Goal: Transaction & Acquisition: Purchase product/service

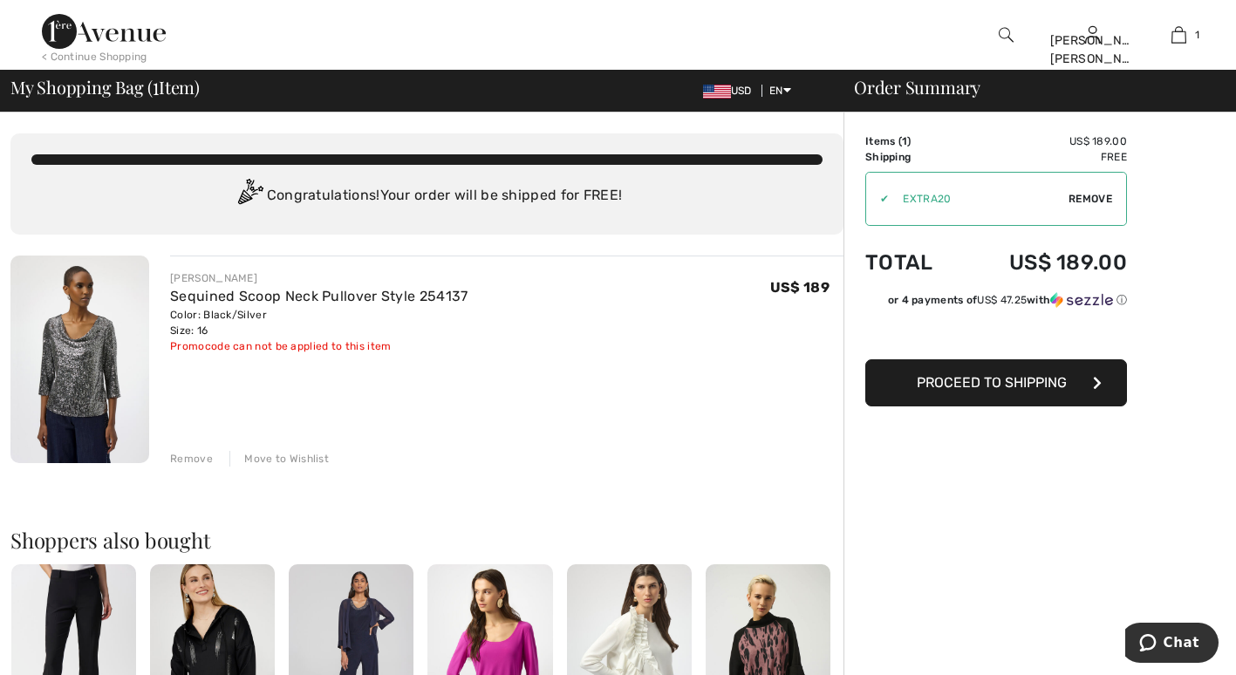
scroll to position [1, 0]
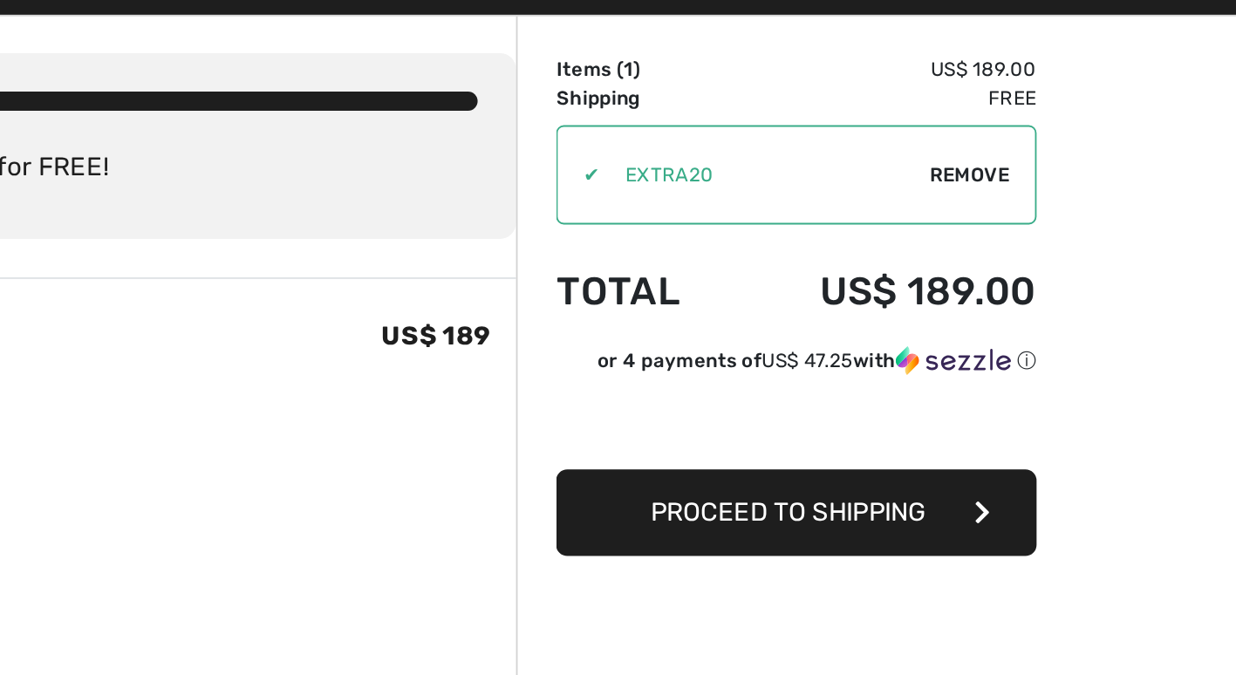
click at [885, 203] on div "✔" at bounding box center [877, 199] width 23 height 16
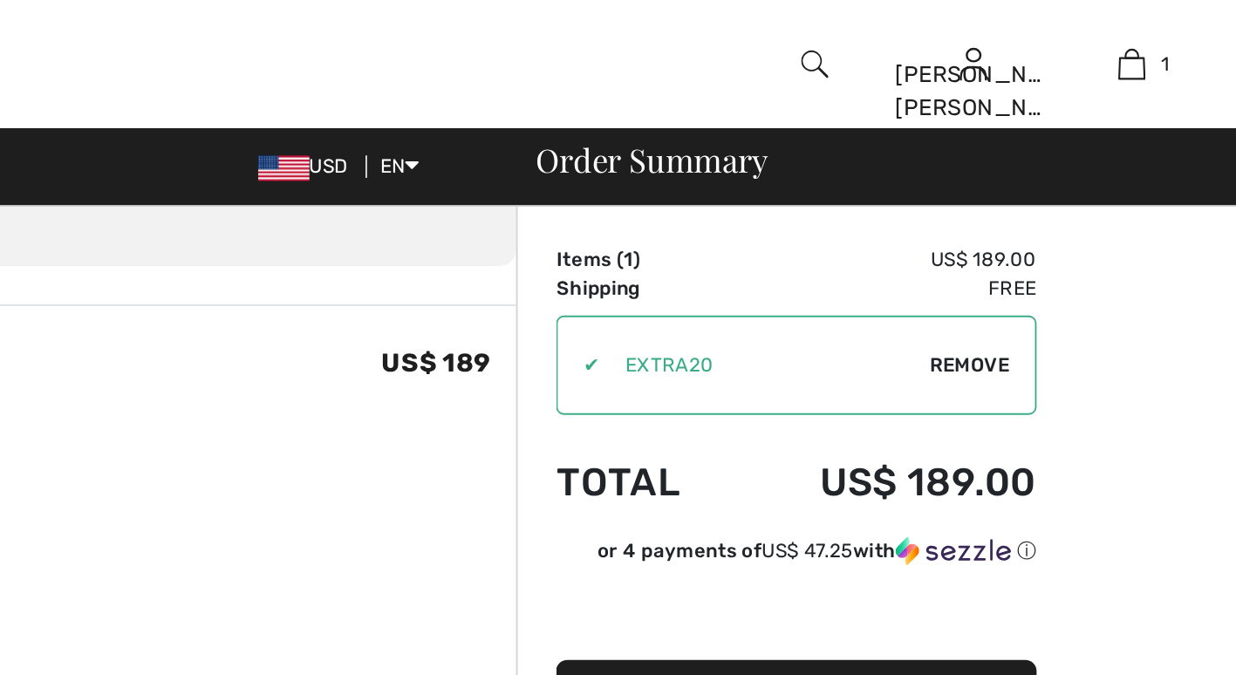
scroll to position [89, 0]
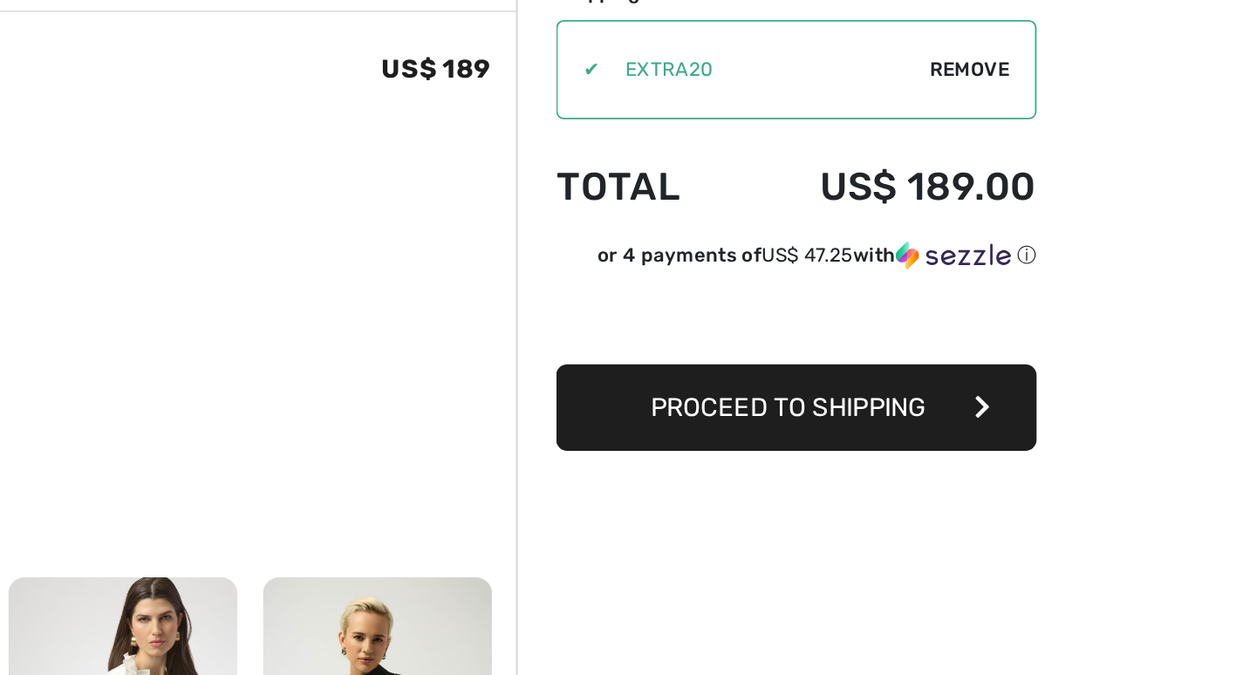
click at [1039, 384] on span "Proceed to Shipping" at bounding box center [992, 382] width 150 height 17
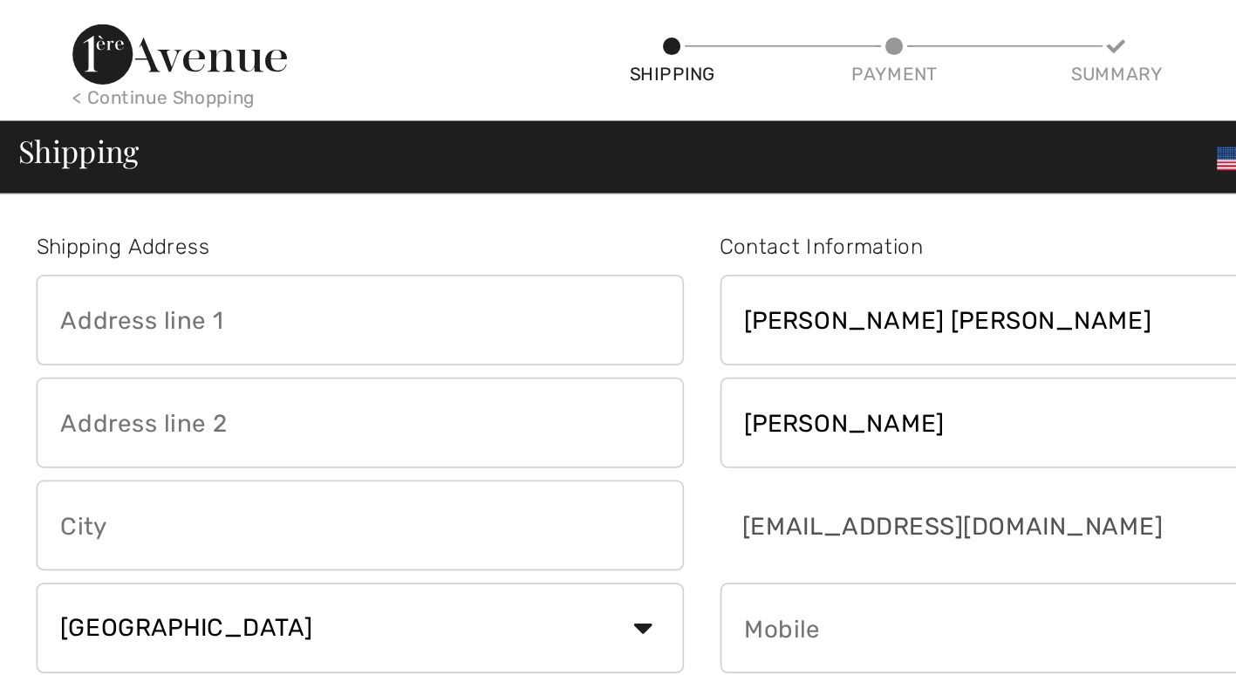
click at [269, 185] on input "text" at bounding box center [208, 185] width 374 height 52
type input "544o Doniphan Drive"
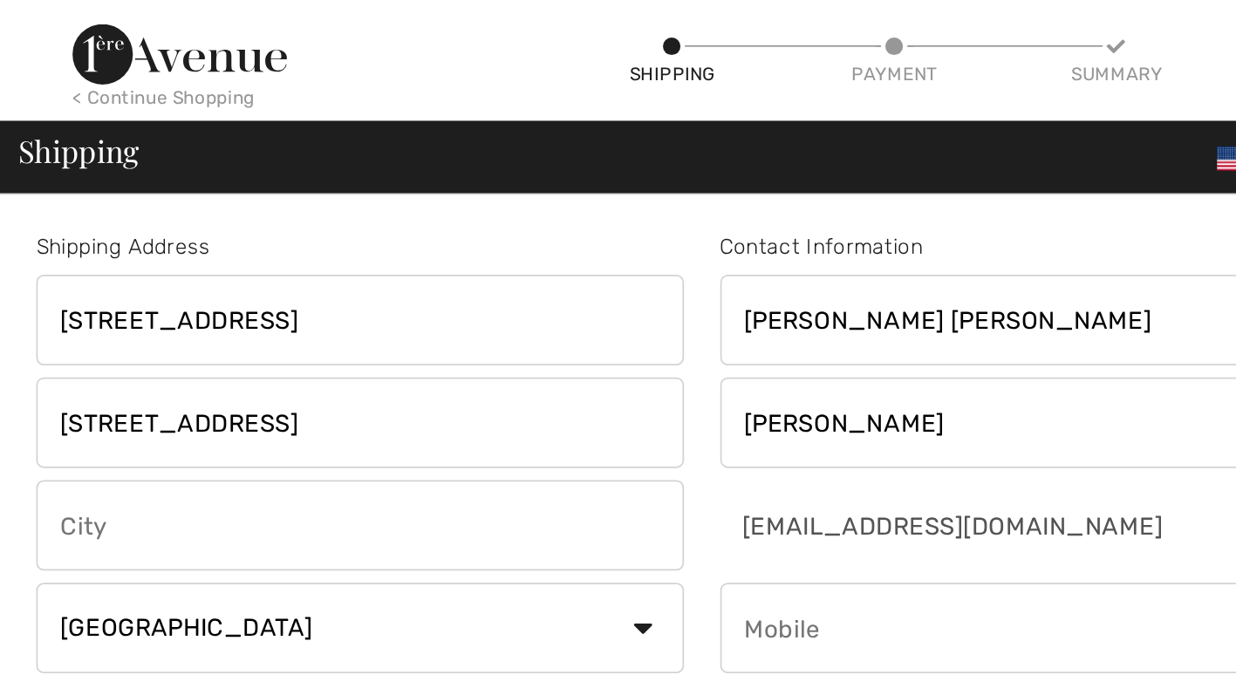
type input "El Paso"
type input "79932"
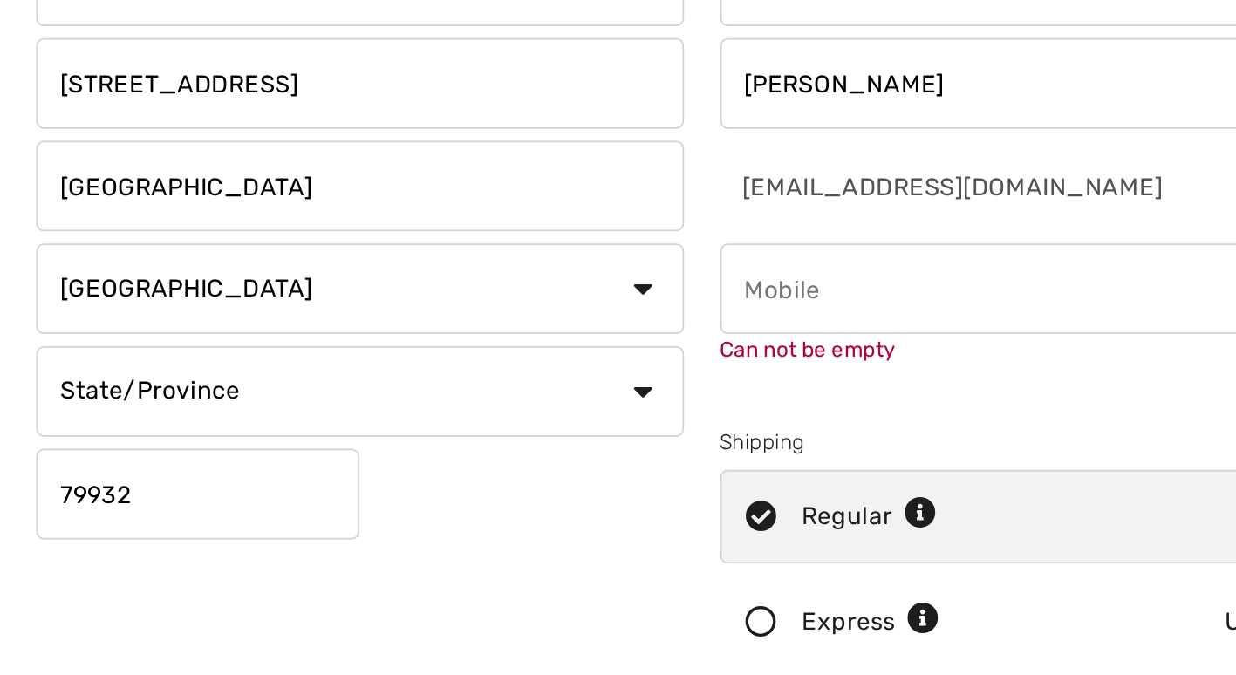
click at [369, 359] on select "Country Canada United States Afghanistan Aland Islands Albania Algeria American…" at bounding box center [208, 363] width 374 height 52
select select "US"
click at [21, 337] on select "Country Canada United States Afghanistan Aland Islands Albania Algeria American…" at bounding box center [208, 363] width 374 height 52
click at [373, 417] on select "State/Province Alabama Alaska American Samoa Arizona Arkansas California Colora…" at bounding box center [208, 422] width 374 height 52
click at [21, 396] on select "State/Province Alabama Alaska American Samoa Arizona Arkansas California Colora…" at bounding box center [208, 422] width 374 height 52
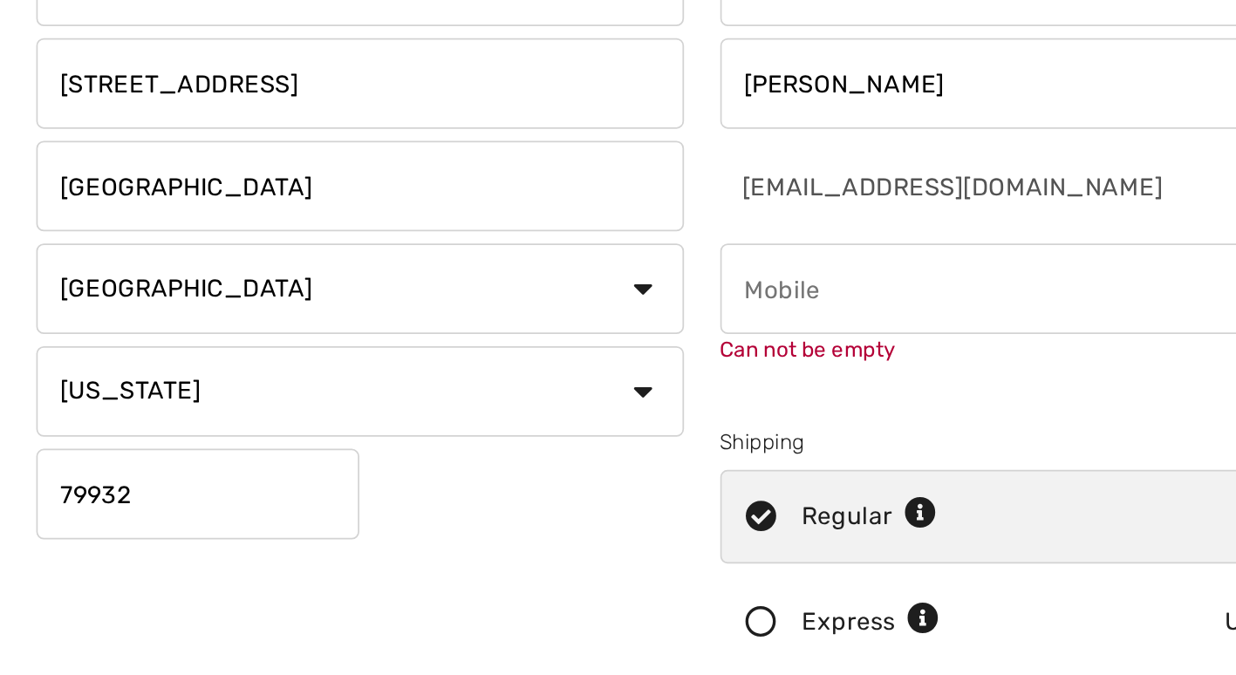
click at [173, 266] on input "544o Doniphan Drive" at bounding box center [208, 244] width 374 height 52
click at [373, 417] on select "State/Province Alabama Alaska American Samoa Arizona Arkansas California Colora…" at bounding box center [208, 422] width 374 height 52
select select "TX"
click at [21, 396] on select "State/Province Alabama Alaska American Samoa Arizona Arkansas California Colora…" at bounding box center [208, 422] width 374 height 52
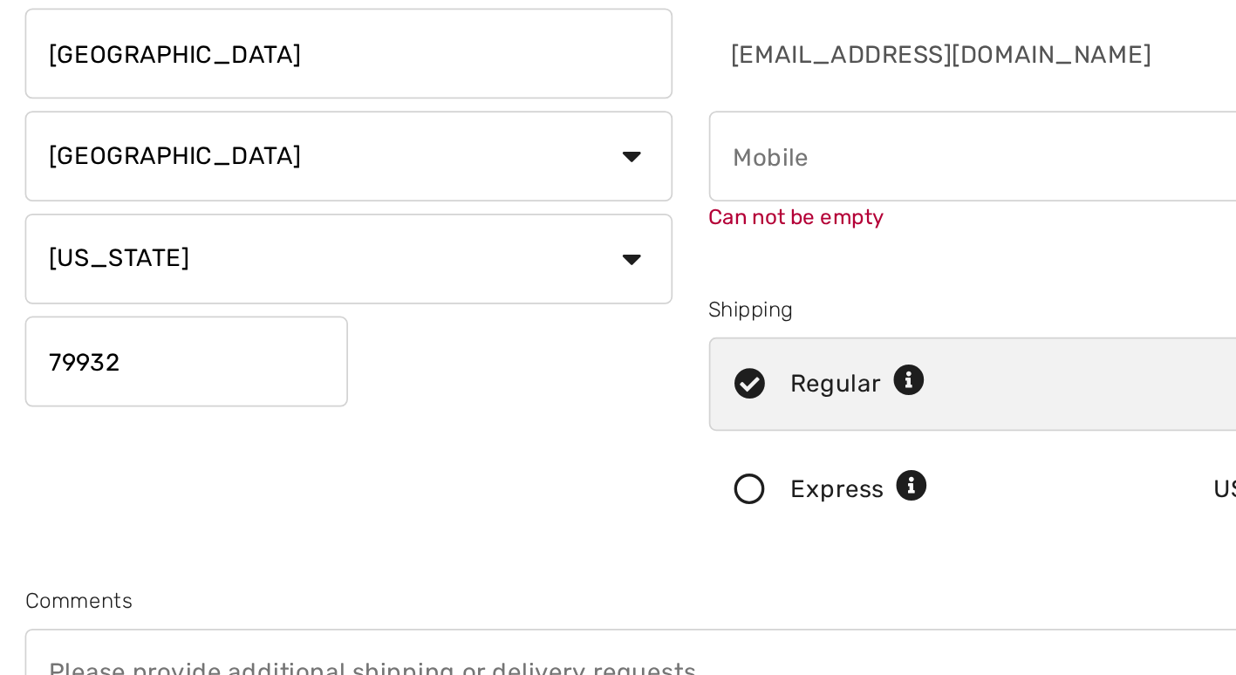
click at [249, 520] on div "Shipping Address 544o Doniphan Drive 544o Doniphan Drive El Paso Country Canada…" at bounding box center [207, 361] width 395 height 456
click at [526, 368] on input "phone" at bounding box center [603, 363] width 374 height 52
type input "9152086856"
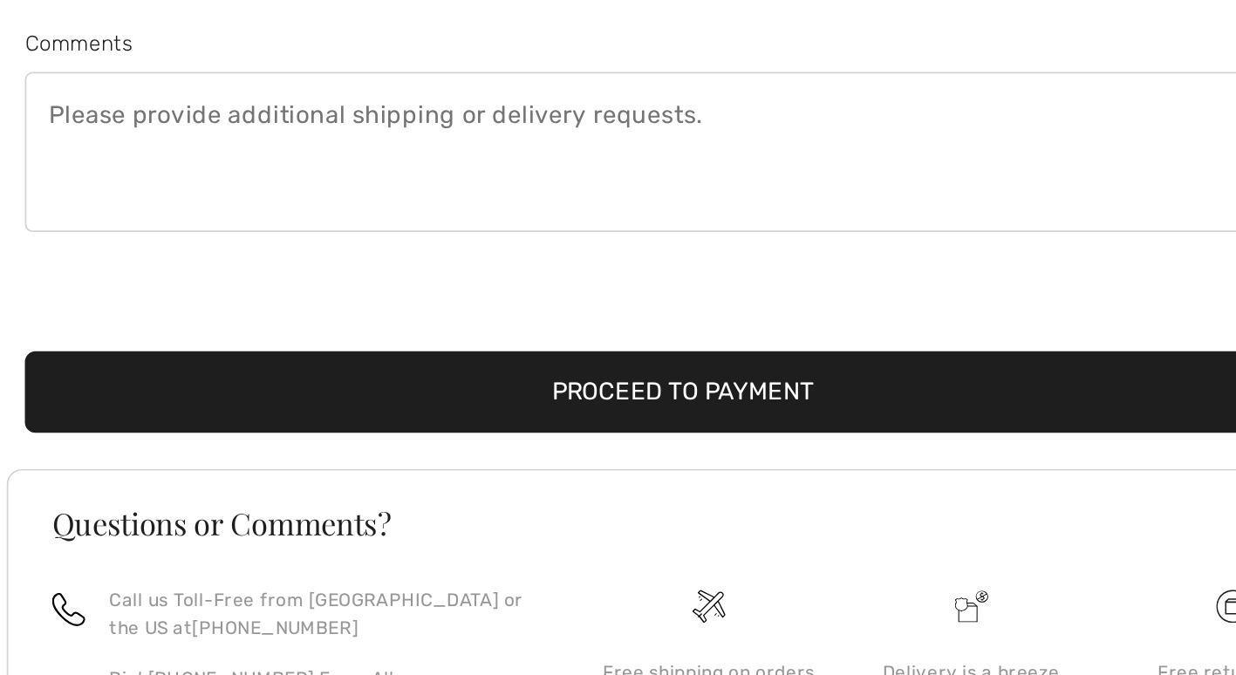
scroll to position [294, 0]
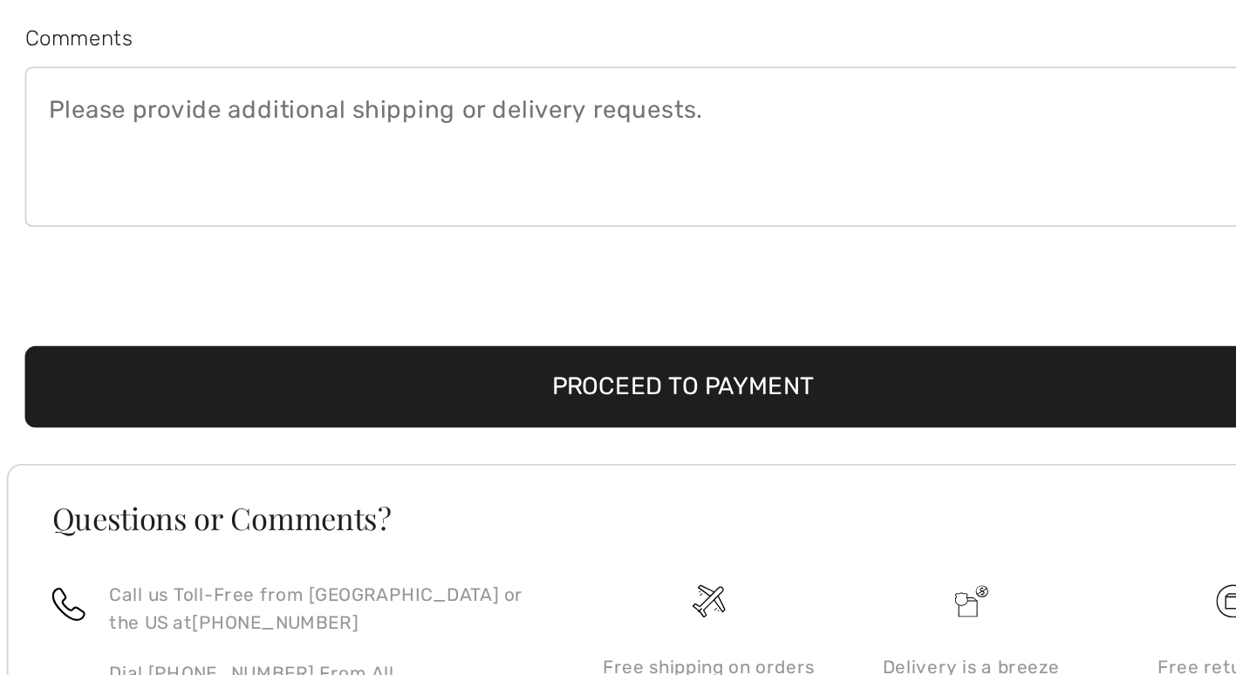
click at [425, 501] on button "Proceed to Payment" at bounding box center [405, 508] width 769 height 47
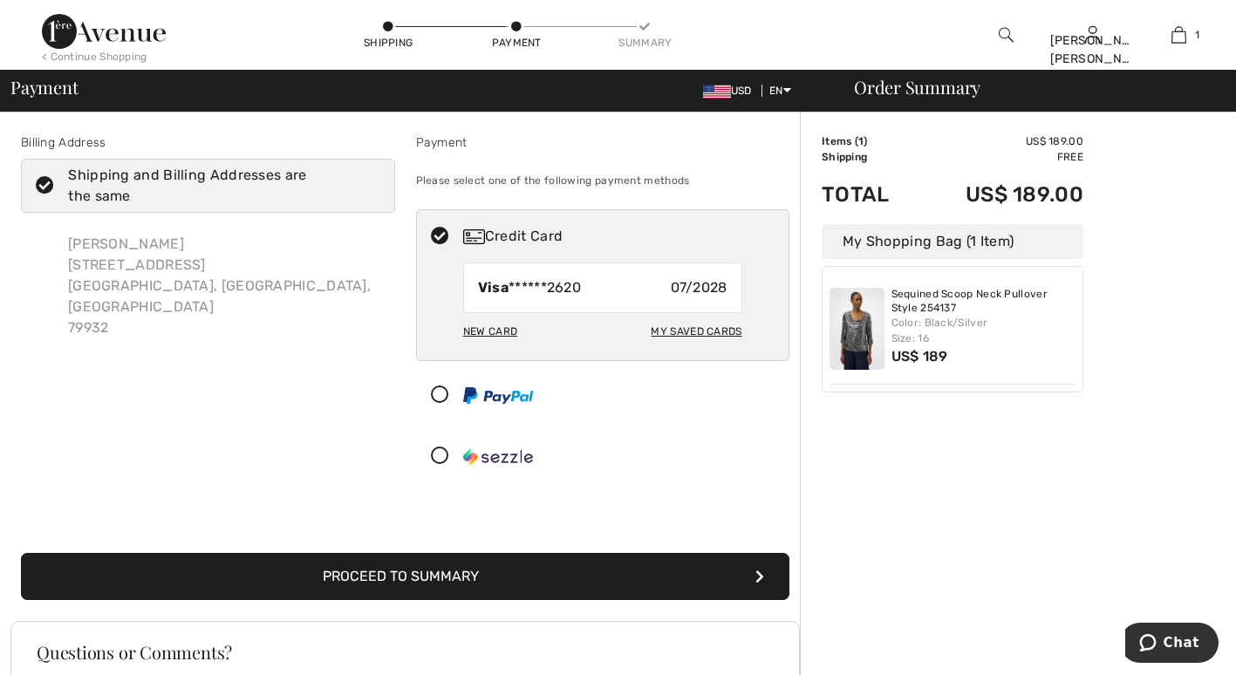
click at [1206, 459] on div "Order Summary Details Items ( 1 ) US$ 189.00 Promo code US$ 0.00 Shipping Free …" at bounding box center [1018, 520] width 436 height 814
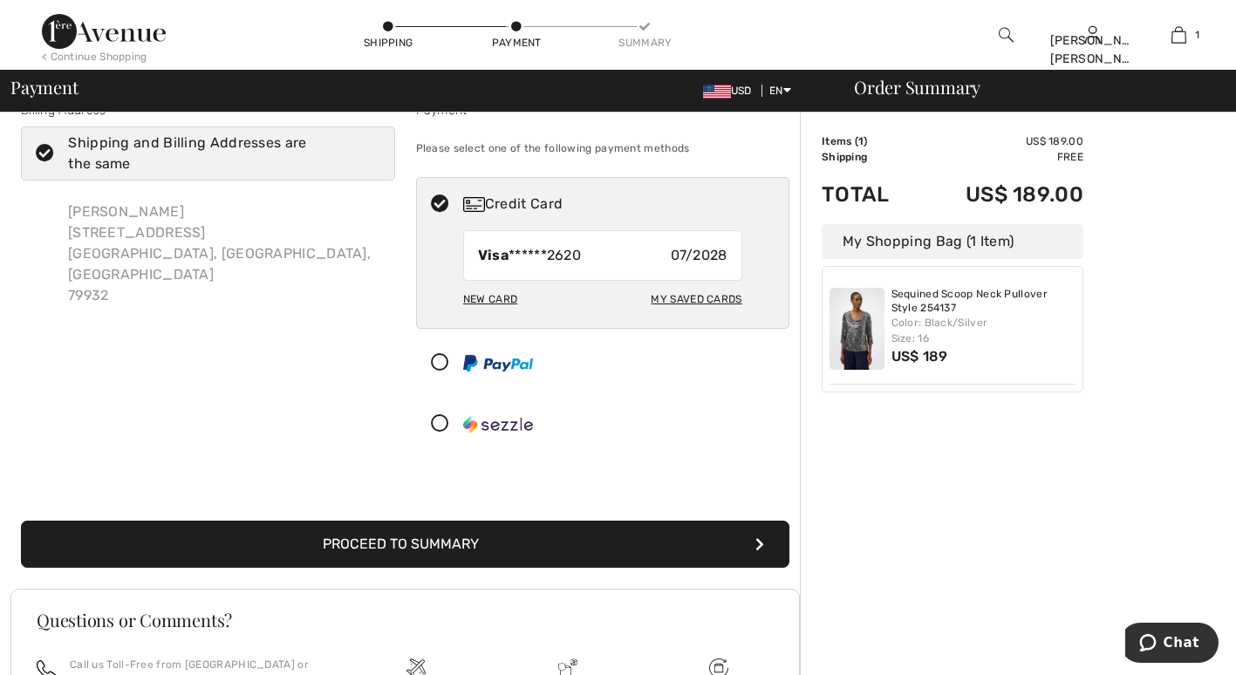
scroll to position [34, 0]
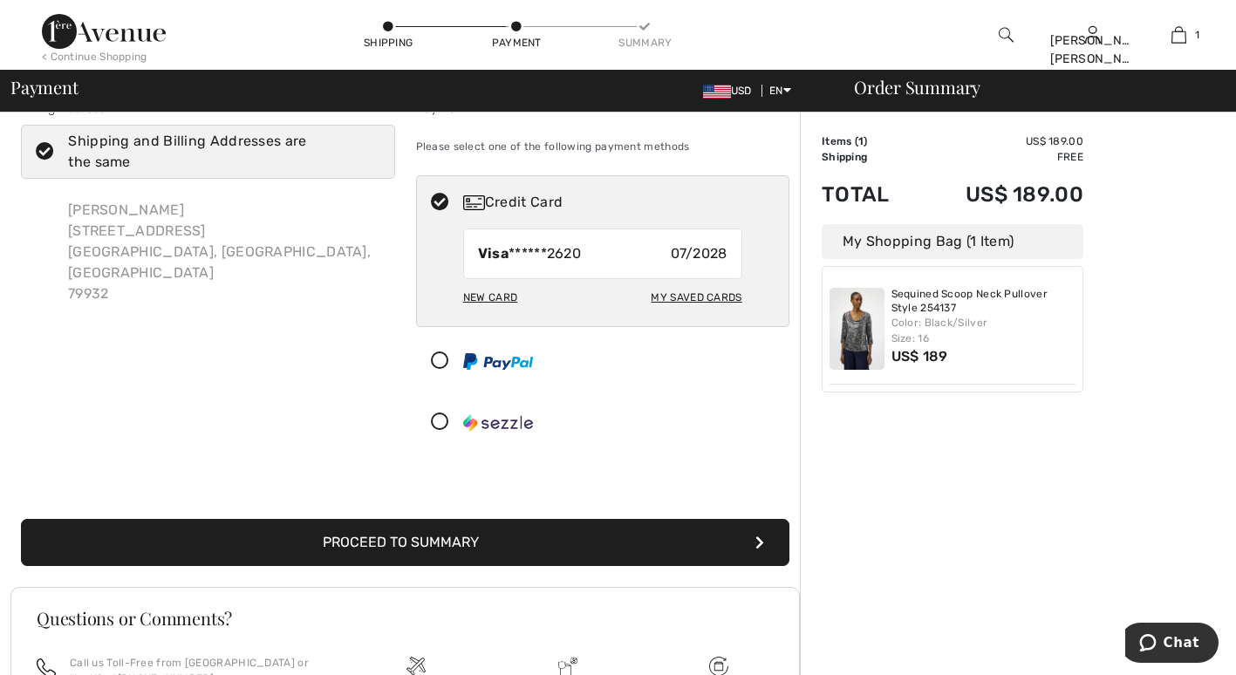
click at [711, 380] on div at bounding box center [596, 361] width 359 height 52
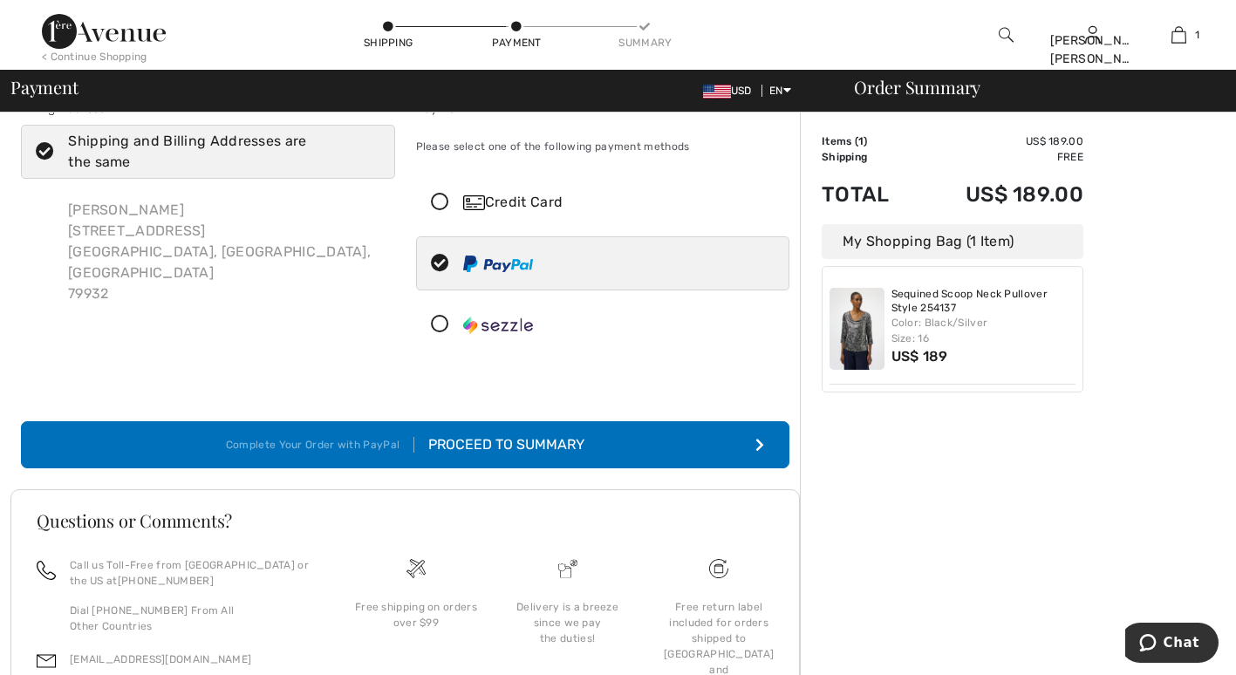
scroll to position [0, 0]
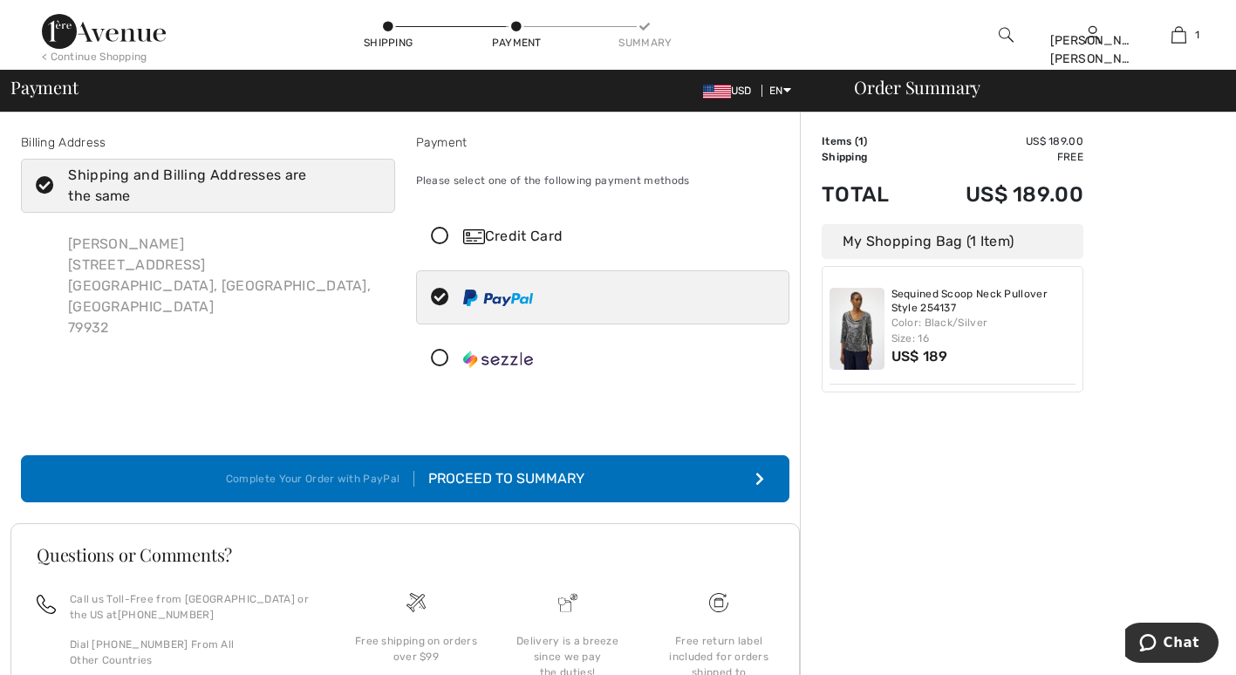
click at [437, 232] on icon at bounding box center [440, 237] width 46 height 18
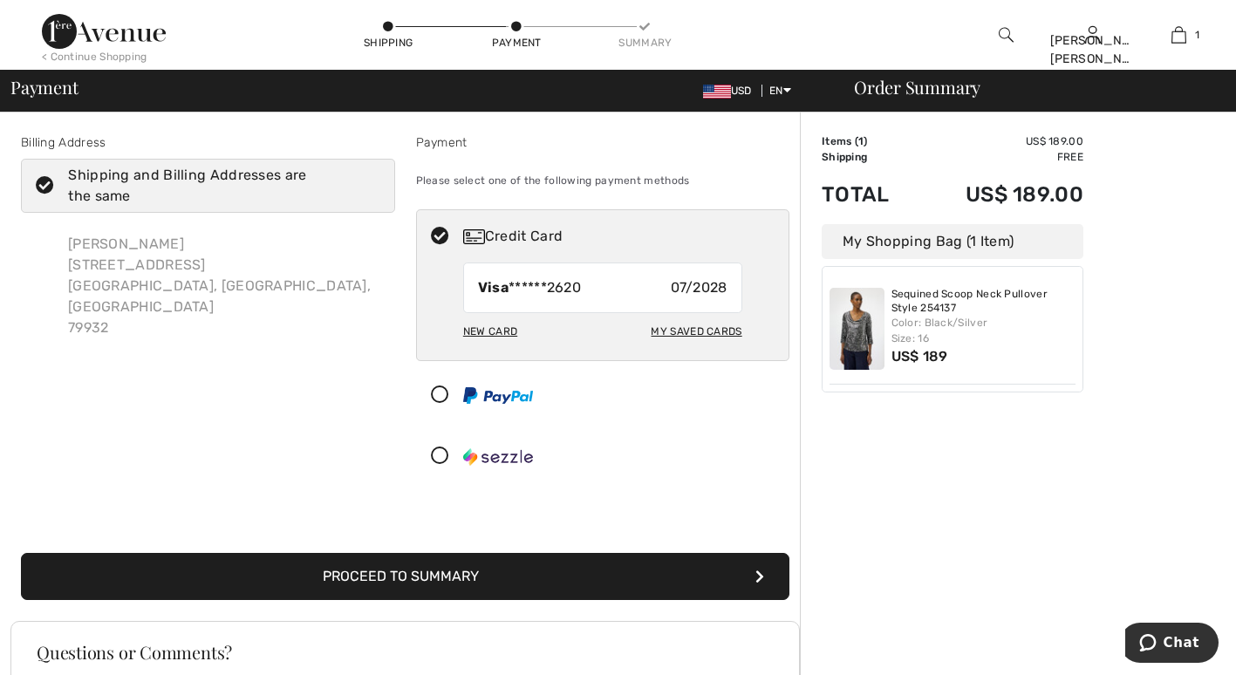
click at [616, 286] on div "Visa ******2620 07/2028" at bounding box center [602, 288] width 279 height 51
radio input "true"
click at [613, 581] on button "Proceed to Summary" at bounding box center [405, 576] width 769 height 47
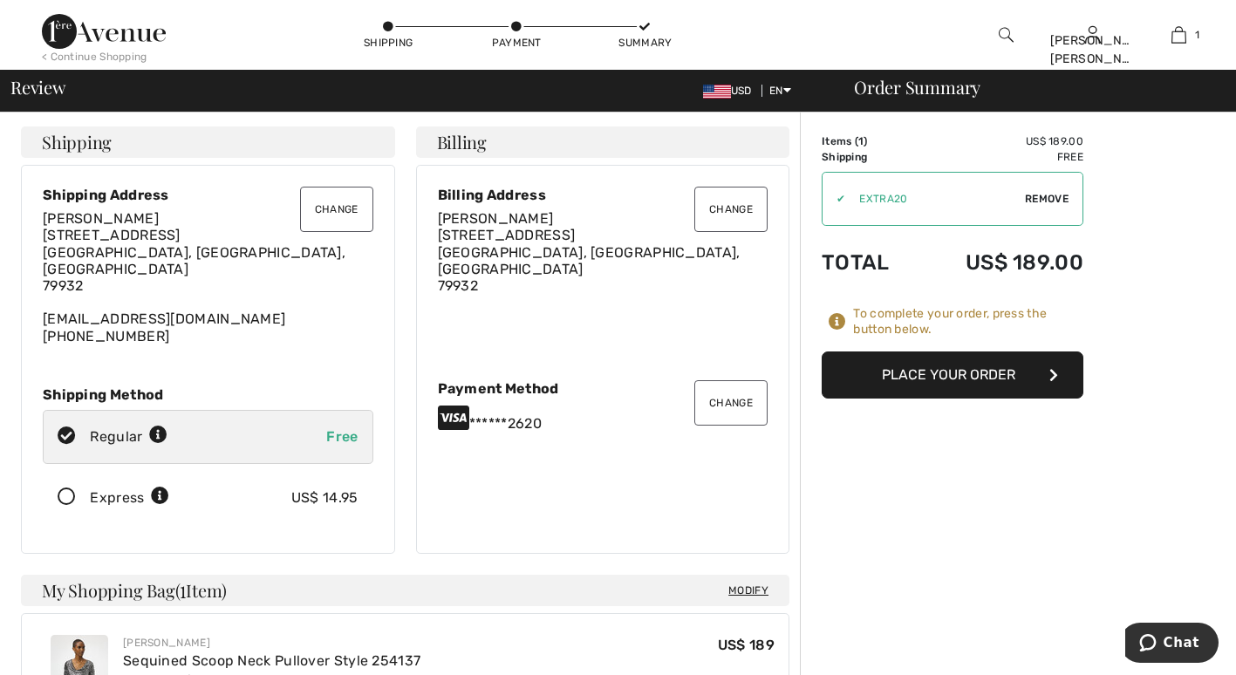
click at [1020, 365] on button "Place Your Order" at bounding box center [953, 375] width 262 height 47
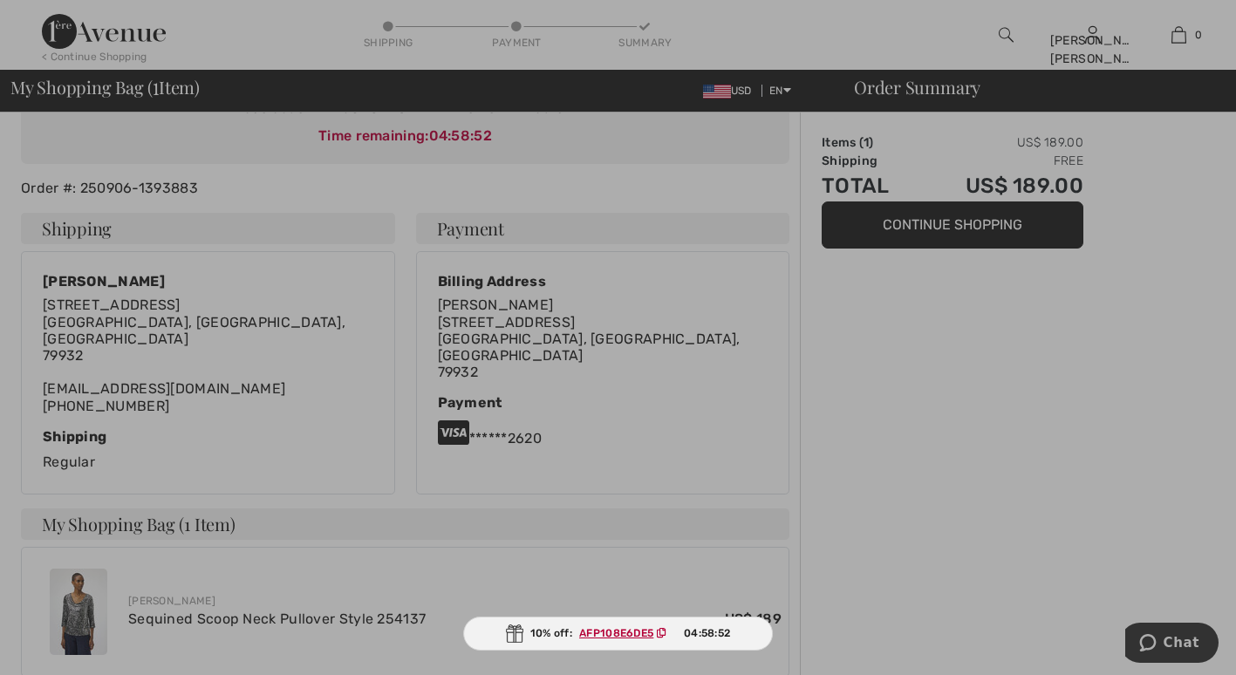
scroll to position [236, 0]
click at [636, 631] on ins "AFP108E6DE5" at bounding box center [616, 633] width 74 height 12
click at [633, 631] on ins "AFP108E6DE5" at bounding box center [616, 633] width 74 height 12
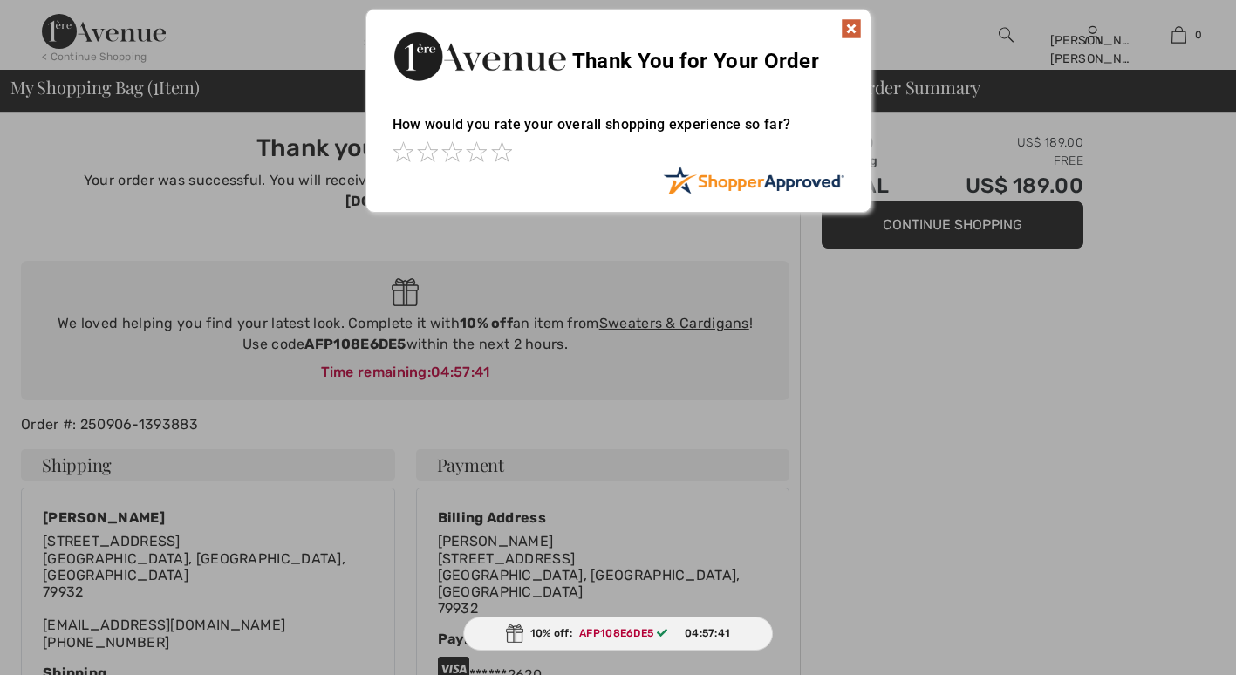
scroll to position [0, 0]
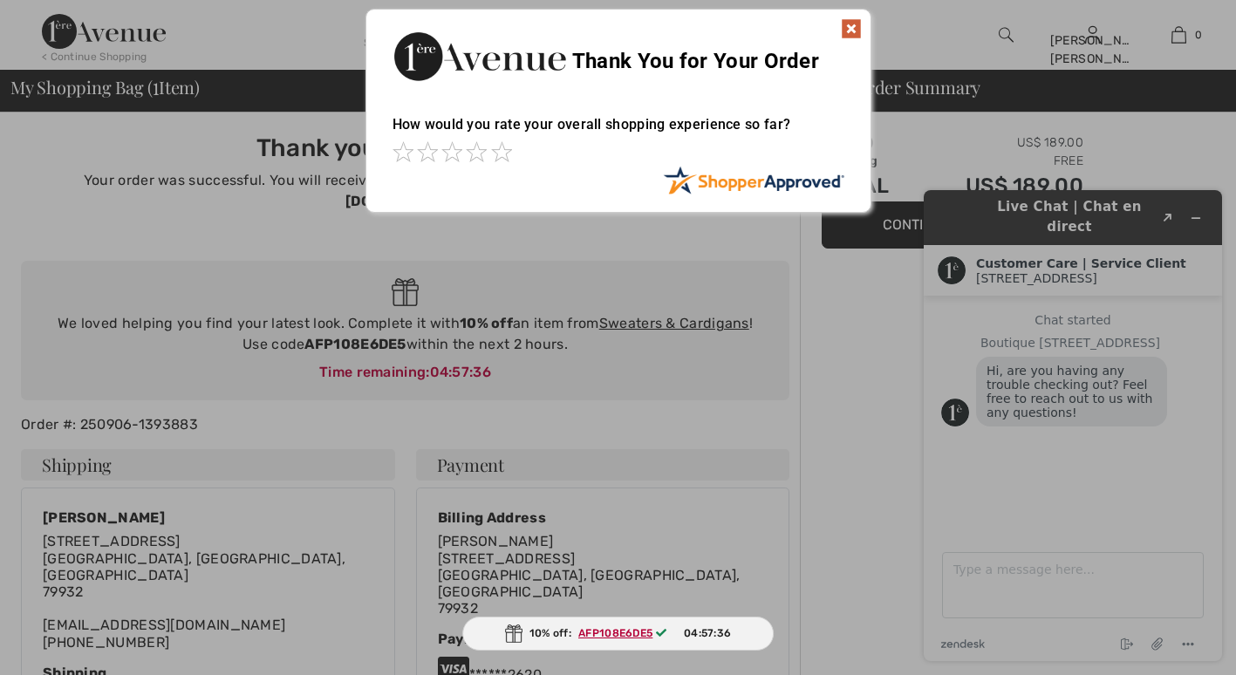
click at [826, 332] on div at bounding box center [618, 337] width 1236 height 675
click at [1192, 202] on div "Sorry! Something went wrong. Close Thank You for Your Order How would you rate …" at bounding box center [618, 111] width 1236 height 222
click at [1185, 209] on div "Sorry! Something went wrong. Close Thank You for Your Order How would you rate …" at bounding box center [618, 111] width 1236 height 222
click at [851, 509] on div at bounding box center [618, 337] width 1236 height 675
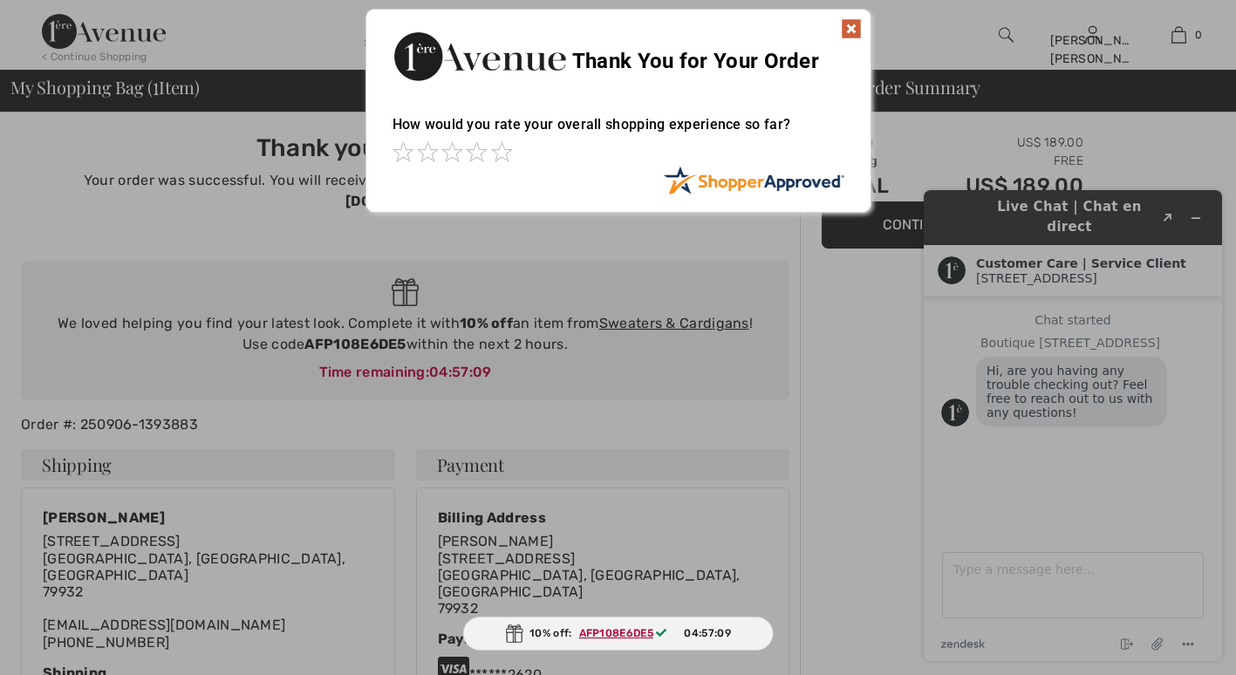
click at [851, 509] on div at bounding box center [618, 337] width 1236 height 675
click at [1164, 205] on div "Sorry! Something went wrong. Close Thank You for Your Order How would you rate …" at bounding box center [618, 111] width 1236 height 222
click at [1196, 205] on div "Sorry! Something went wrong. Close Thank You for Your Order How would you rate …" at bounding box center [618, 111] width 1236 height 222
click at [1167, 544] on div at bounding box center [618, 337] width 1236 height 675
click at [824, 373] on div at bounding box center [618, 337] width 1236 height 675
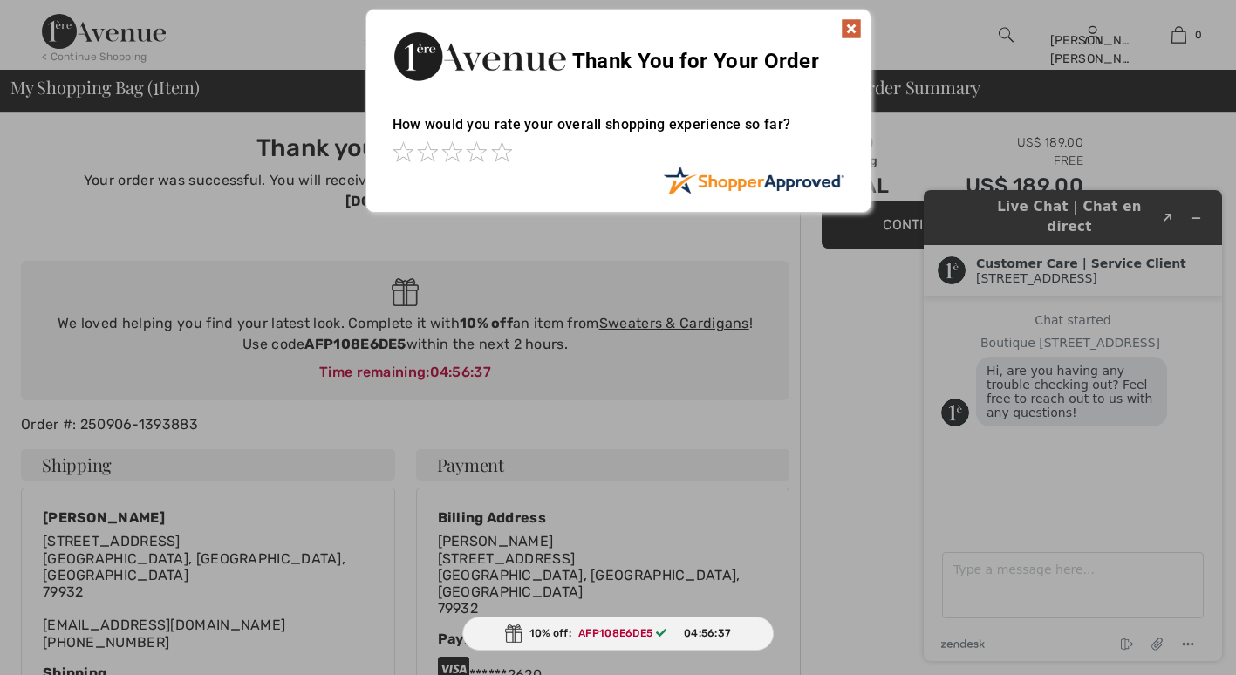
click at [824, 373] on div at bounding box center [618, 337] width 1236 height 675
click at [1187, 640] on div at bounding box center [618, 337] width 1236 height 675
click at [1112, 264] on div at bounding box center [618, 337] width 1236 height 675
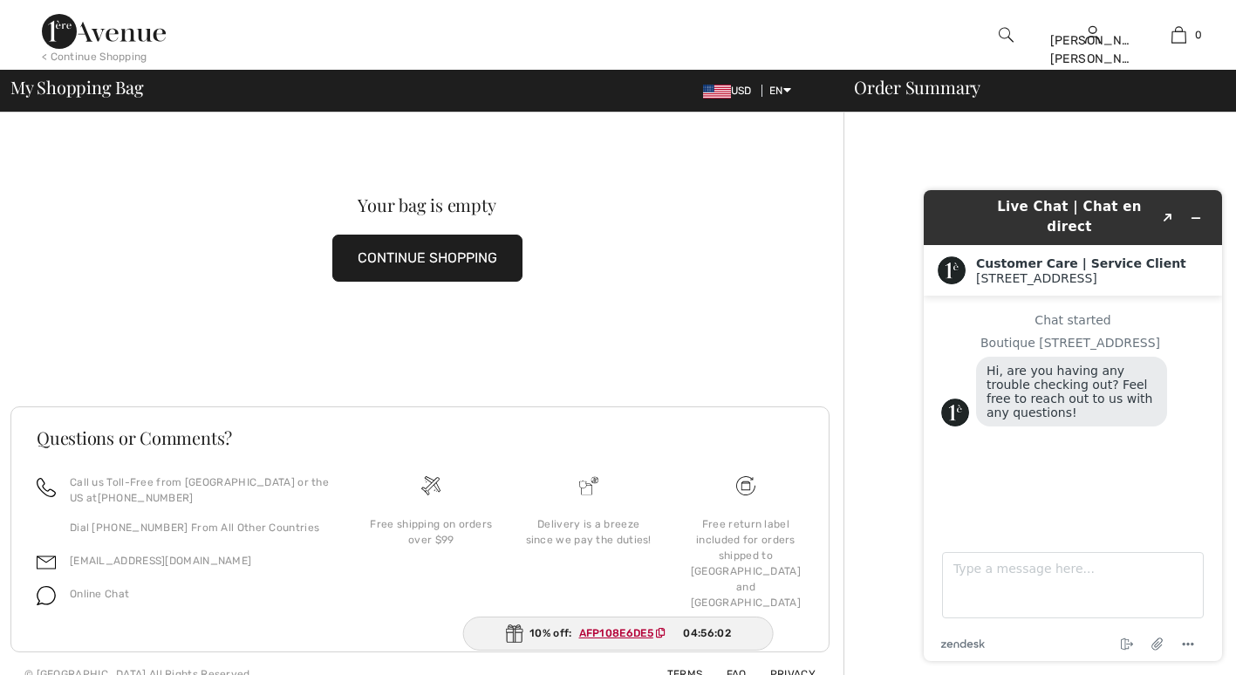
click at [462, 251] on button "CONTINUE SHOPPING" at bounding box center [427, 258] width 190 height 47
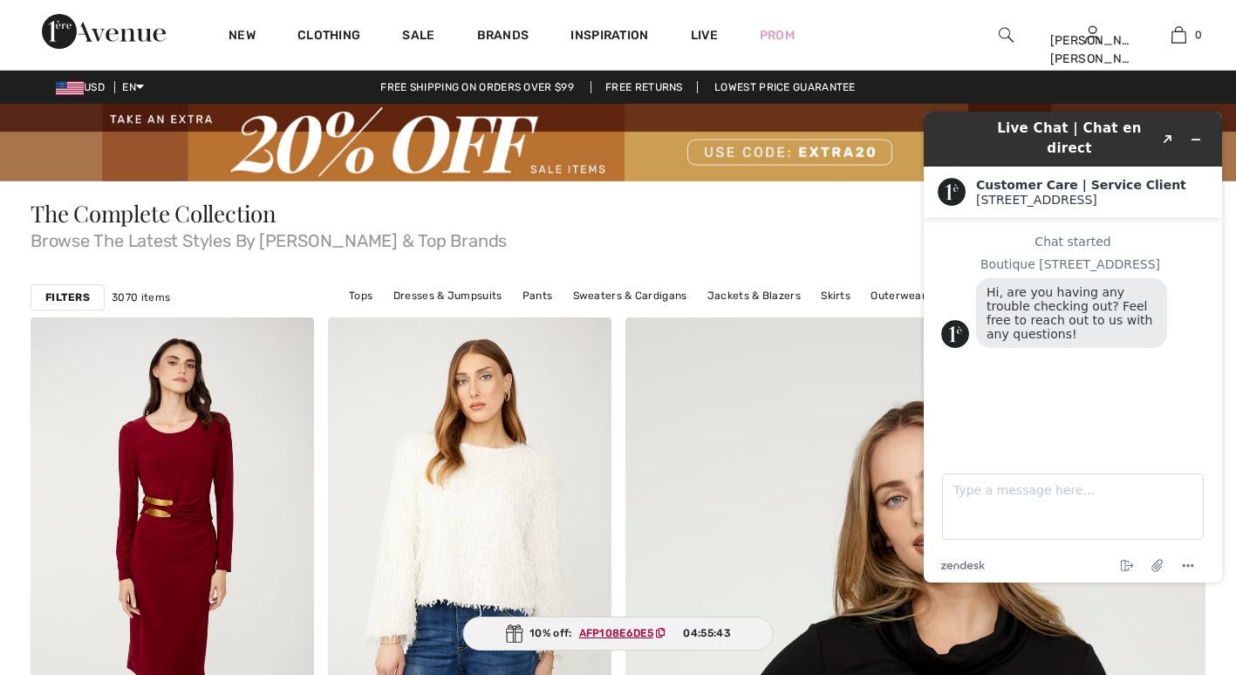
click at [1005, 29] on img at bounding box center [1006, 34] width 15 height 21
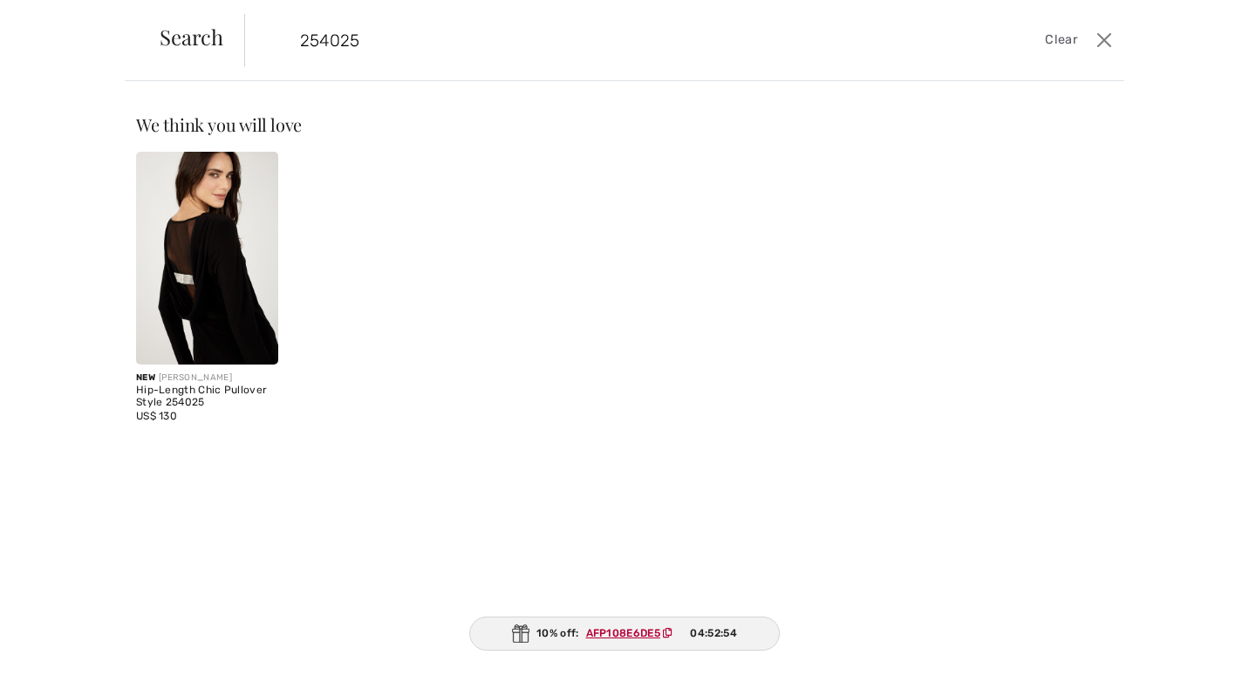
type input "254025"
click at [243, 255] on img at bounding box center [207, 258] width 142 height 213
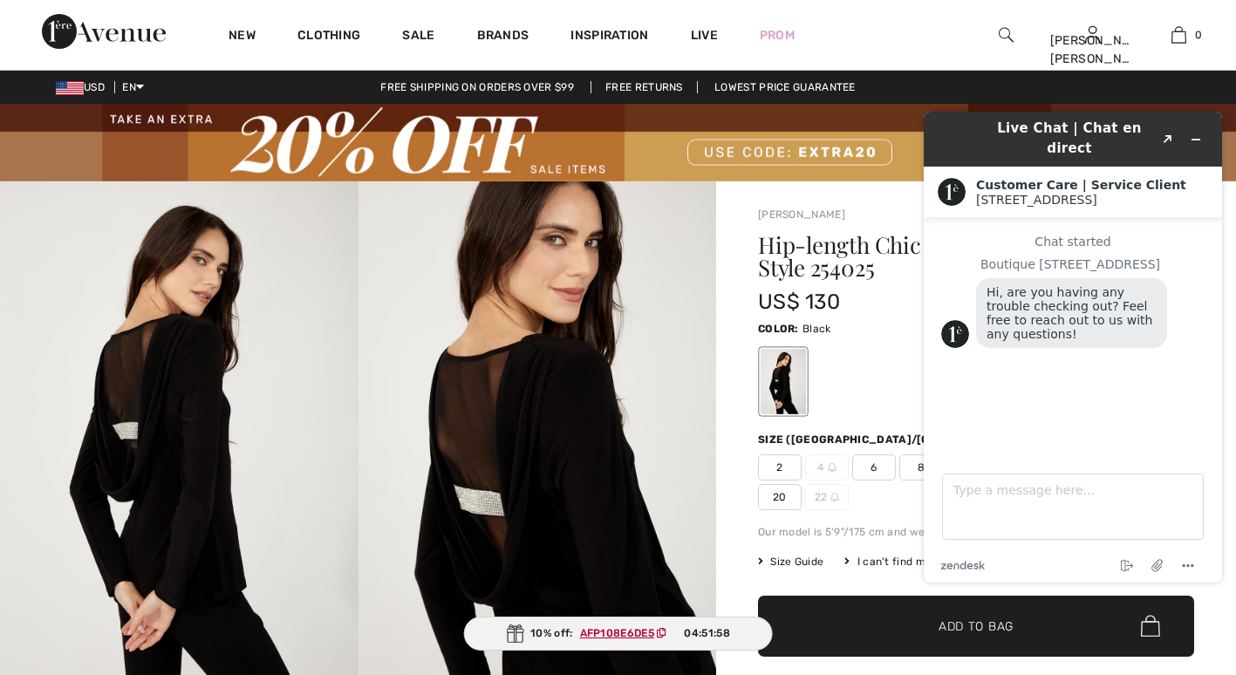
click at [868, 382] on div at bounding box center [976, 382] width 436 height 72
click at [1119, 565] on icon "End chat" at bounding box center [1127, 566] width 21 height 21
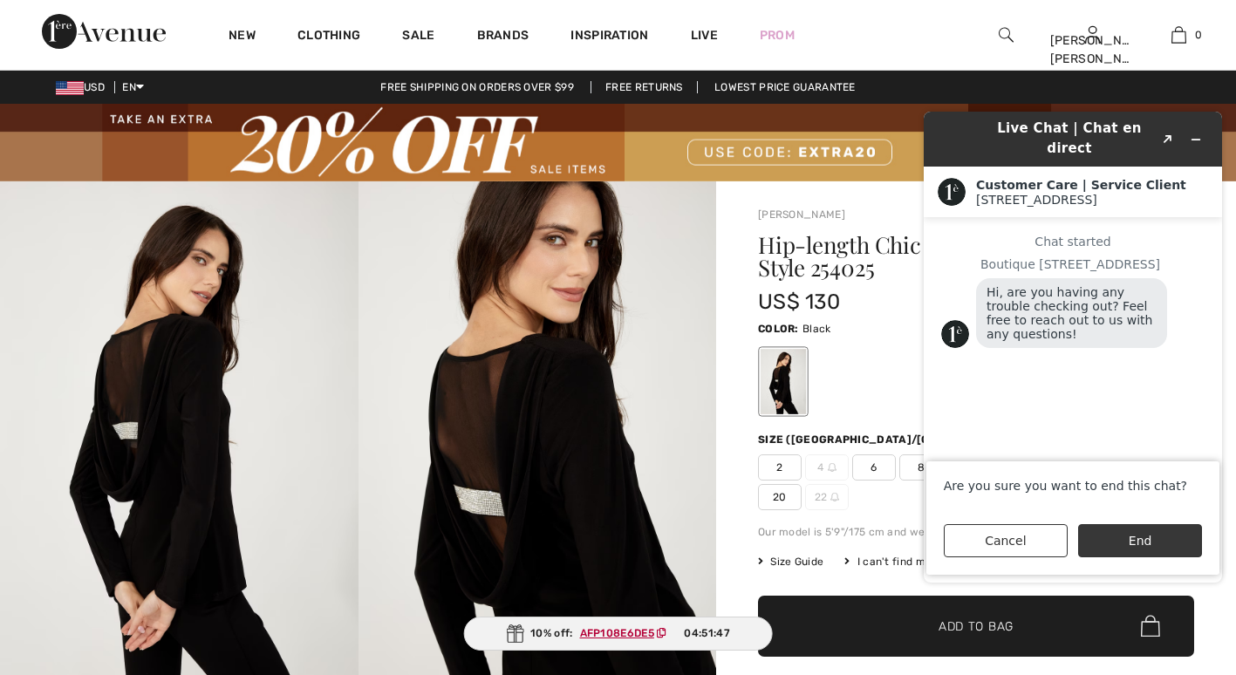
click at [1139, 530] on button "End" at bounding box center [1140, 540] width 124 height 33
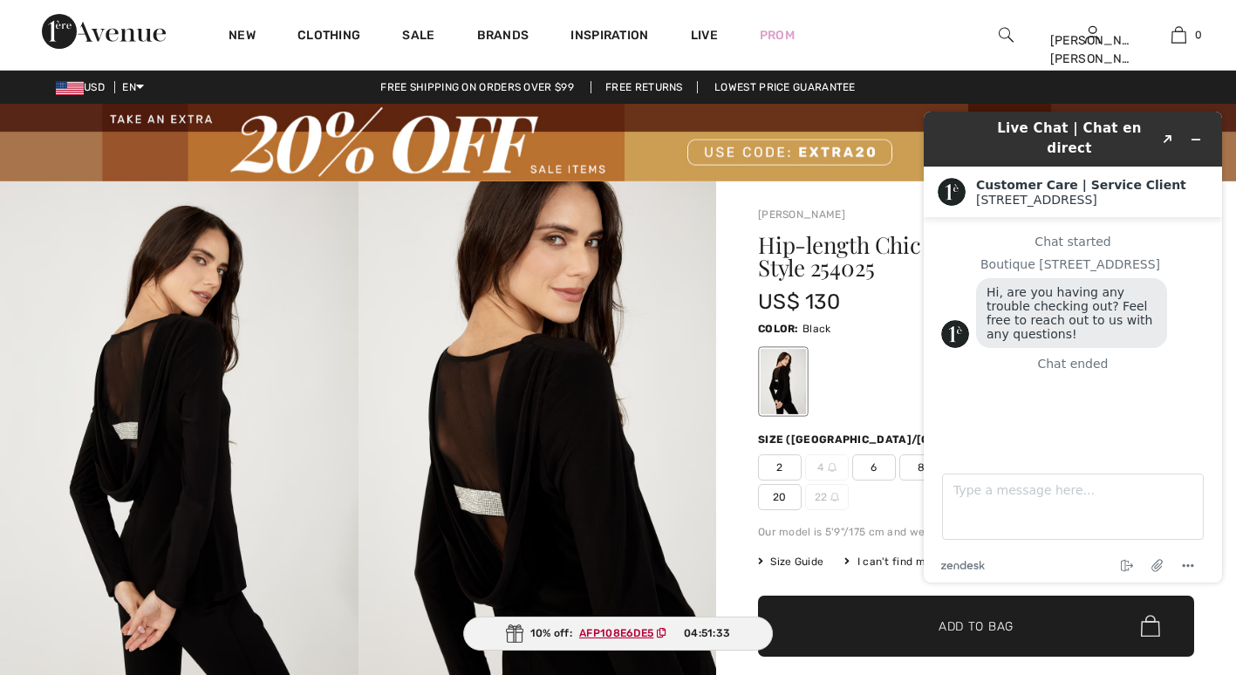
click at [688, 395] on img at bounding box center [538, 449] width 359 height 537
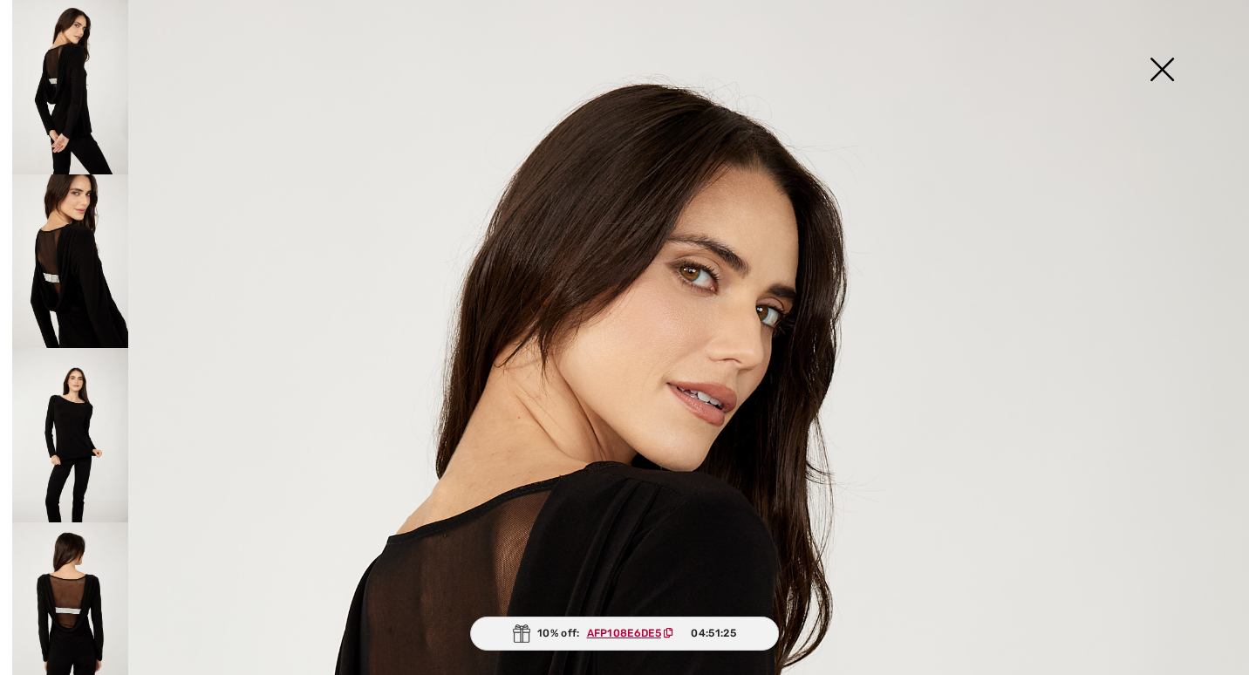
click at [1165, 59] on img at bounding box center [1162, 71] width 87 height 90
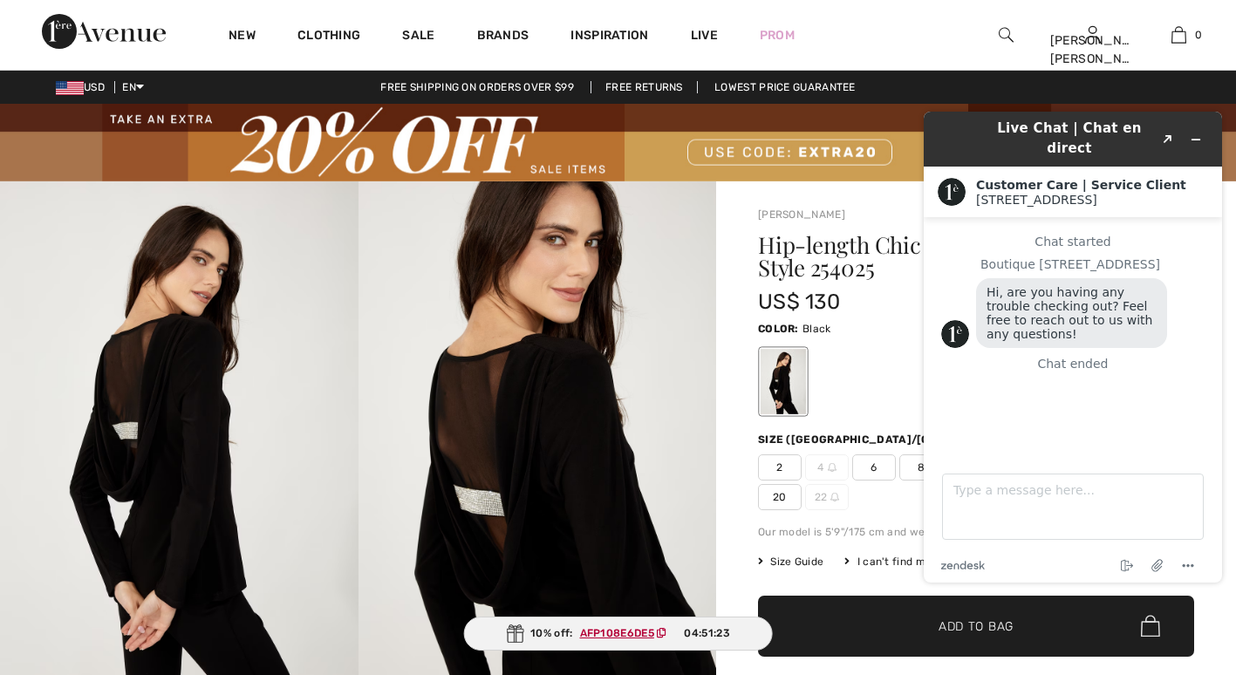
click at [872, 399] on div at bounding box center [976, 382] width 436 height 72
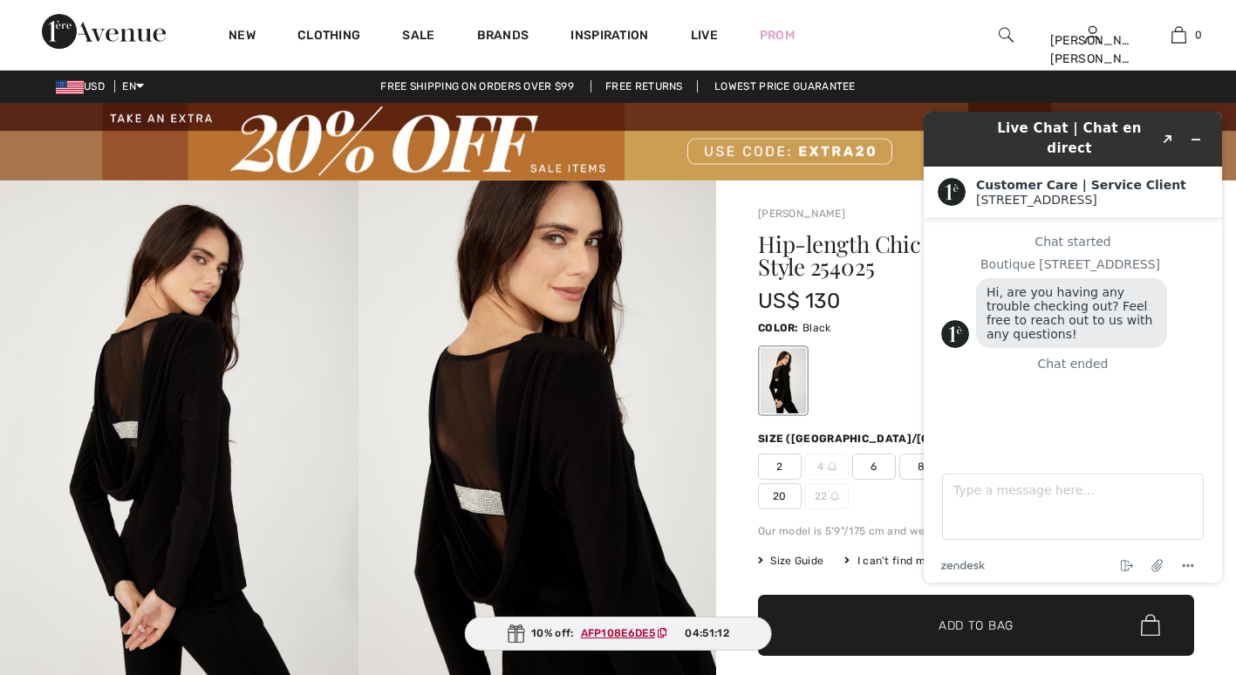
scroll to position [592, 0]
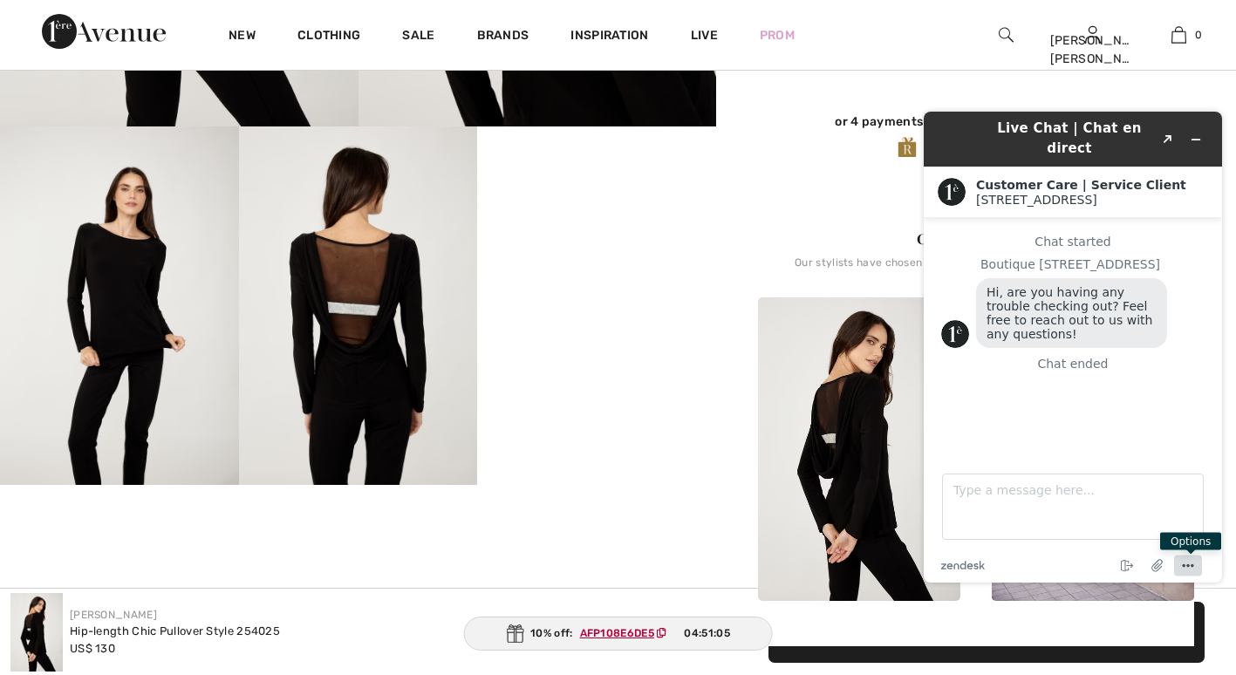
click at [1194, 562] on icon "Menu" at bounding box center [1188, 566] width 21 height 21
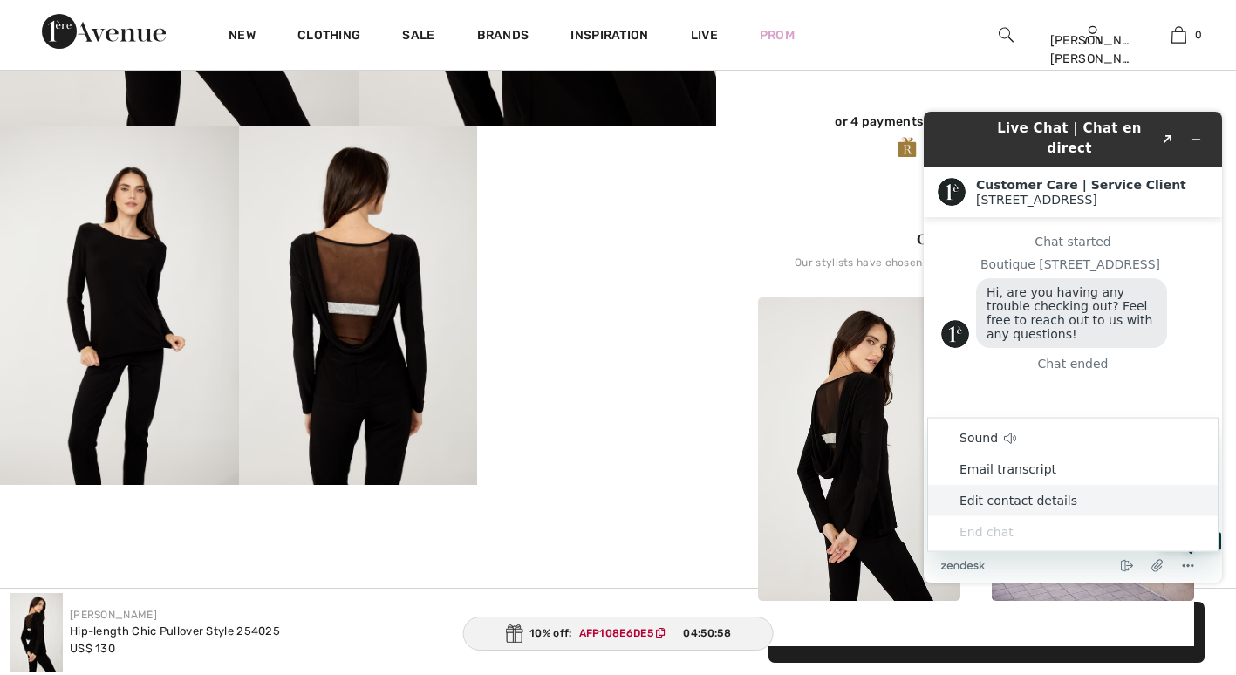
click at [996, 526] on li "End chat" at bounding box center [1073, 532] width 290 height 31
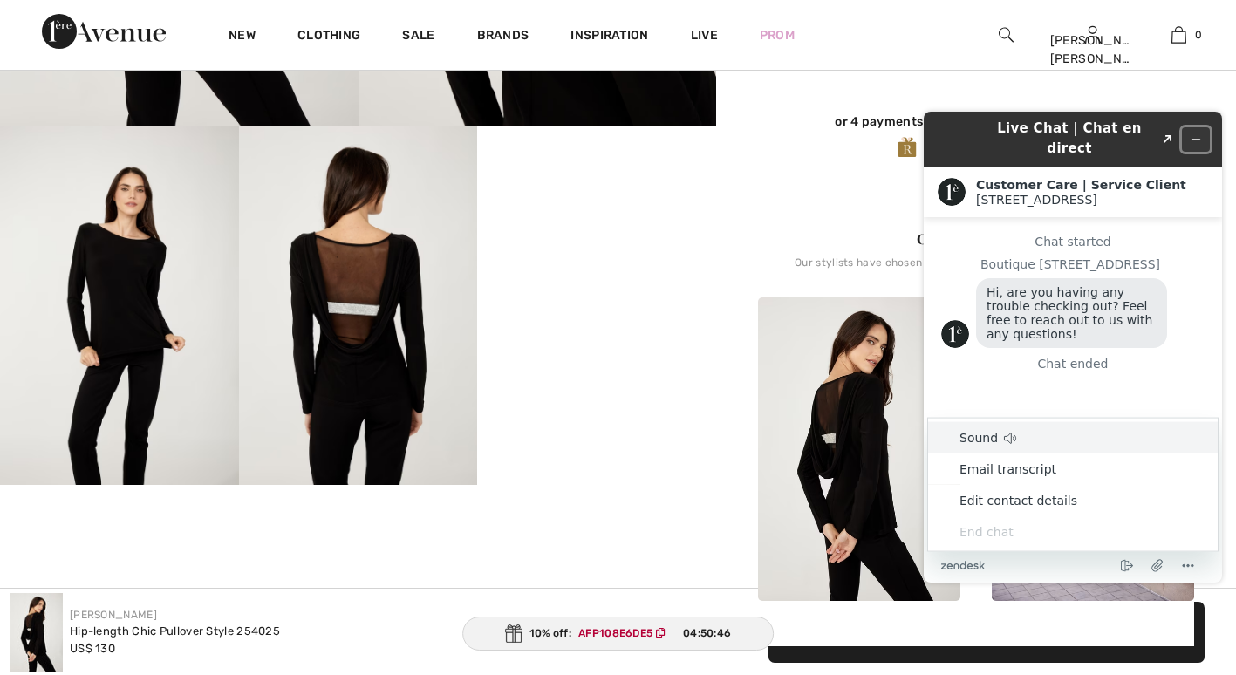
click at [1195, 133] on icon "Minimize widget" at bounding box center [1196, 139] width 12 height 12
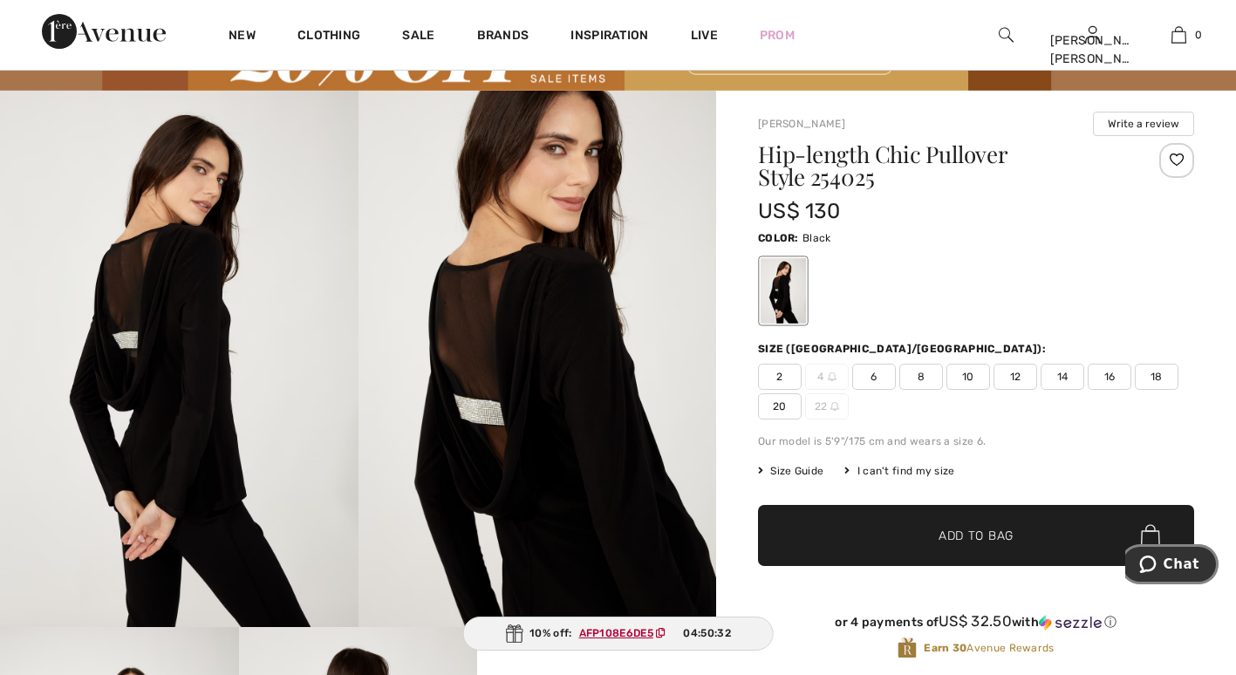
scroll to position [90, 0]
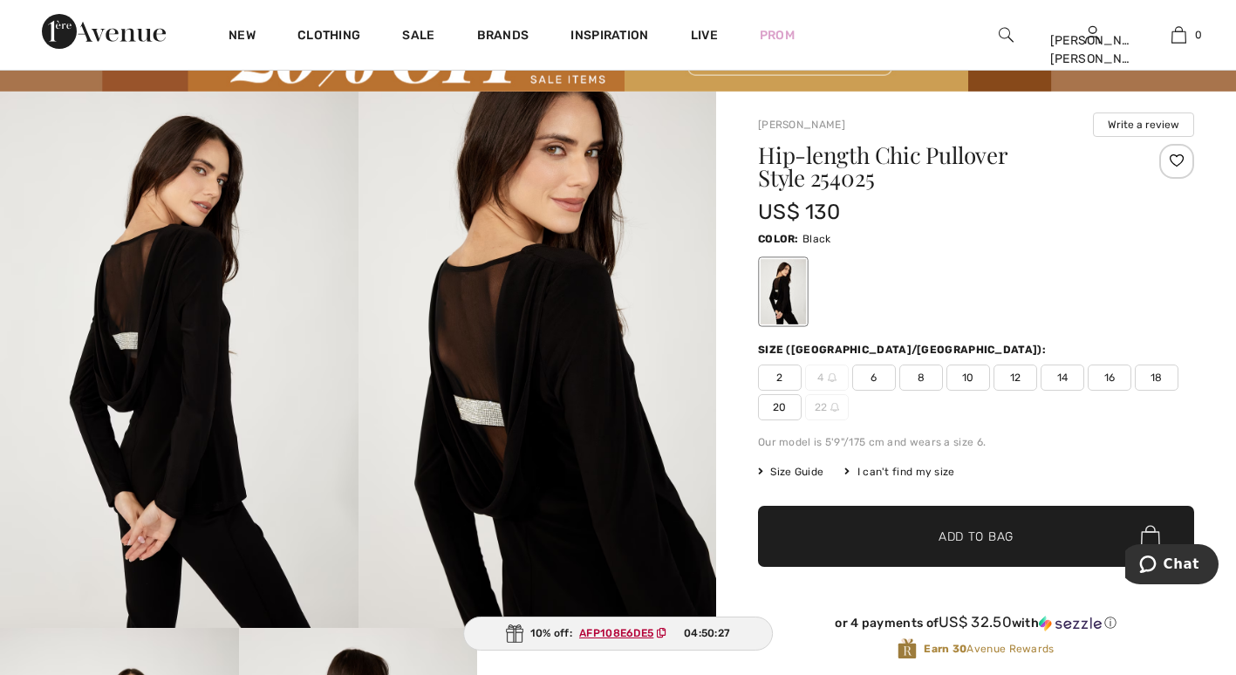
click at [1105, 379] on span "16" at bounding box center [1110, 378] width 44 height 26
click at [983, 527] on span "Add to Bag" at bounding box center [976, 536] width 75 height 18
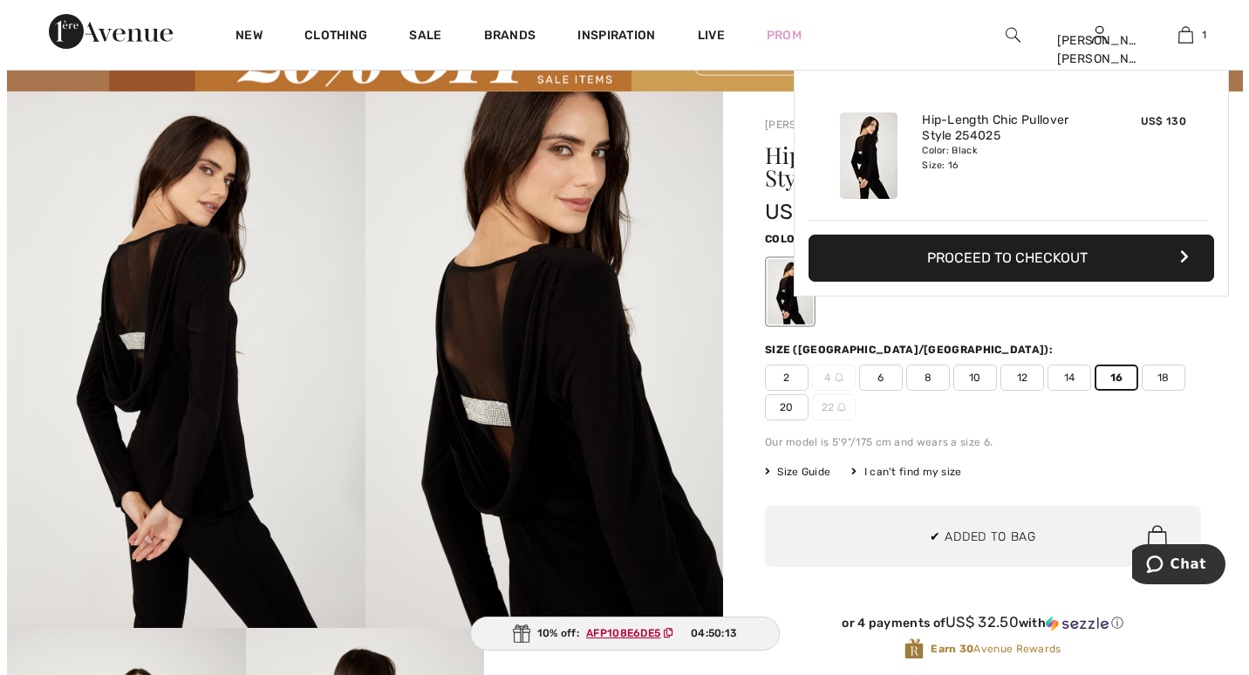
scroll to position [0, 0]
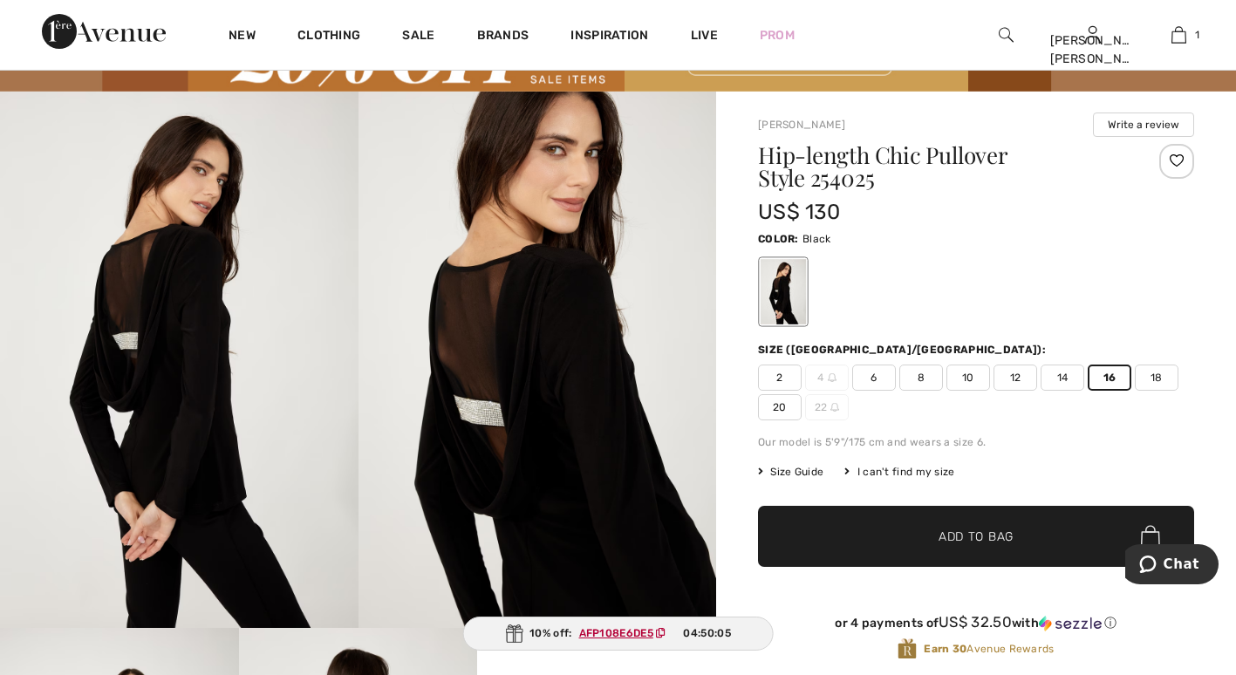
click at [997, 28] on div at bounding box center [1005, 35] width 86 height 70
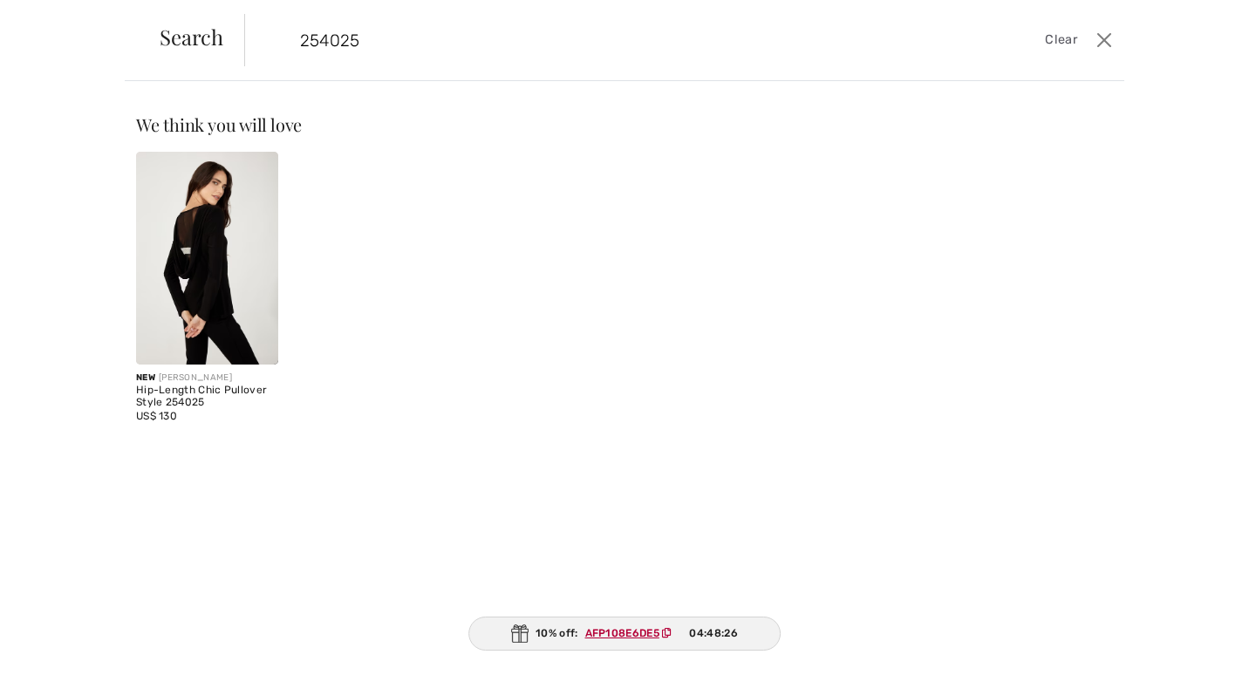
type input "254025"
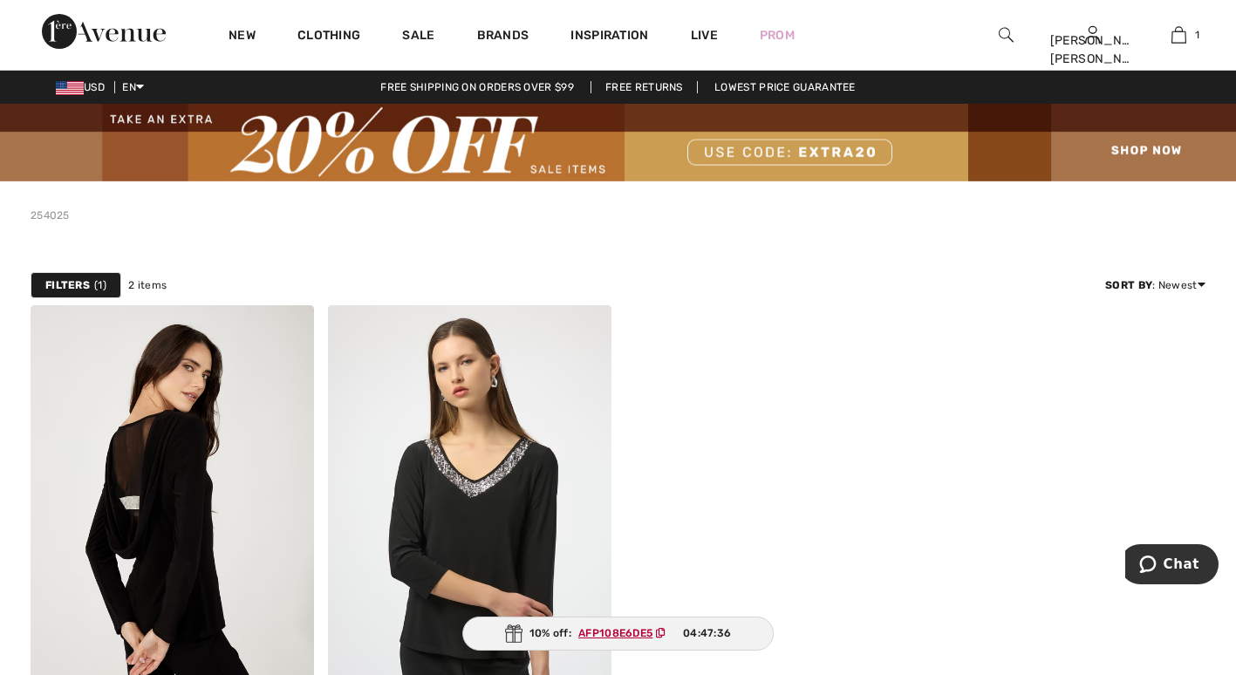
click at [1001, 23] on div at bounding box center [1005, 35] width 86 height 70
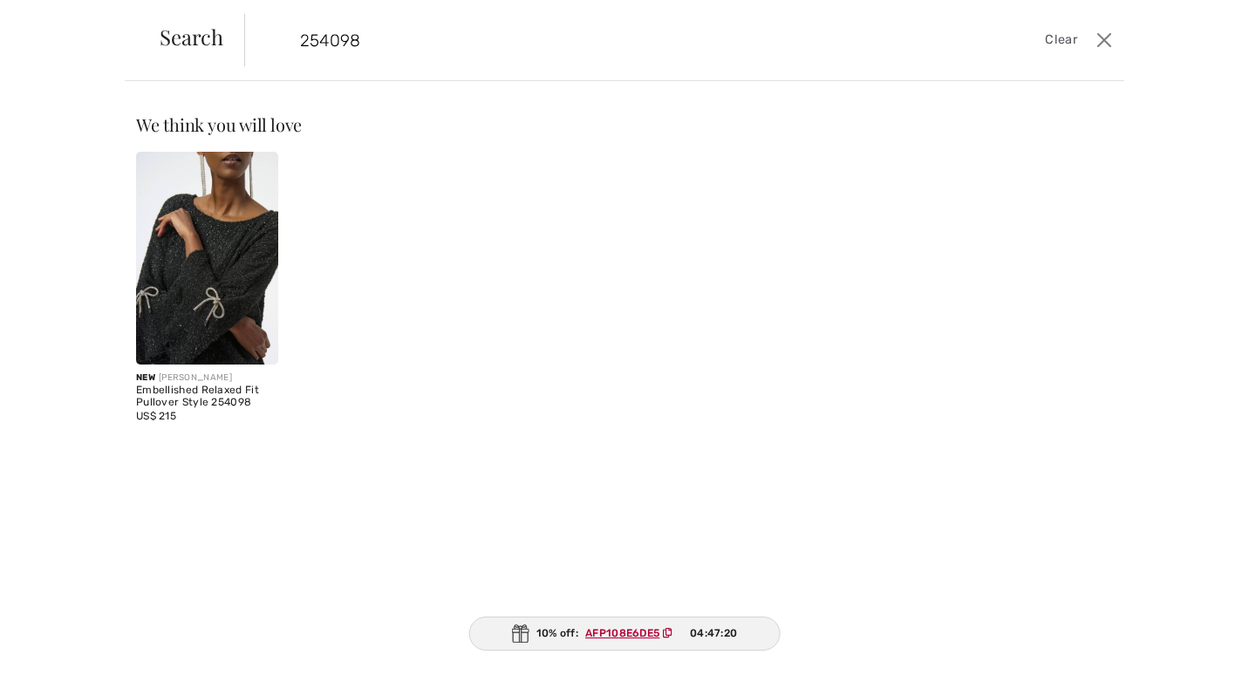
type input "254098"
click at [213, 263] on img at bounding box center [207, 258] width 142 height 213
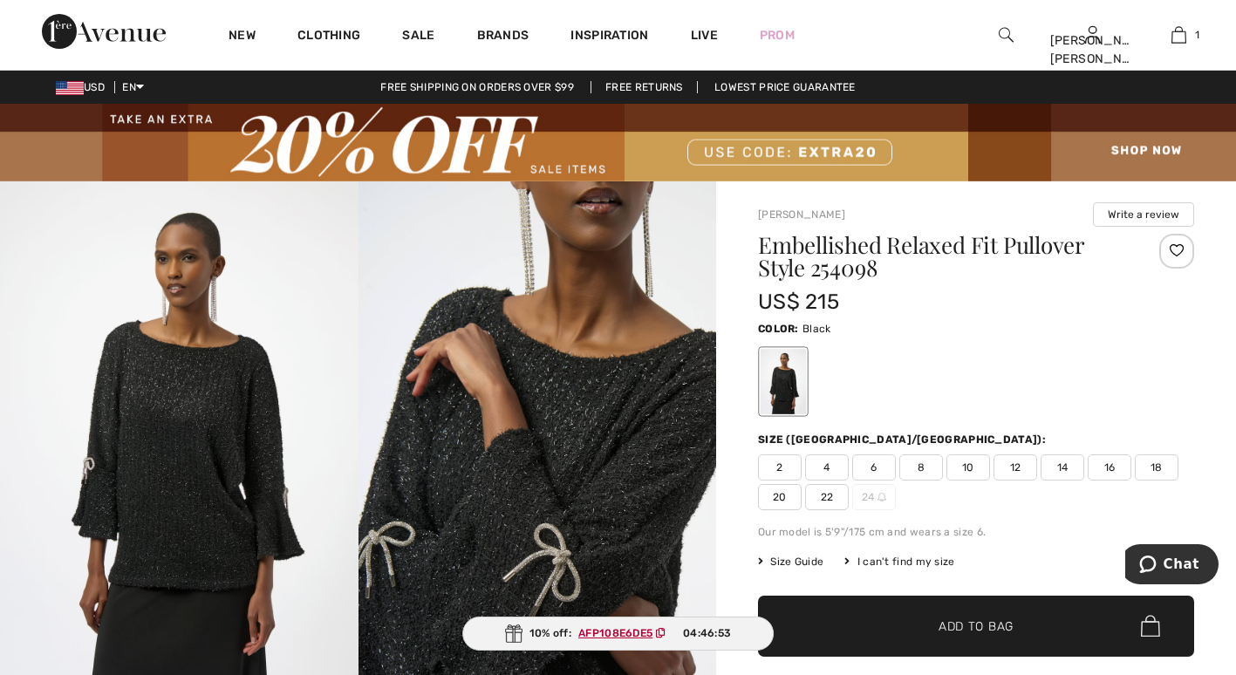
click at [1111, 460] on span "16" at bounding box center [1110, 468] width 44 height 26
click at [1000, 633] on span "Add to Bag" at bounding box center [976, 626] width 75 height 18
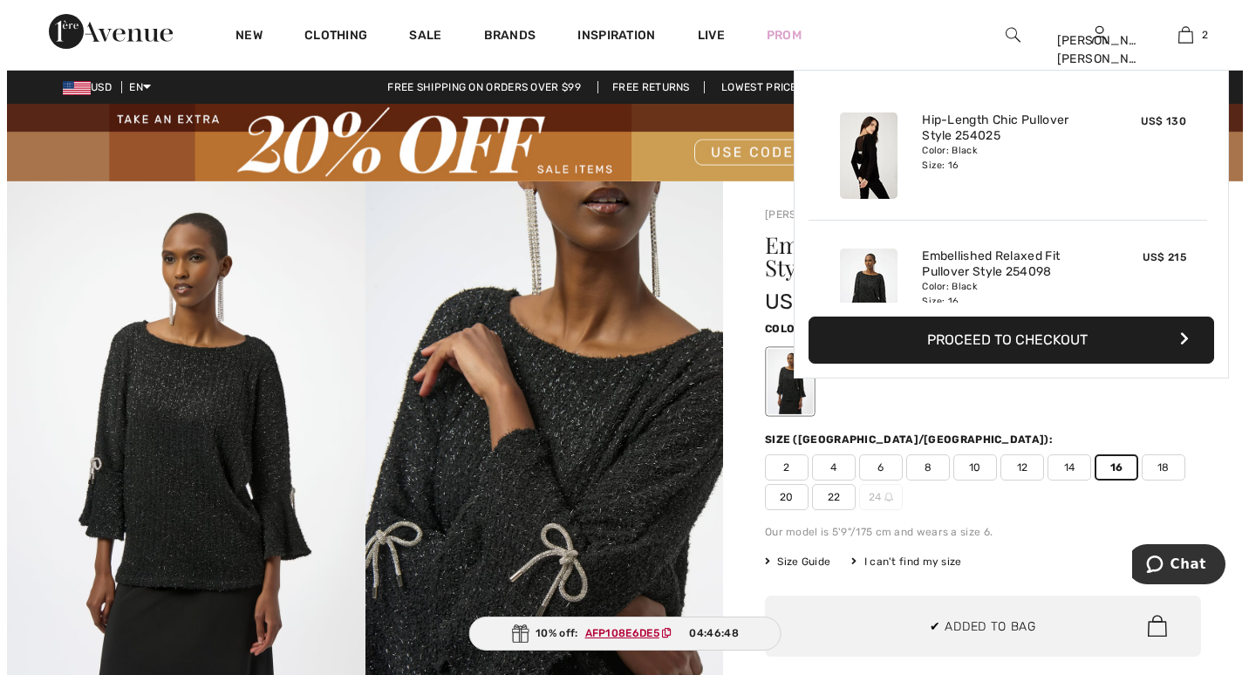
scroll to position [54, 0]
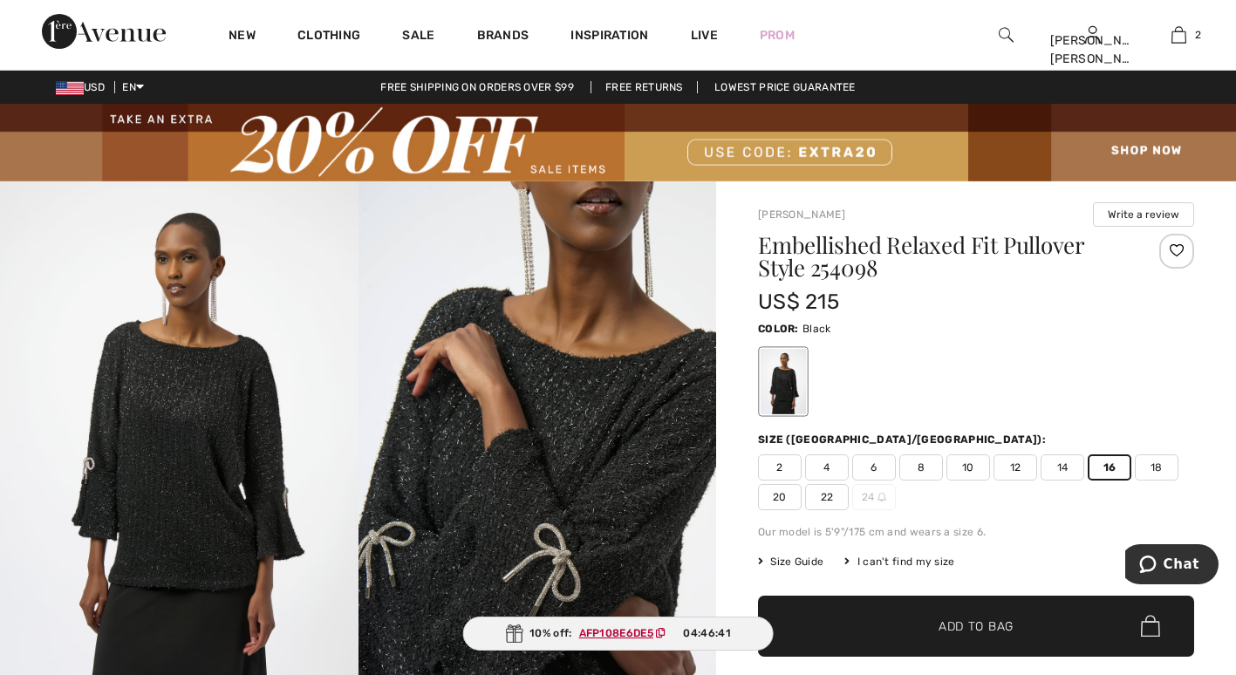
click at [1002, 30] on img at bounding box center [1006, 34] width 15 height 21
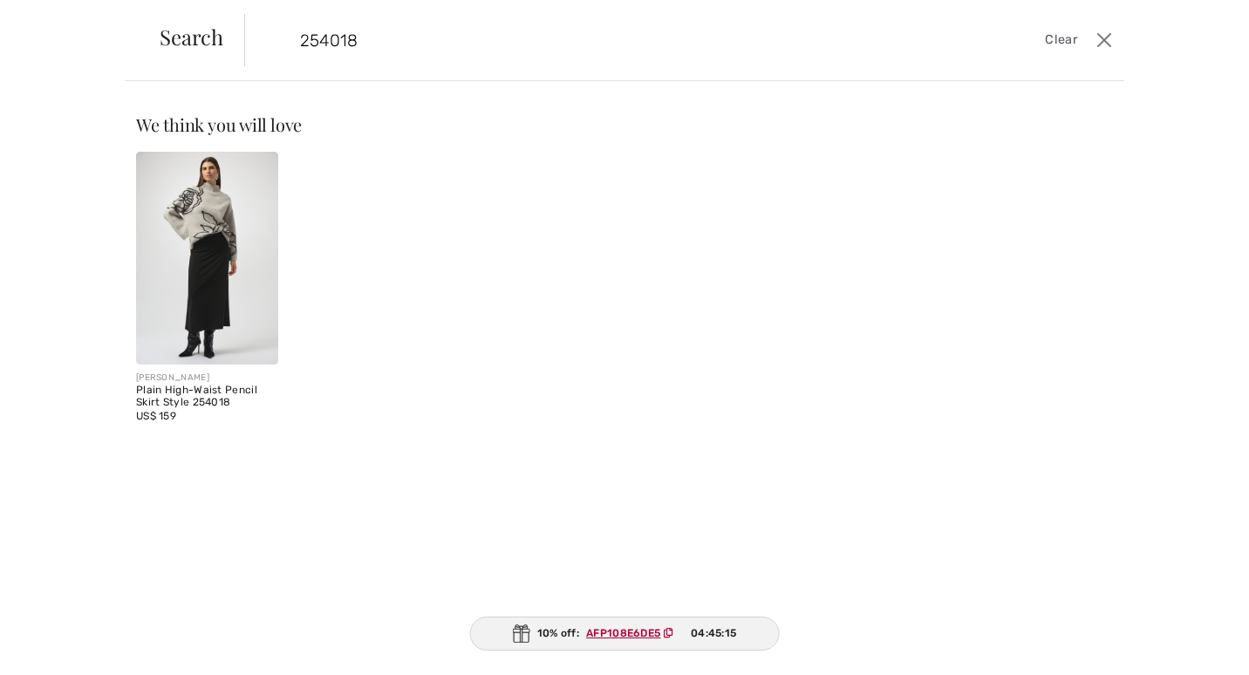
type input "254018"
click at [223, 250] on img at bounding box center [207, 258] width 142 height 213
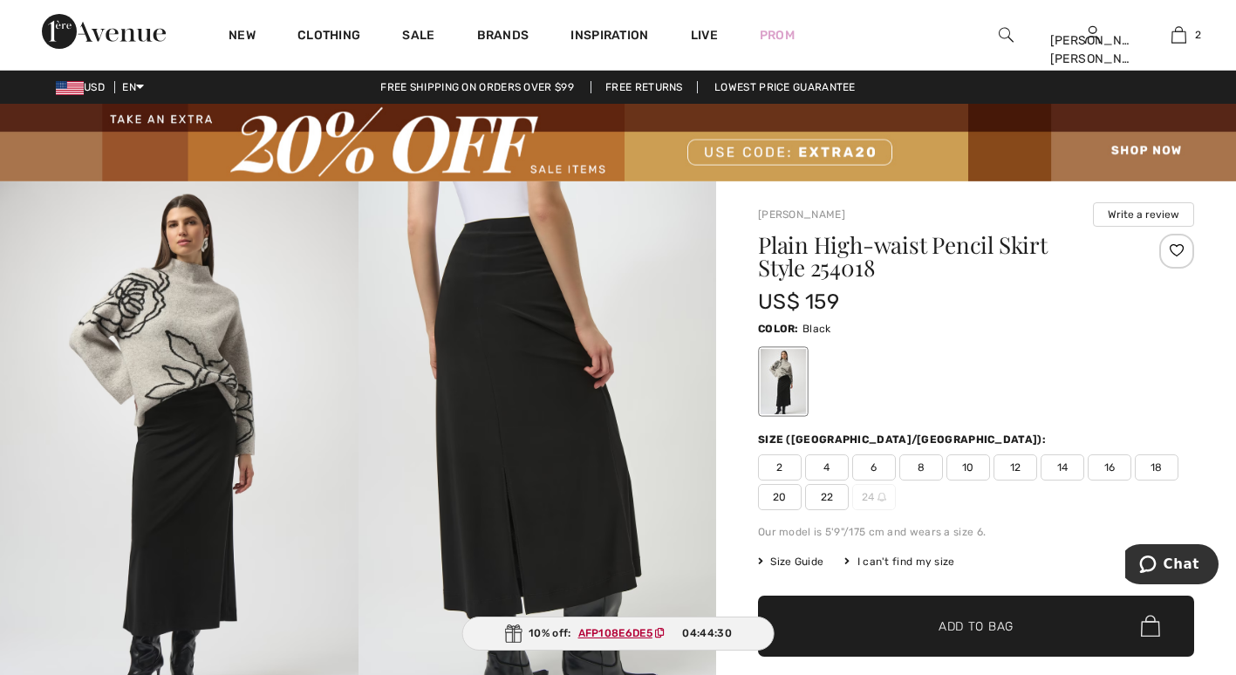
click at [1111, 468] on span "16" at bounding box center [1110, 468] width 44 height 26
click at [995, 630] on span "Add to Bag" at bounding box center [976, 626] width 75 height 18
click at [969, 614] on span "✔ Added to Bag Add to Bag" at bounding box center [976, 626] width 436 height 61
click at [1004, 32] on img at bounding box center [1006, 34] width 15 height 21
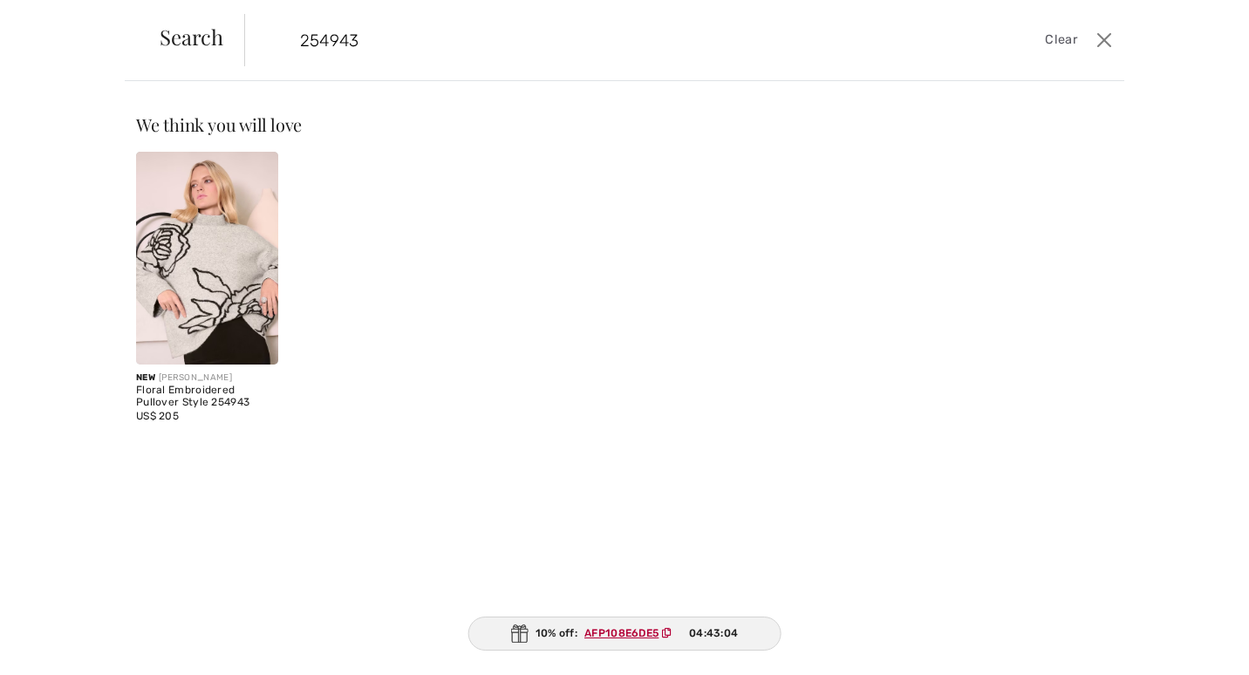
type input "254943"
click at [231, 247] on img at bounding box center [207, 258] width 142 height 213
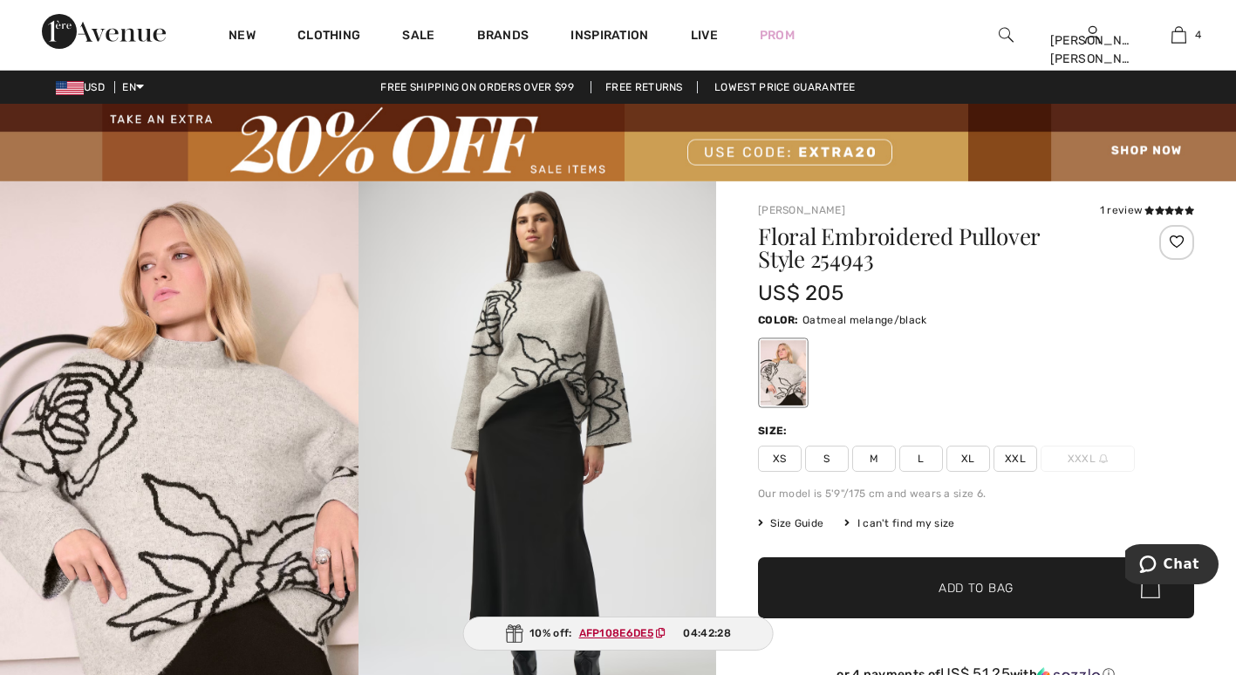
click at [960, 455] on span "XL" at bounding box center [969, 459] width 44 height 26
click at [989, 584] on span "Add to Bag" at bounding box center [976, 587] width 75 height 18
click at [989, 578] on span "✔ Added to Bag Add to Bag" at bounding box center [976, 588] width 436 height 61
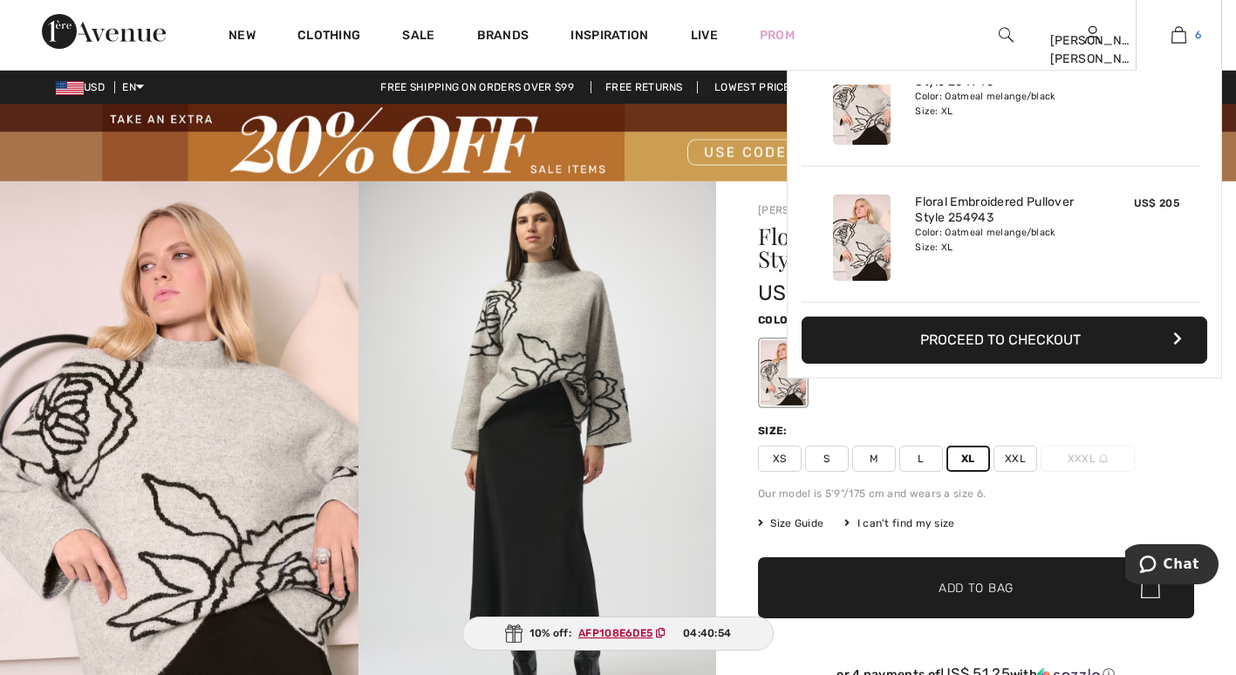
click at [1175, 35] on img at bounding box center [1179, 34] width 15 height 21
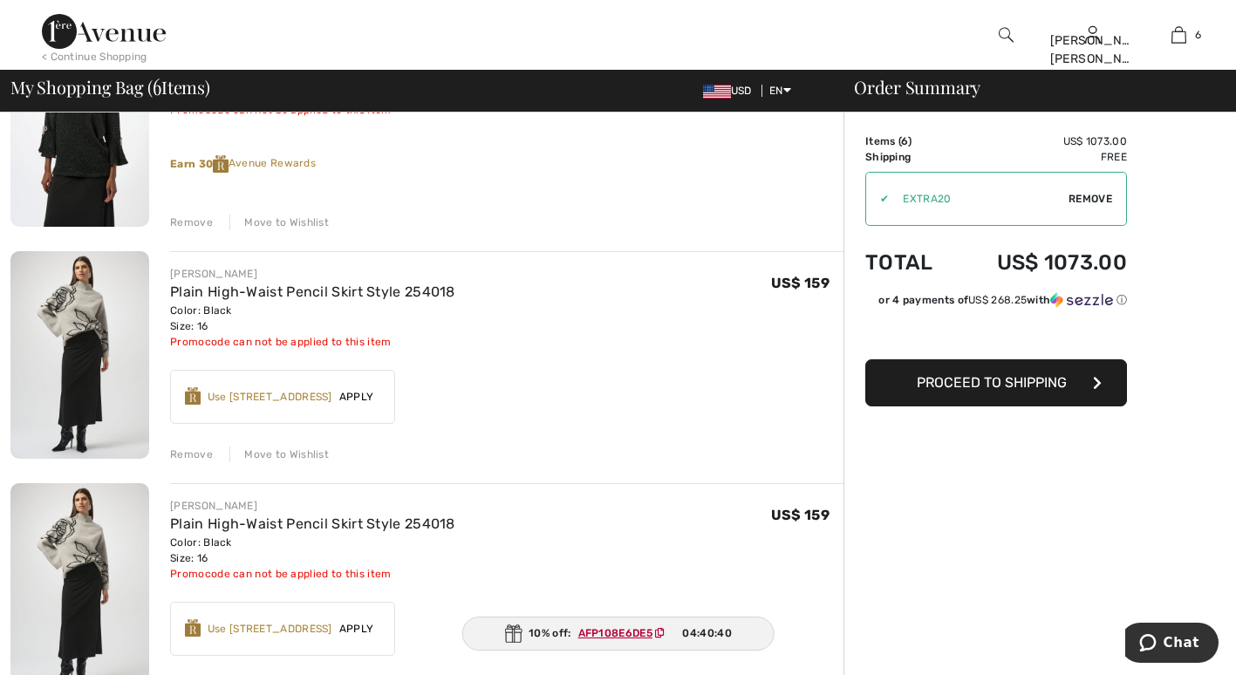
scroll to position [469, 0]
click at [191, 450] on div "Remove" at bounding box center [191, 456] width 43 height 16
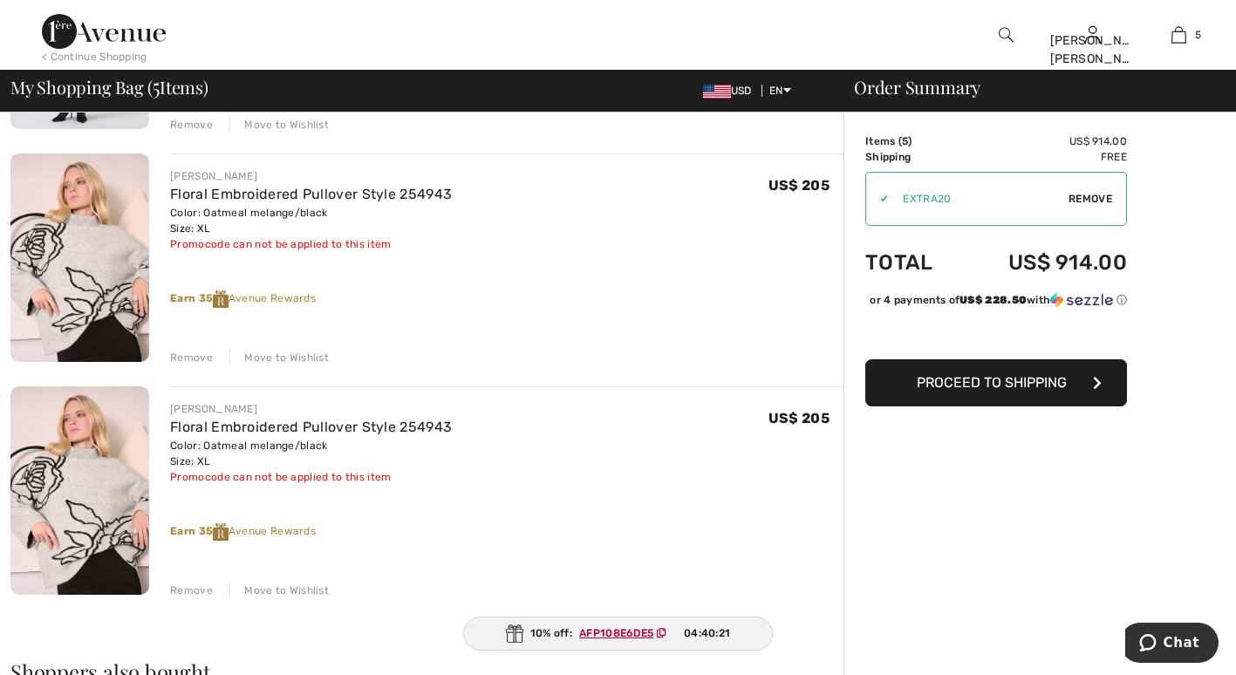
scroll to position [800, 0]
click at [195, 351] on div "Remove" at bounding box center [191, 357] width 43 height 16
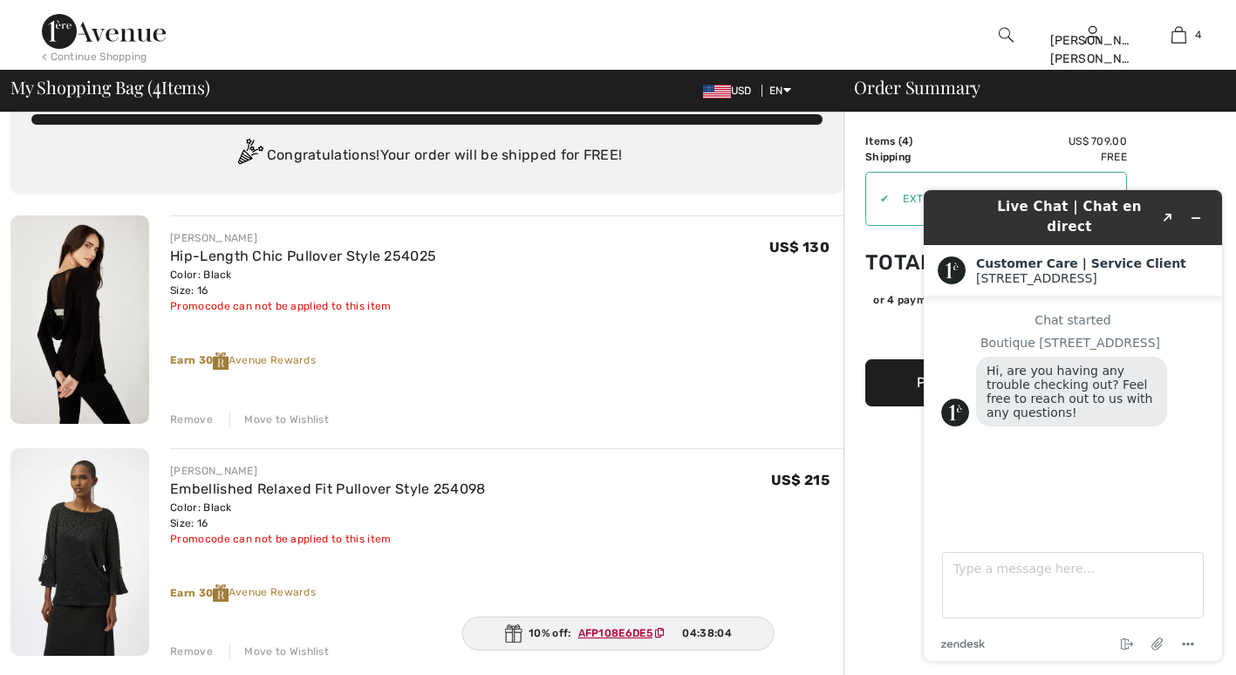
scroll to position [0, 0]
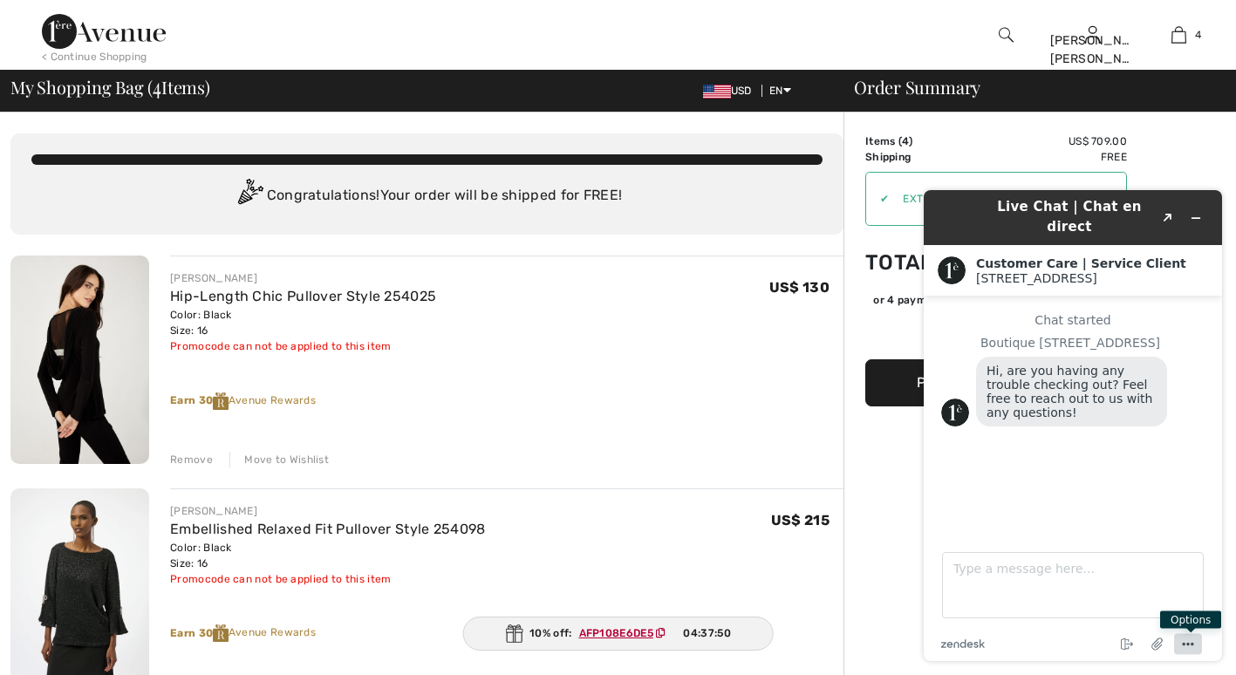
click at [1182, 642] on icon "Menu" at bounding box center [1188, 644] width 21 height 21
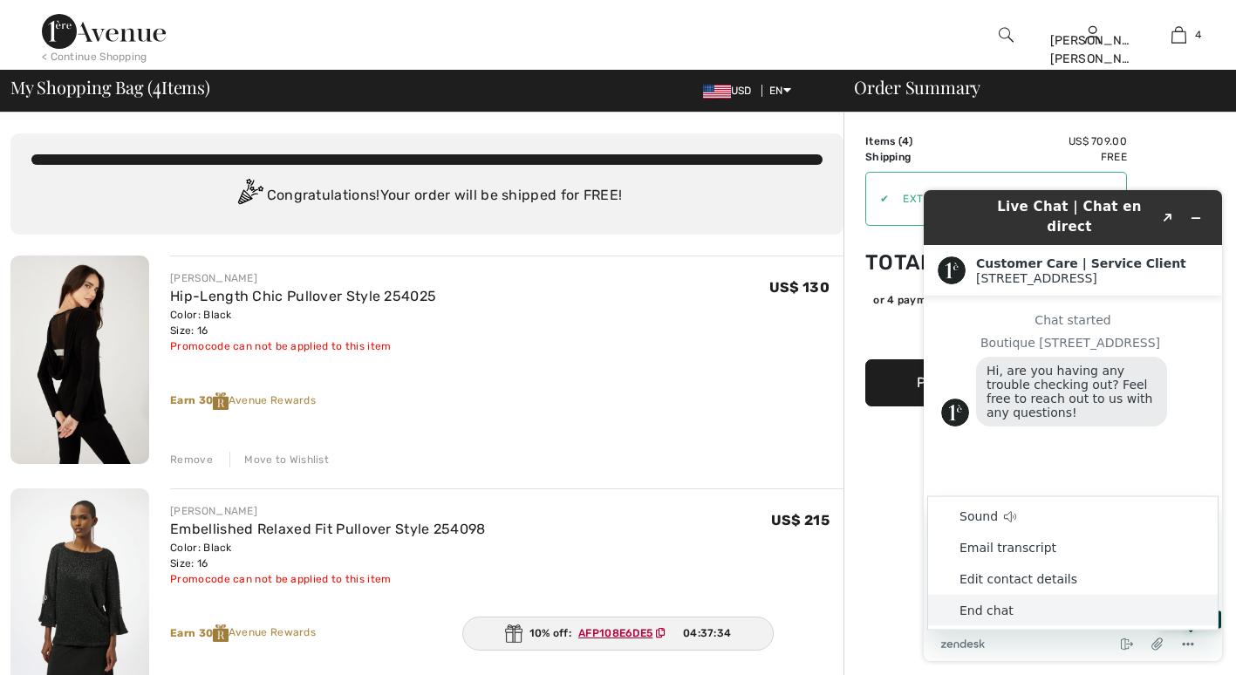
click at [989, 606] on li "End chat" at bounding box center [1073, 610] width 290 height 31
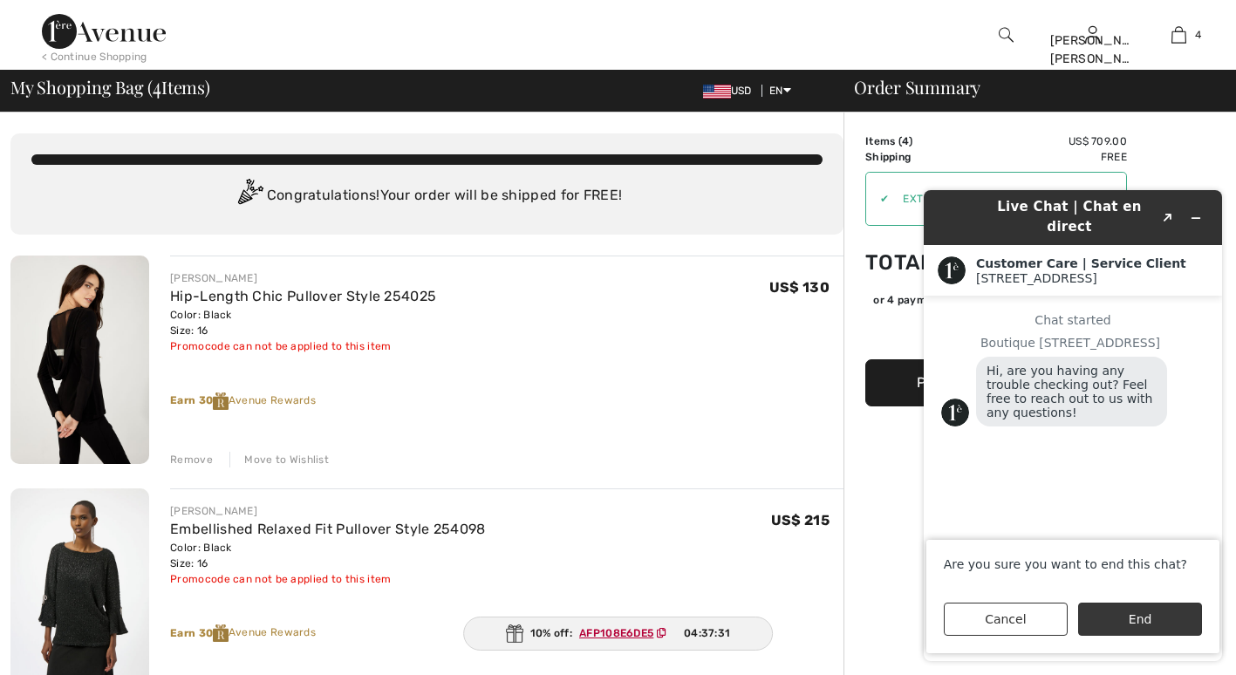
click at [1137, 627] on button "End" at bounding box center [1140, 619] width 124 height 33
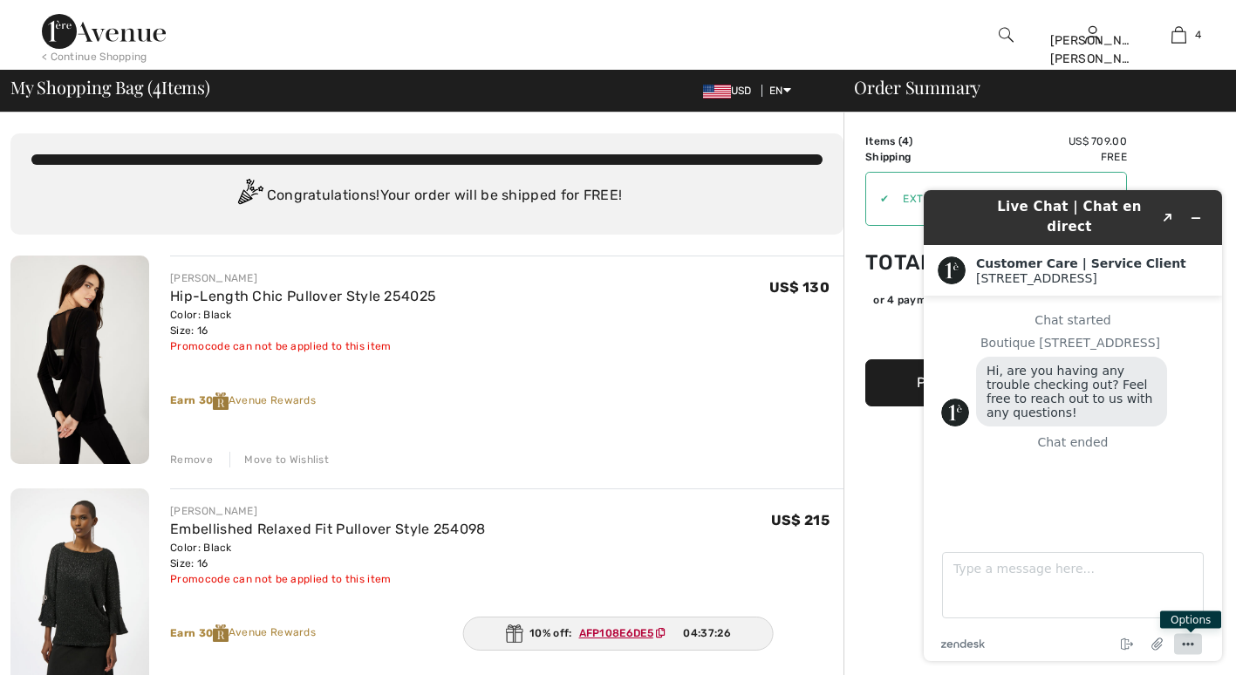
click at [1194, 641] on icon "Menu" at bounding box center [1188, 644] width 21 height 21
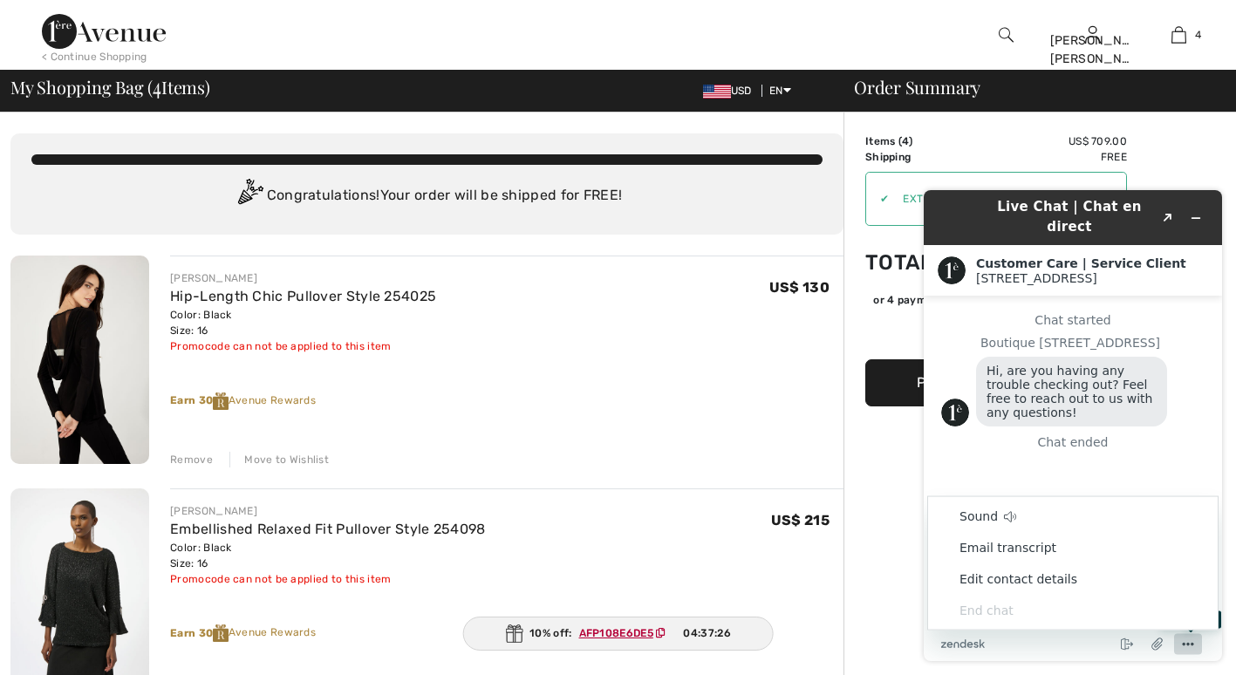
click at [1194, 641] on icon "Menu" at bounding box center [1188, 644] width 21 height 21
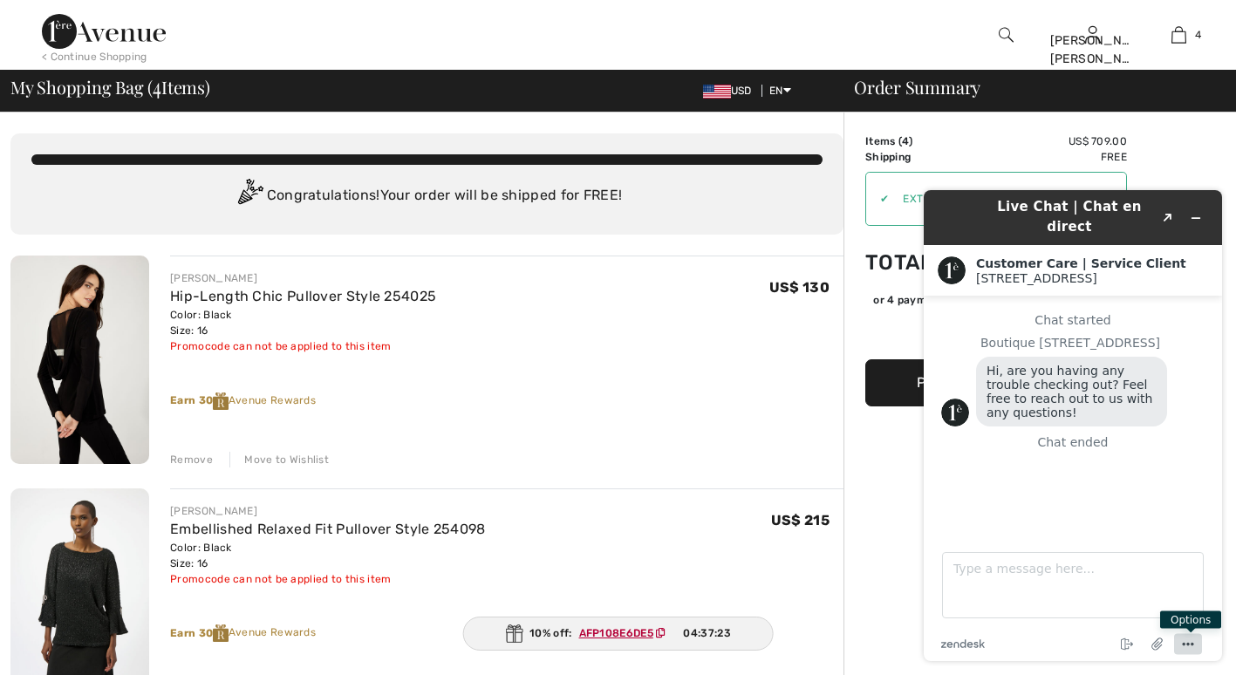
click at [1189, 639] on icon "Menu" at bounding box center [1188, 644] width 21 height 21
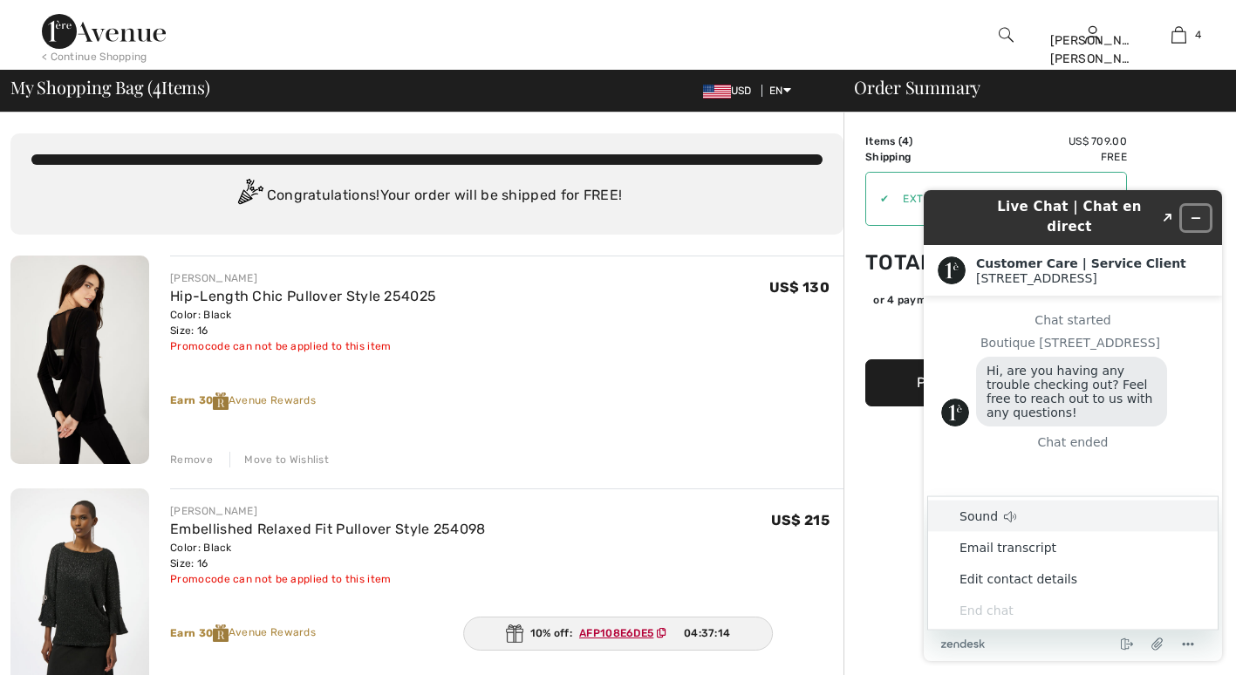
click at [1195, 212] on icon "Minimize widget" at bounding box center [1196, 218] width 12 height 12
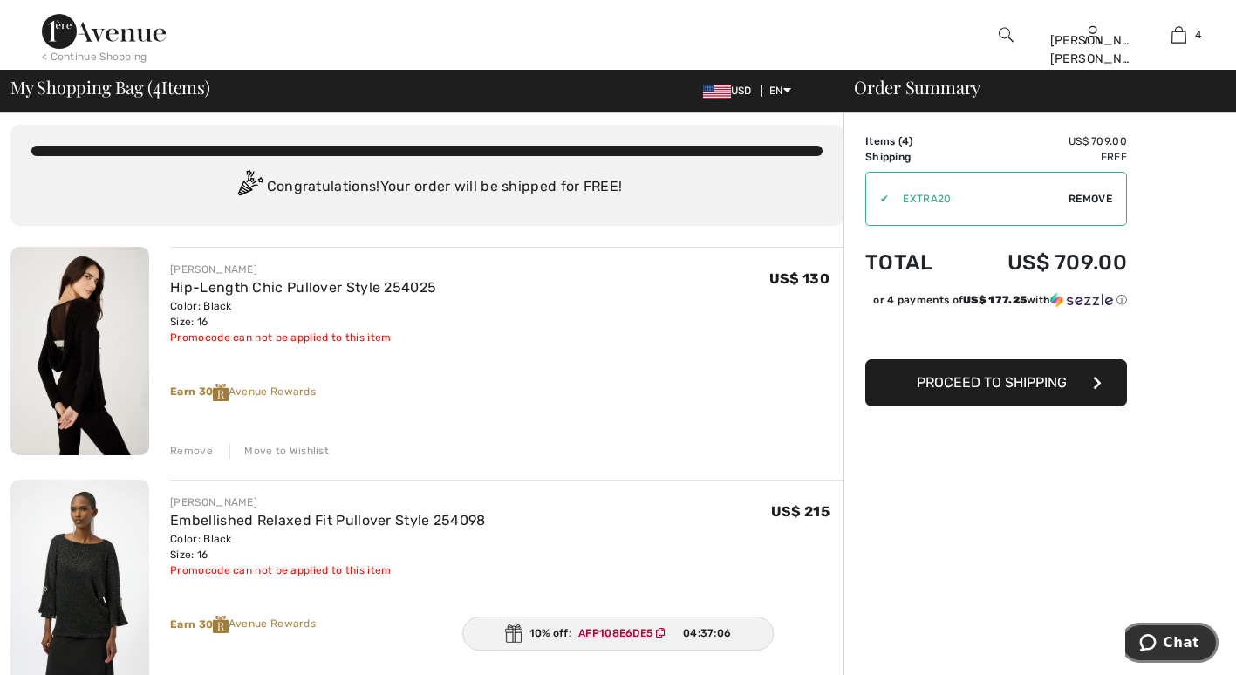
scroll to position [10, 0]
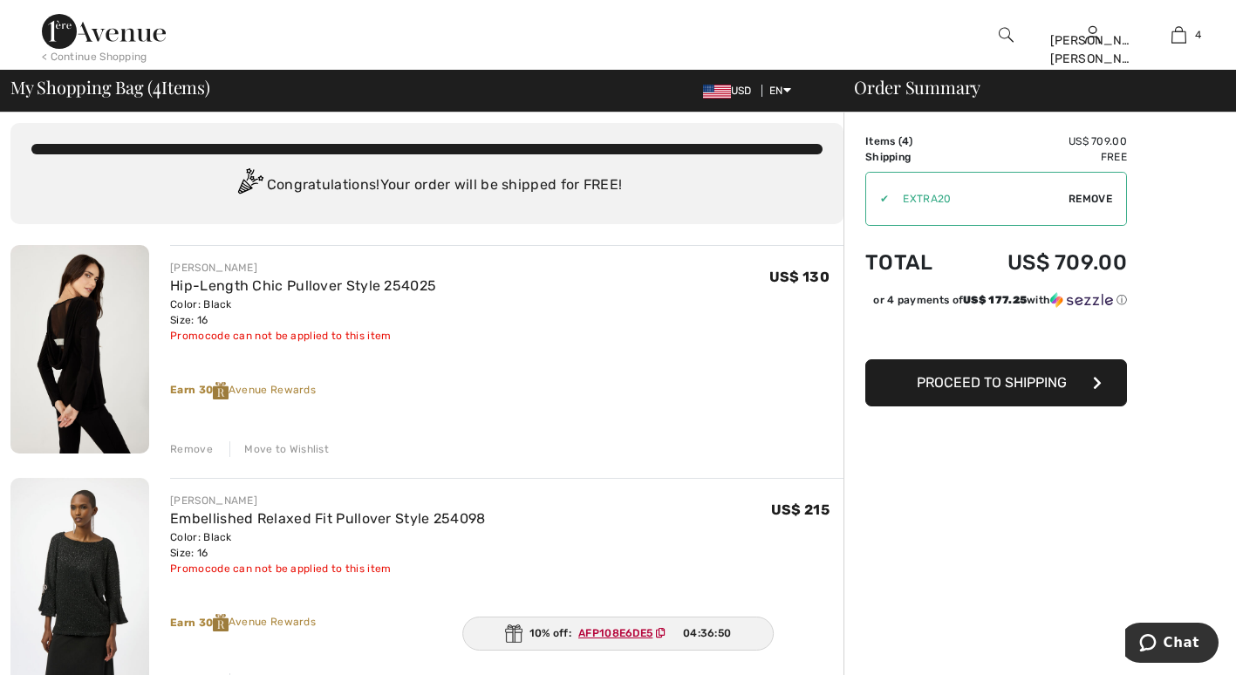
click at [887, 195] on div "✔" at bounding box center [877, 199] width 23 height 16
click at [1098, 194] on span "Remove" at bounding box center [1091, 199] width 44 height 16
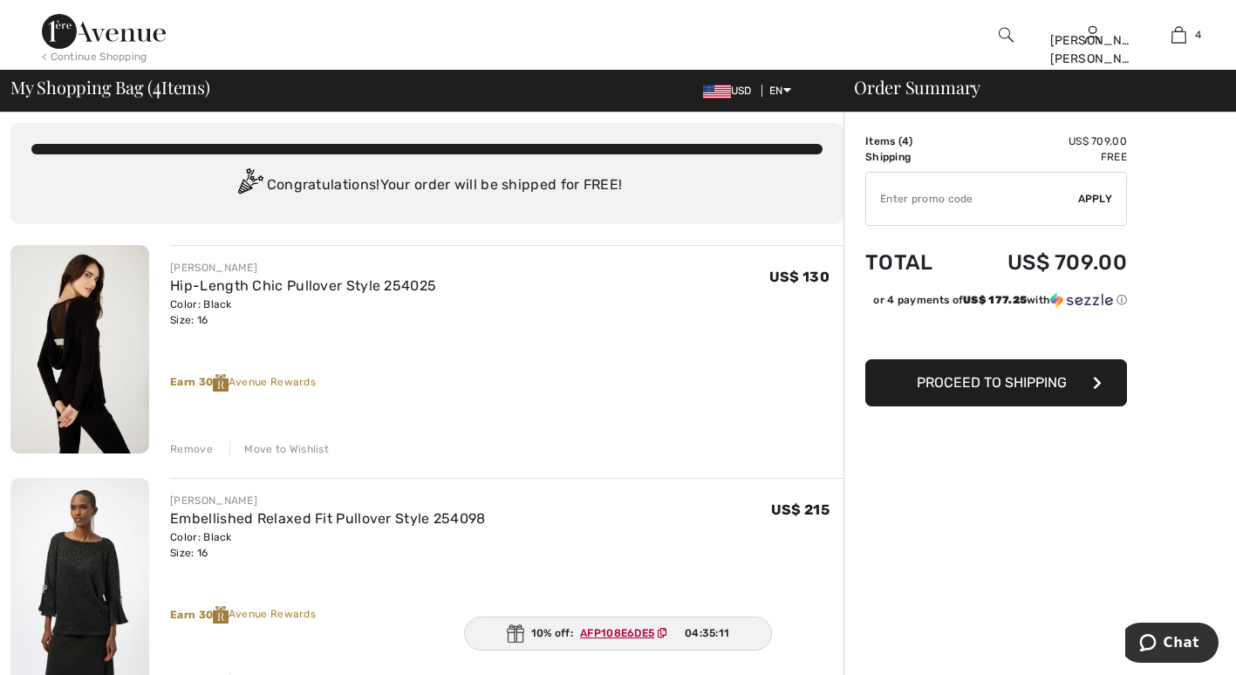
click at [990, 201] on input "TEXT" at bounding box center [972, 199] width 212 height 52
type input "AFP108E6DE5"
click at [1100, 192] on span "Apply" at bounding box center [1095, 199] width 35 height 16
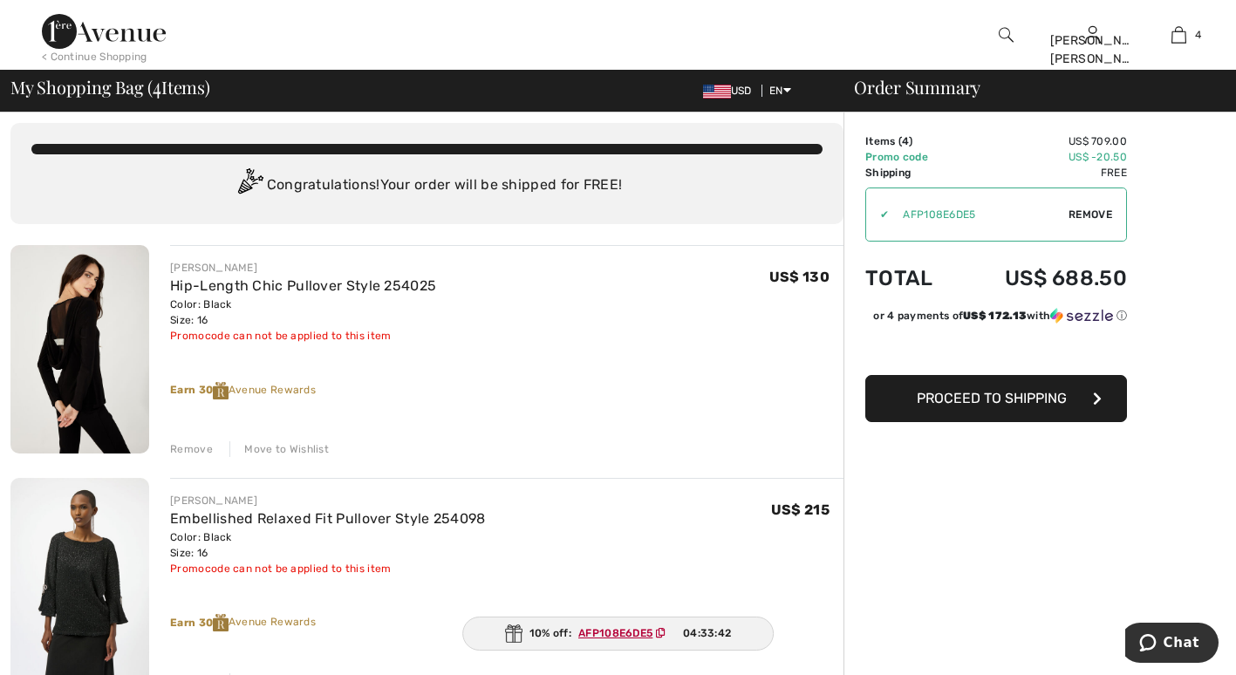
click at [1009, 393] on span "Proceed to Shipping" at bounding box center [992, 398] width 150 height 17
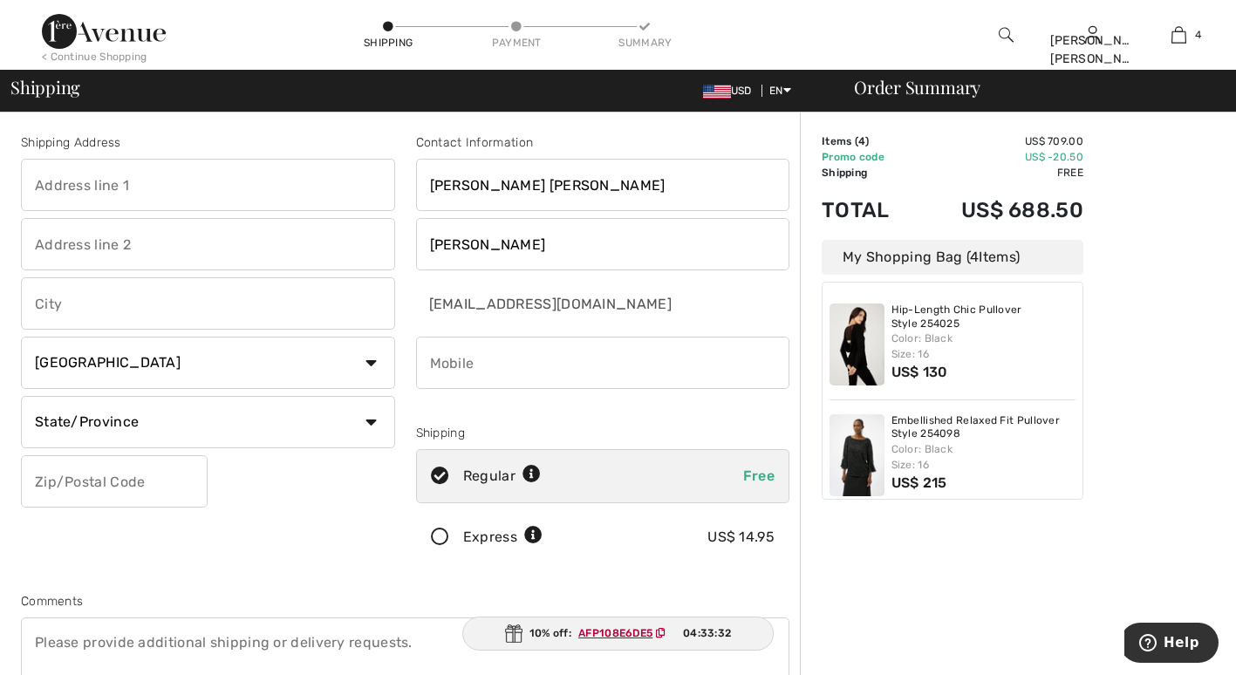
click at [263, 192] on input "text" at bounding box center [208, 185] width 374 height 52
type input "544o Doniphan Drive"
type input "El Paso"
select select "US"
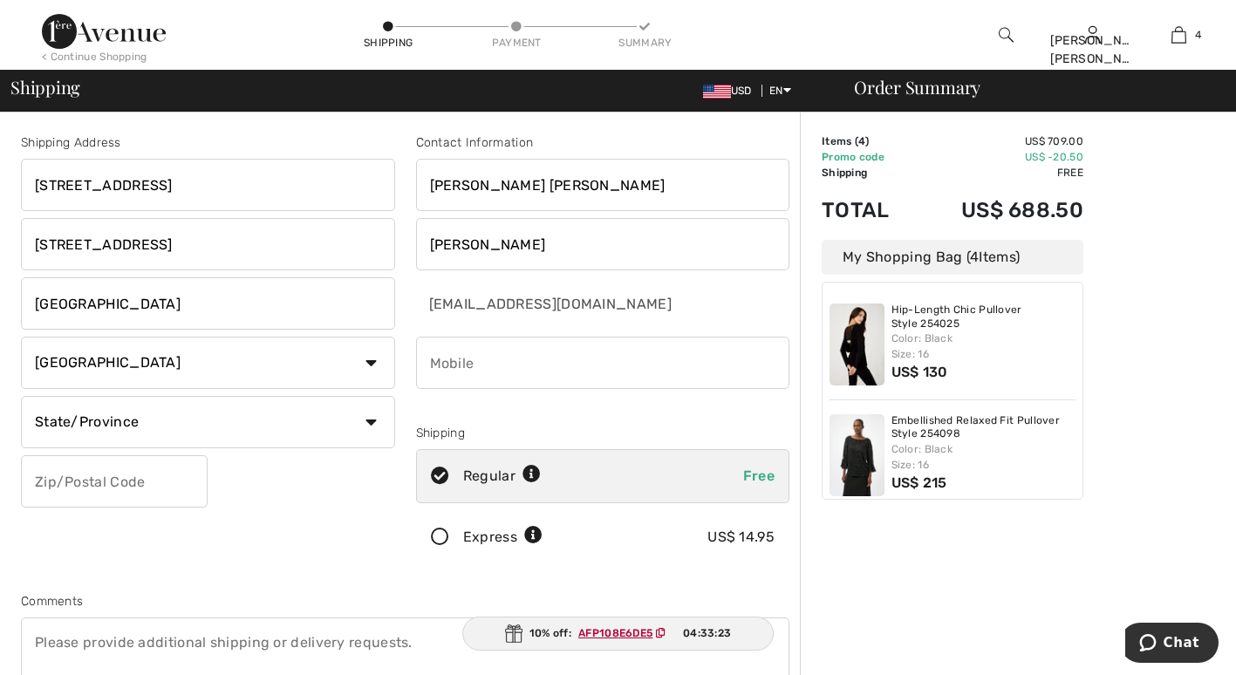
type input "79932"
type input "9152086856"
click at [370, 418] on select "State/Province Alabama Alaska American Samoa Arizona Arkansas California Colora…" at bounding box center [208, 422] width 374 height 52
select select "TX"
click at [21, 396] on select "State/Province Alabama Alaska American Samoa Arizona Arkansas California Colora…" at bounding box center [208, 422] width 374 height 52
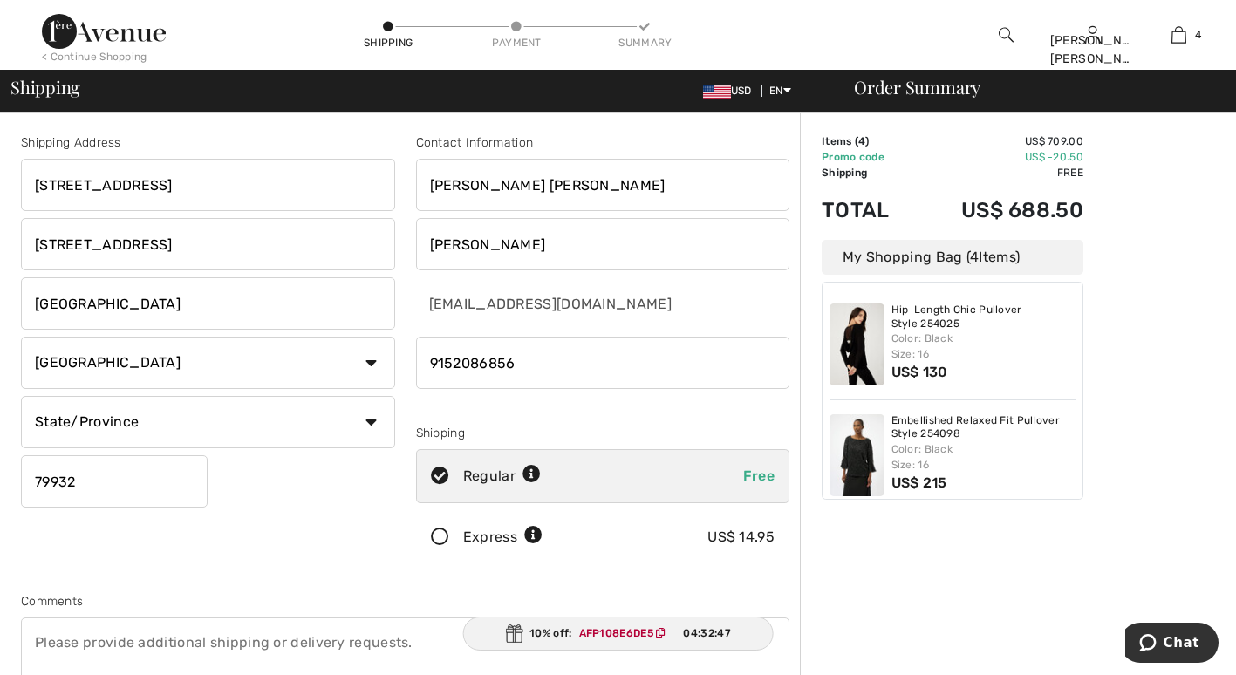
click at [219, 191] on input "544o Doniphan Drive" at bounding box center [208, 185] width 374 height 52
click at [278, 523] on div "Shipping Address 544o Doniphan Drive 544o Doniphan Drive El Paso Country Canada…" at bounding box center [207, 352] width 395 height 438
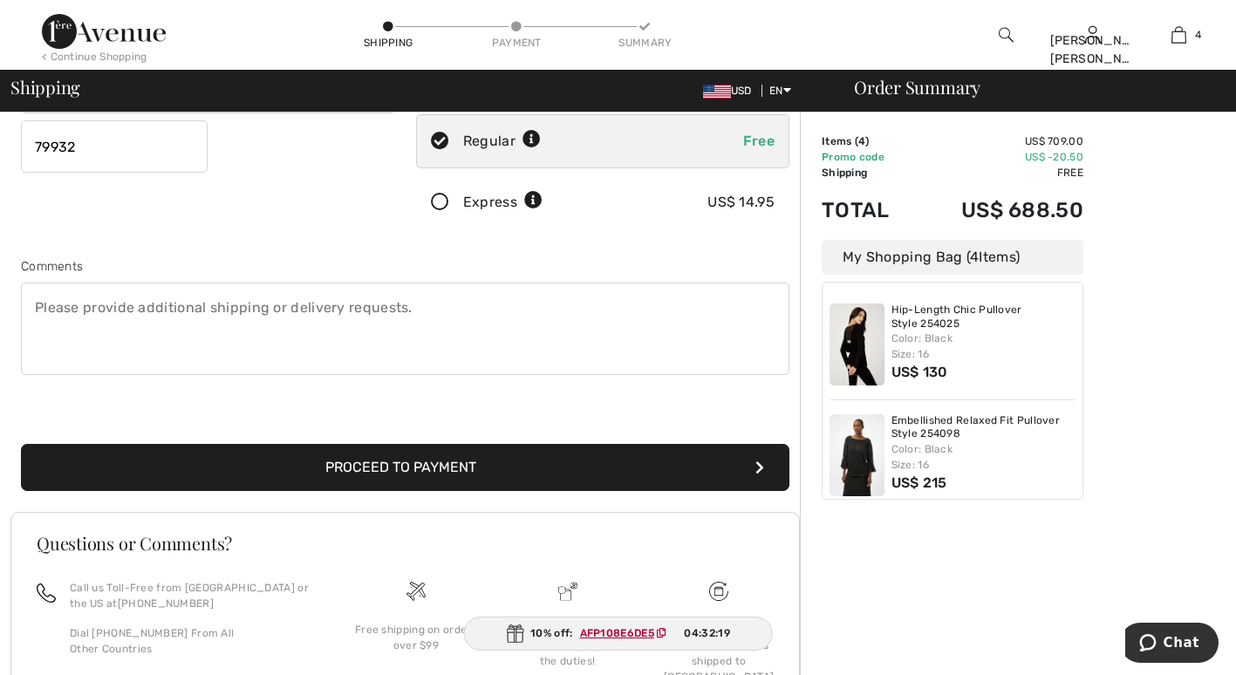
scroll to position [461, 0]
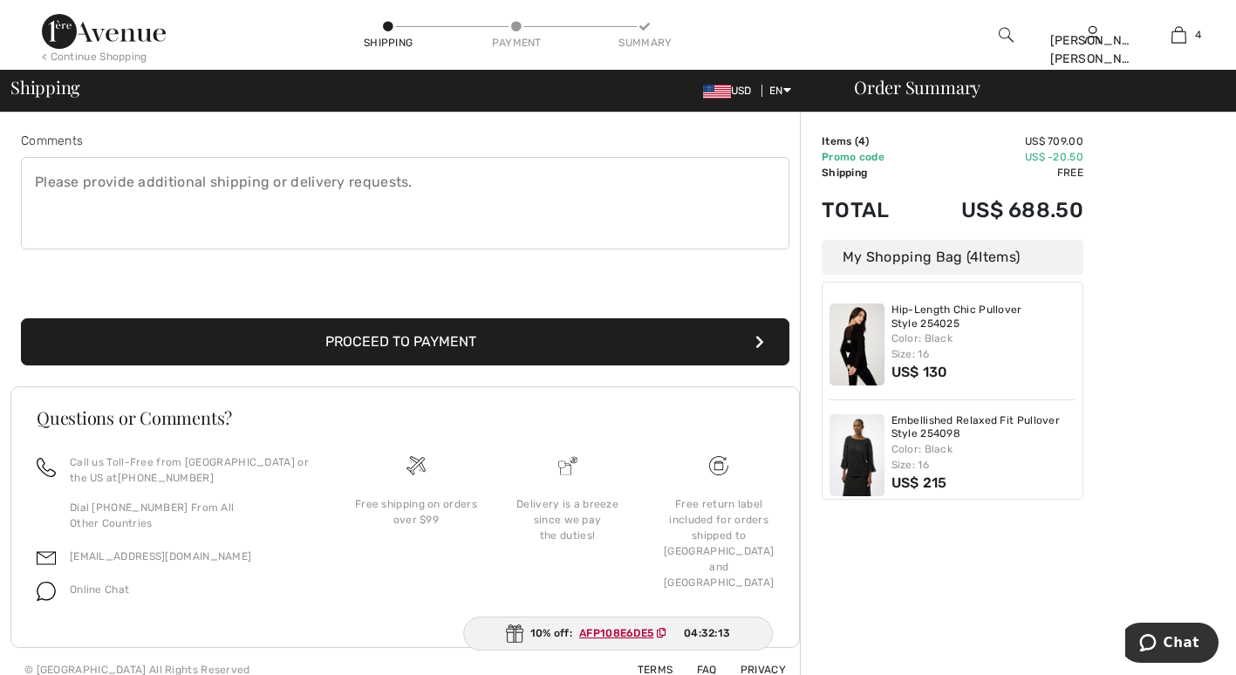
click at [558, 332] on button "Proceed to Payment" at bounding box center [405, 341] width 769 height 47
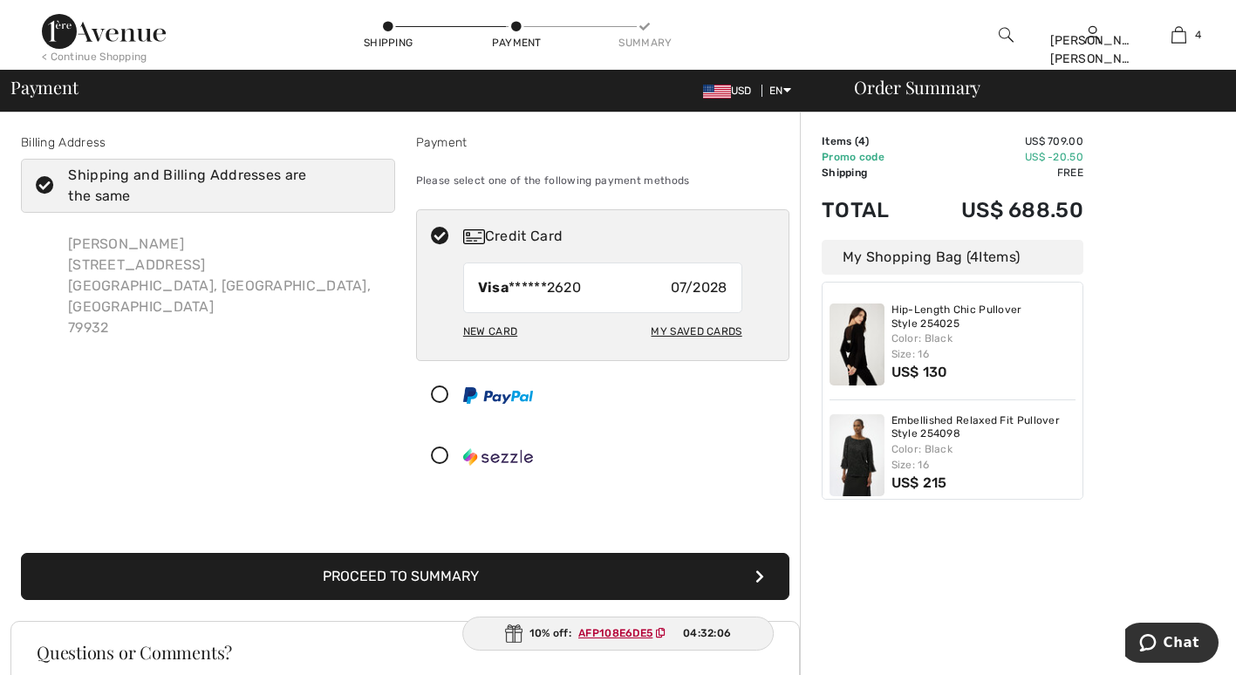
click at [623, 576] on button "Proceed to Summary" at bounding box center [405, 576] width 769 height 47
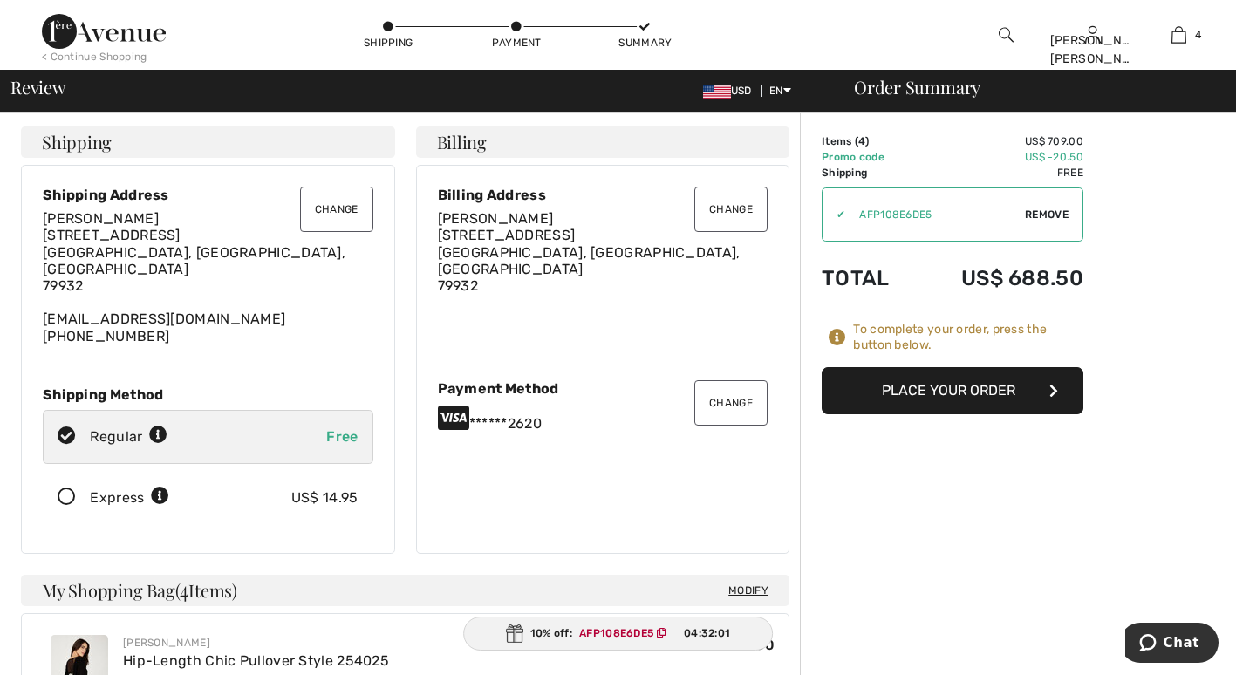
click at [982, 392] on button "Place Your Order" at bounding box center [953, 390] width 262 height 47
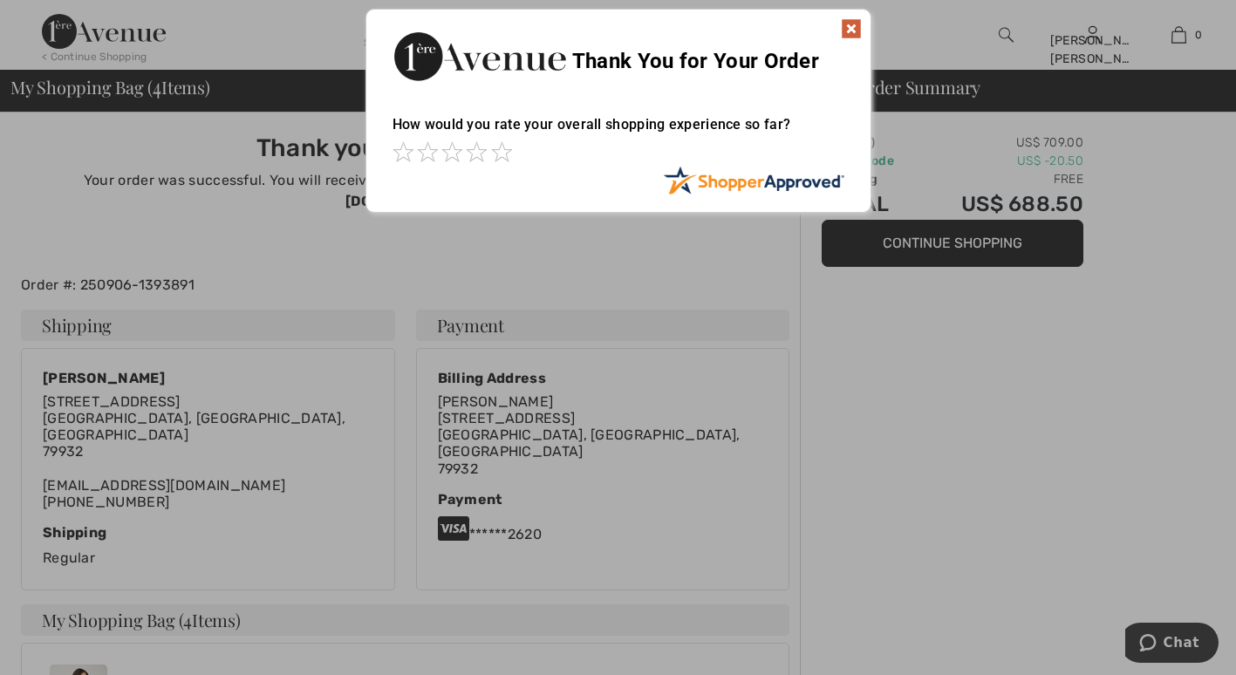
click at [1002, 34] on div "Sorry! Something went wrong. Close Thank You for Your Order How would you rate …" at bounding box center [618, 111] width 1236 height 222
click at [1097, 38] on div "Sorry! Something went wrong. Close Thank You for Your Order How would you rate …" at bounding box center [618, 111] width 1236 height 222
click at [854, 28] on img at bounding box center [851, 28] width 21 height 21
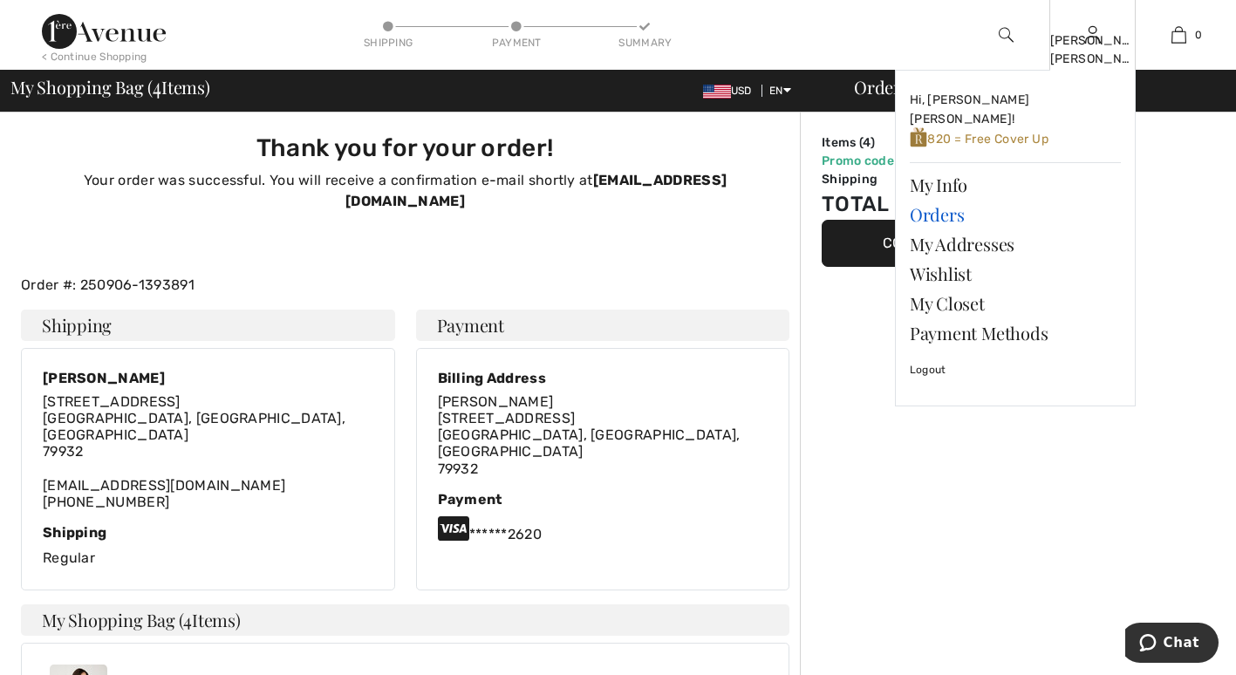
click at [962, 200] on link "Orders" at bounding box center [1015, 215] width 211 height 30
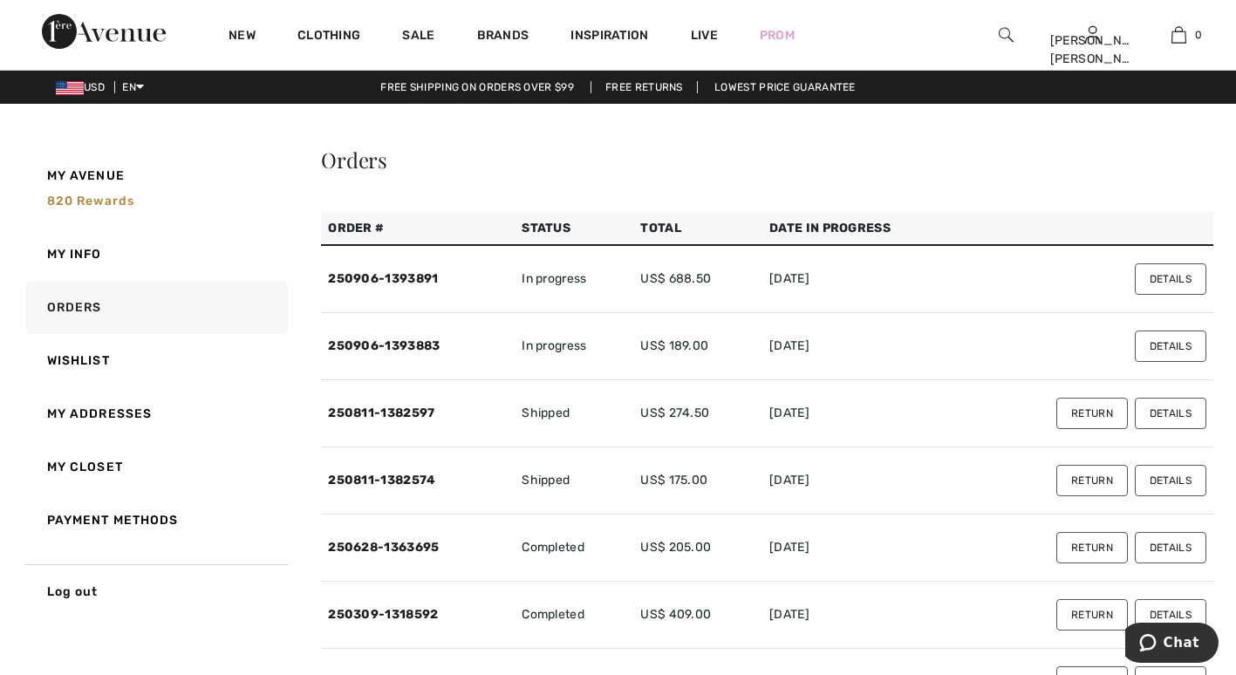
click at [1003, 30] on img at bounding box center [1006, 34] width 15 height 21
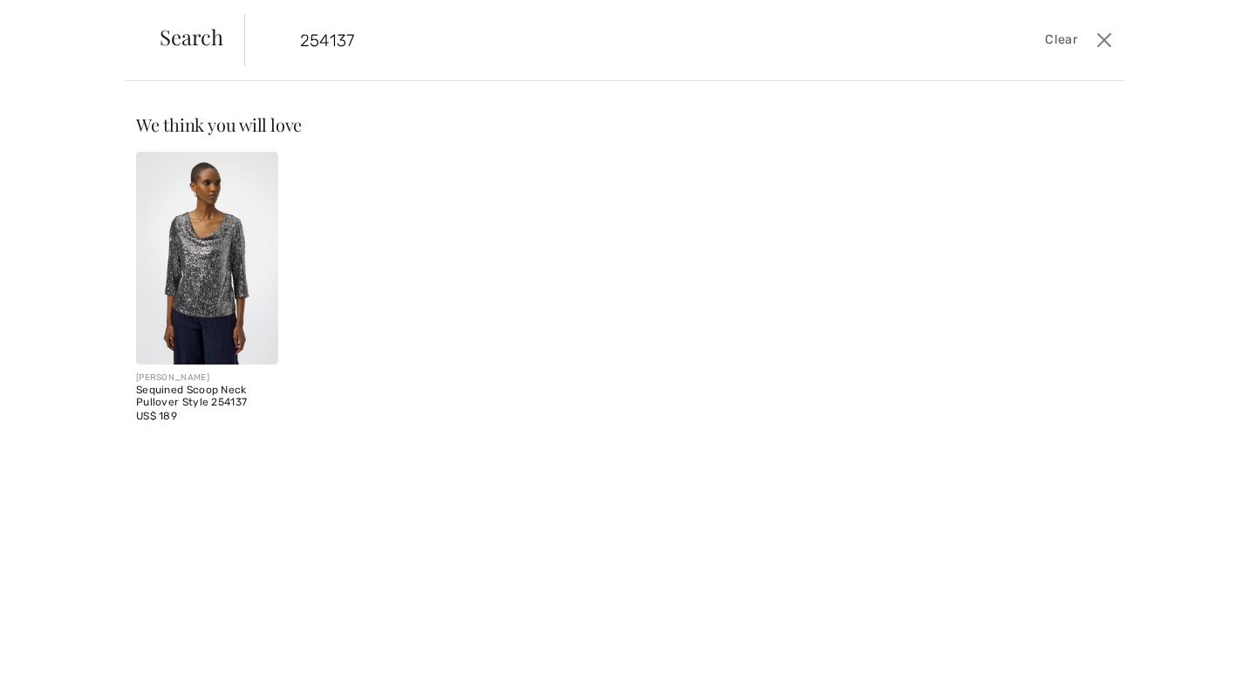
type input "254137"
click at [210, 267] on img at bounding box center [207, 258] width 142 height 213
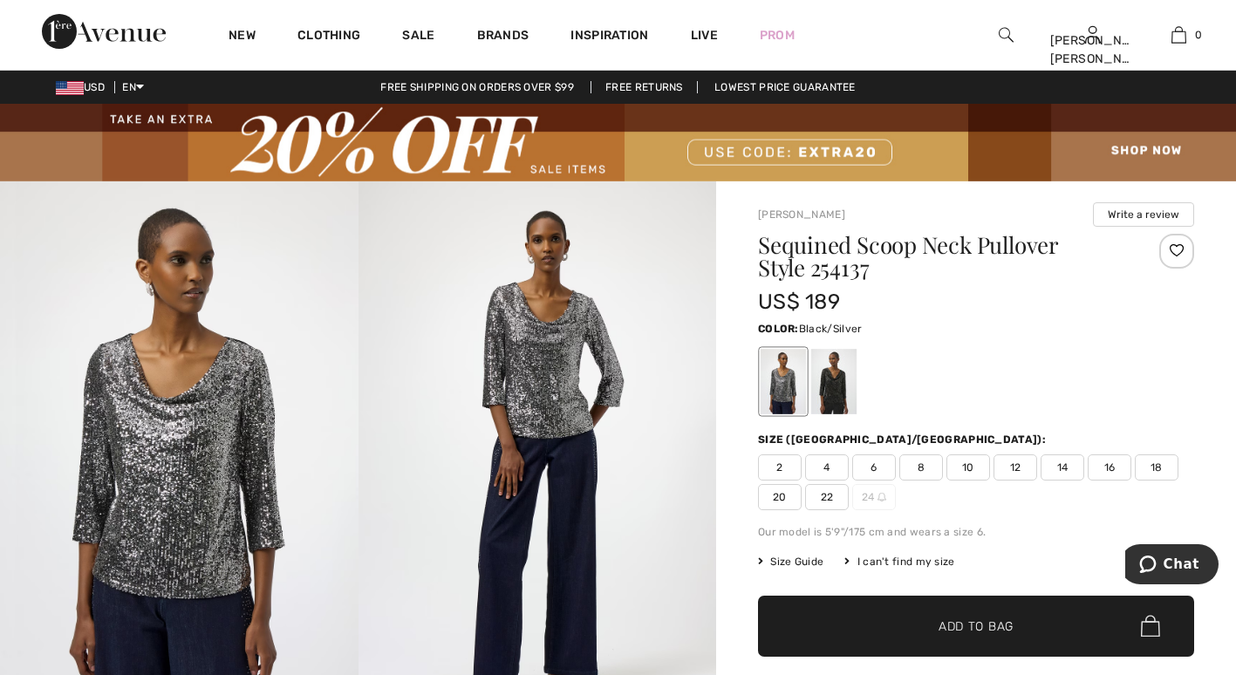
click at [1108, 472] on span "16" at bounding box center [1110, 468] width 44 height 26
click at [996, 622] on span "Add to Bag" at bounding box center [976, 626] width 75 height 18
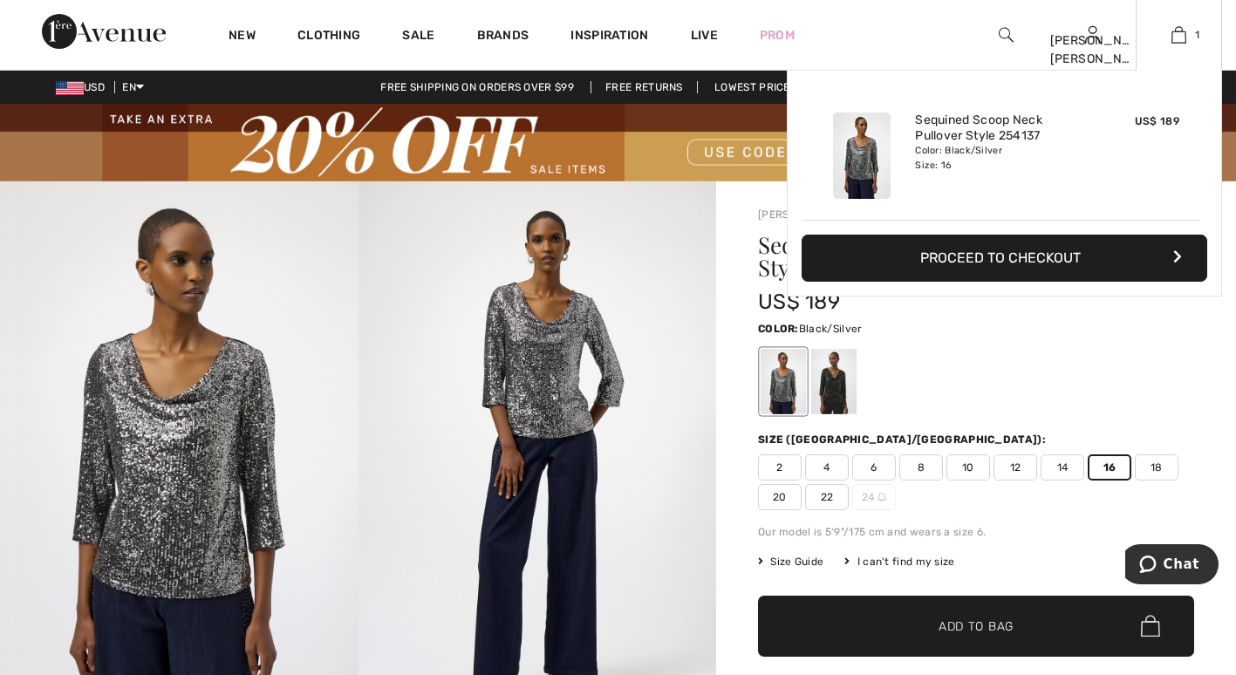
click at [1067, 257] on button "Proceed to Checkout" at bounding box center [1005, 258] width 406 height 47
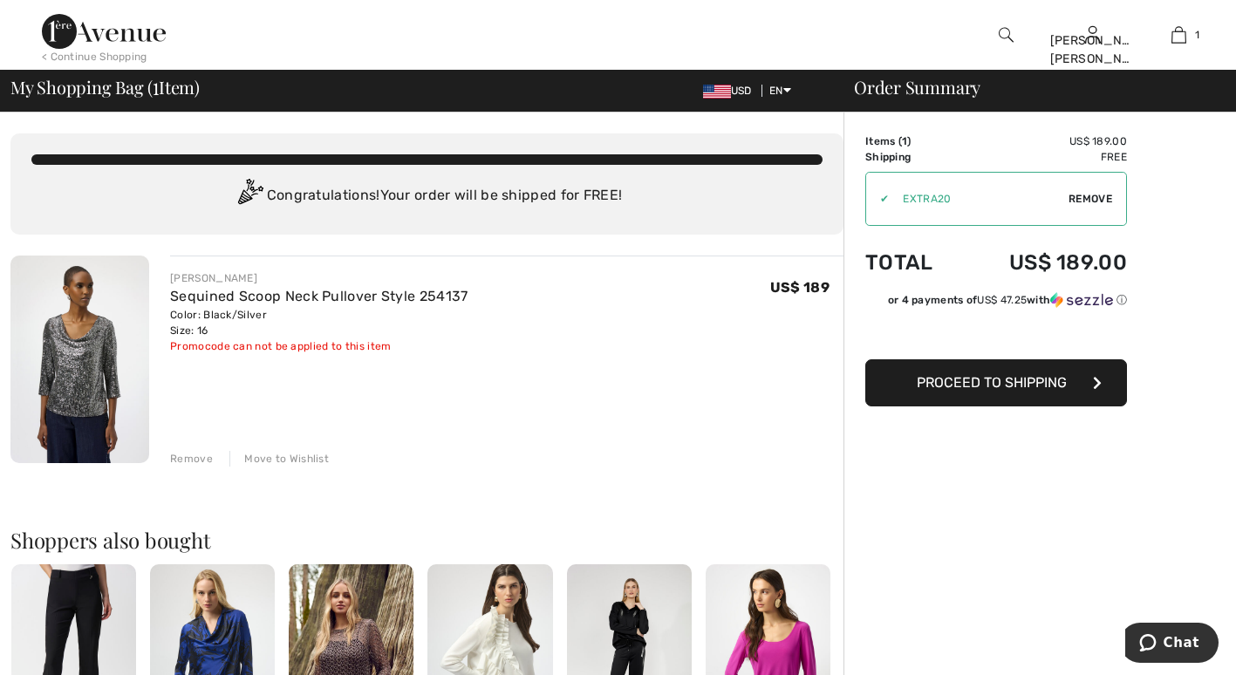
click at [1092, 190] on div "✔ Apply Remove" at bounding box center [997, 199] width 262 height 54
click at [1094, 192] on span "Remove" at bounding box center [1091, 199] width 44 height 16
click at [881, 195] on input "TEXT" at bounding box center [972, 199] width 212 height 52
type input "EXTRA20"
click at [1092, 194] on span "Apply" at bounding box center [1095, 199] width 35 height 16
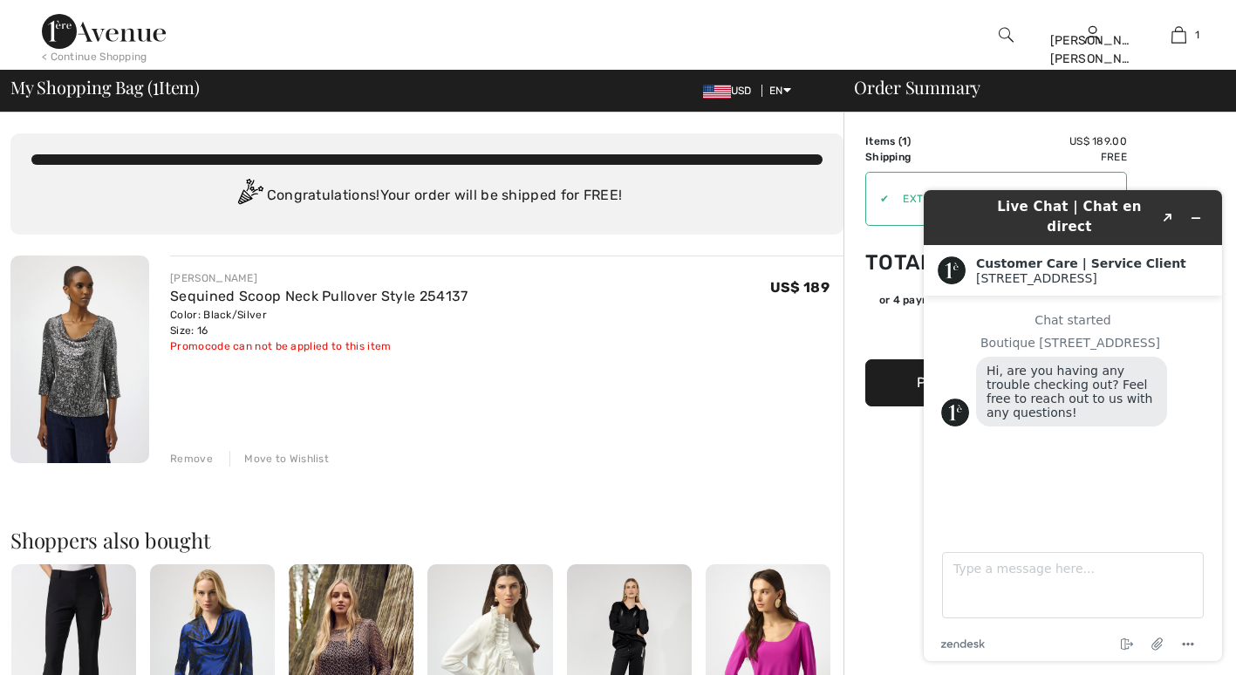
click at [660, 382] on div "[PERSON_NAME] Sequined Scoop Neck Pullover Style 254137 Color: Black/Silver Siz…" at bounding box center [507, 361] width 674 height 211
click at [198, 454] on div "Remove" at bounding box center [191, 459] width 43 height 16
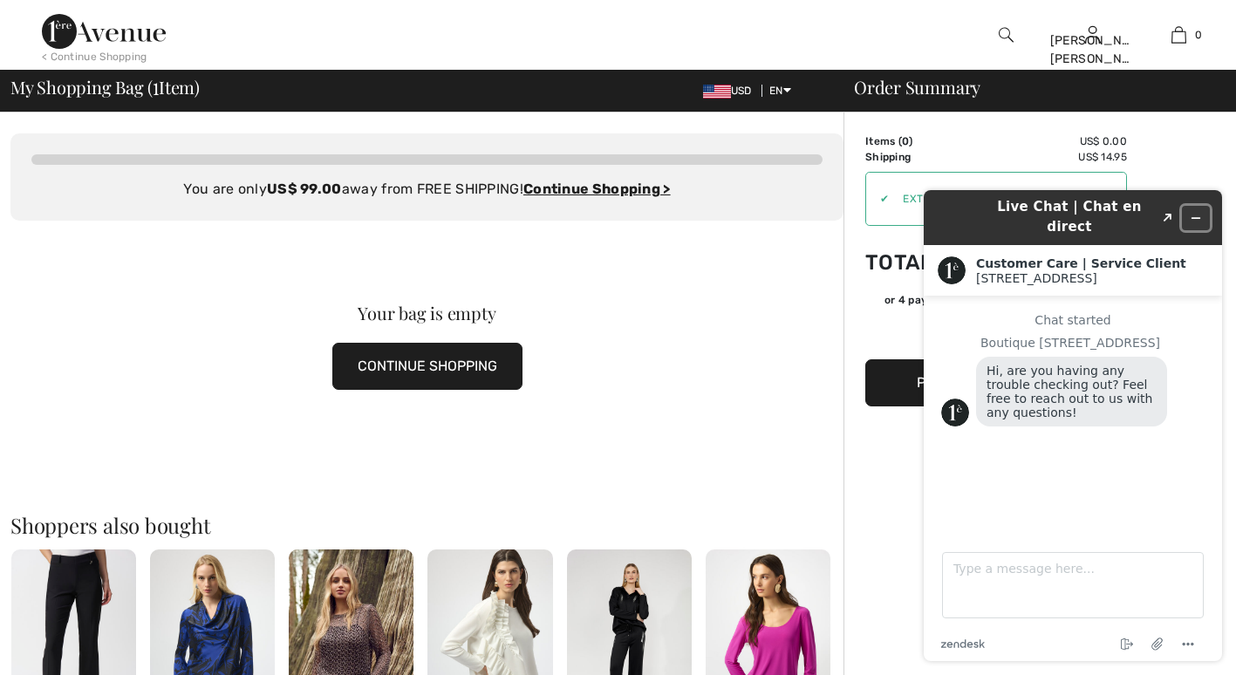
click at [1195, 212] on icon "Minimize widget" at bounding box center [1196, 218] width 12 height 12
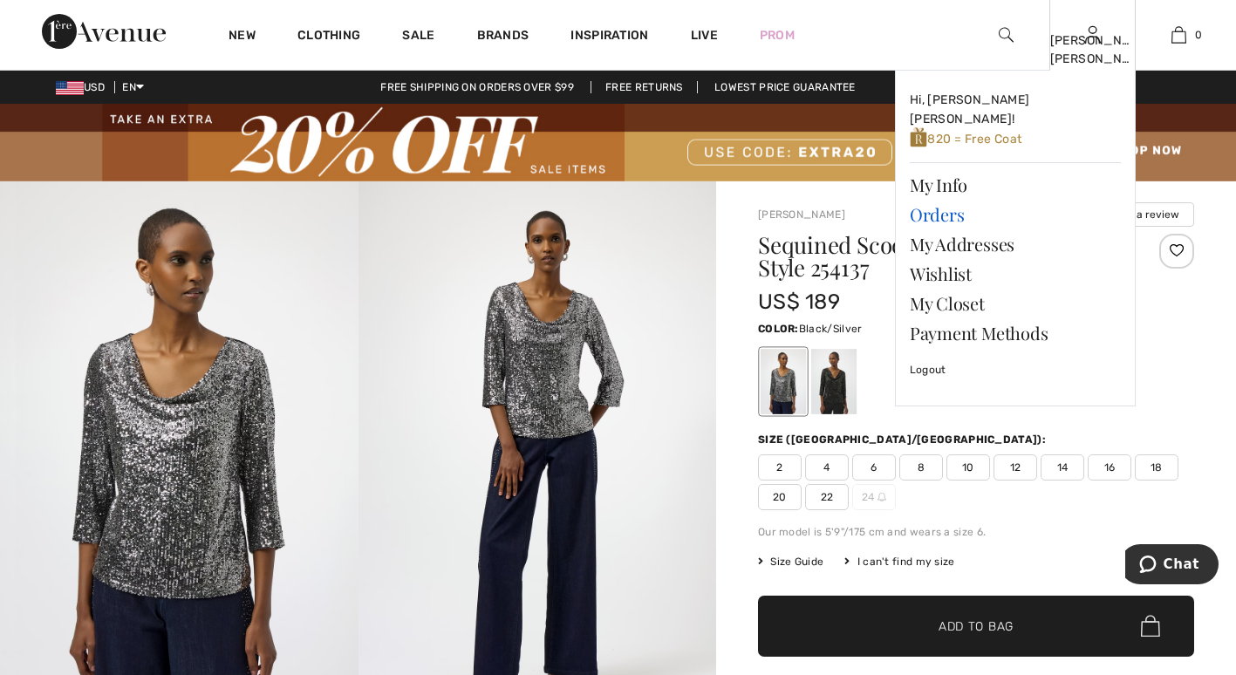
click at [943, 200] on link "Orders" at bounding box center [1015, 215] width 211 height 30
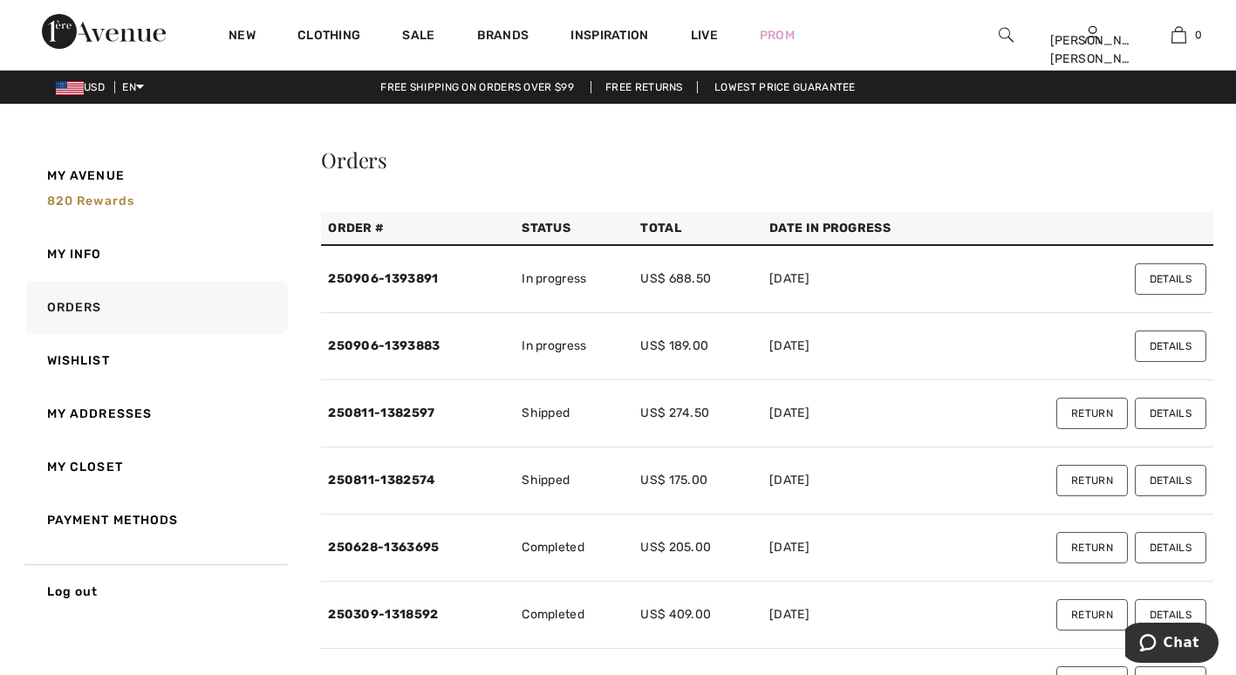
click at [942, 320] on td "[DATE]" at bounding box center [864, 346] width 203 height 67
